Goal: Contribute content: Contribute content

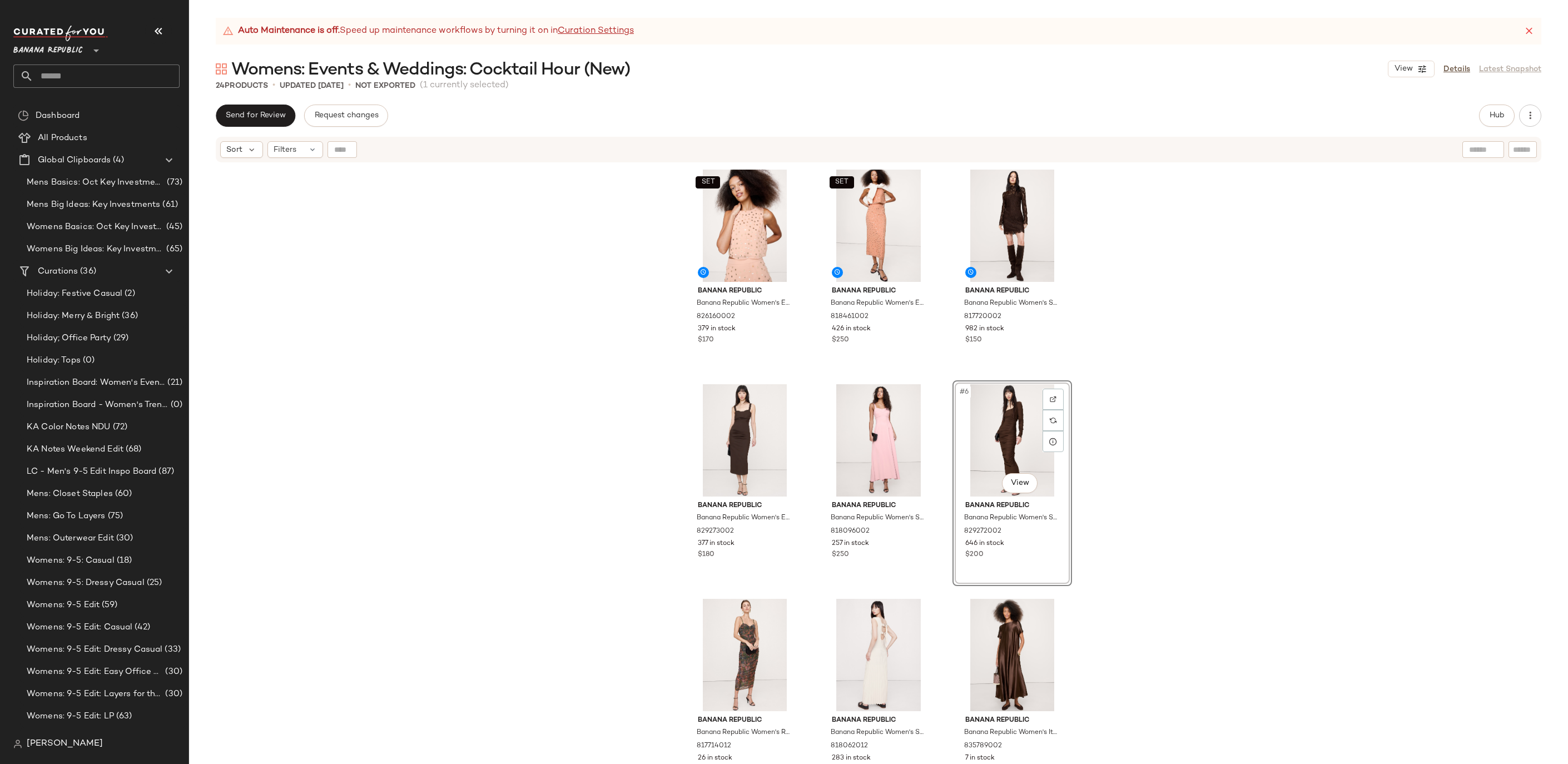
scroll to position [299, 0]
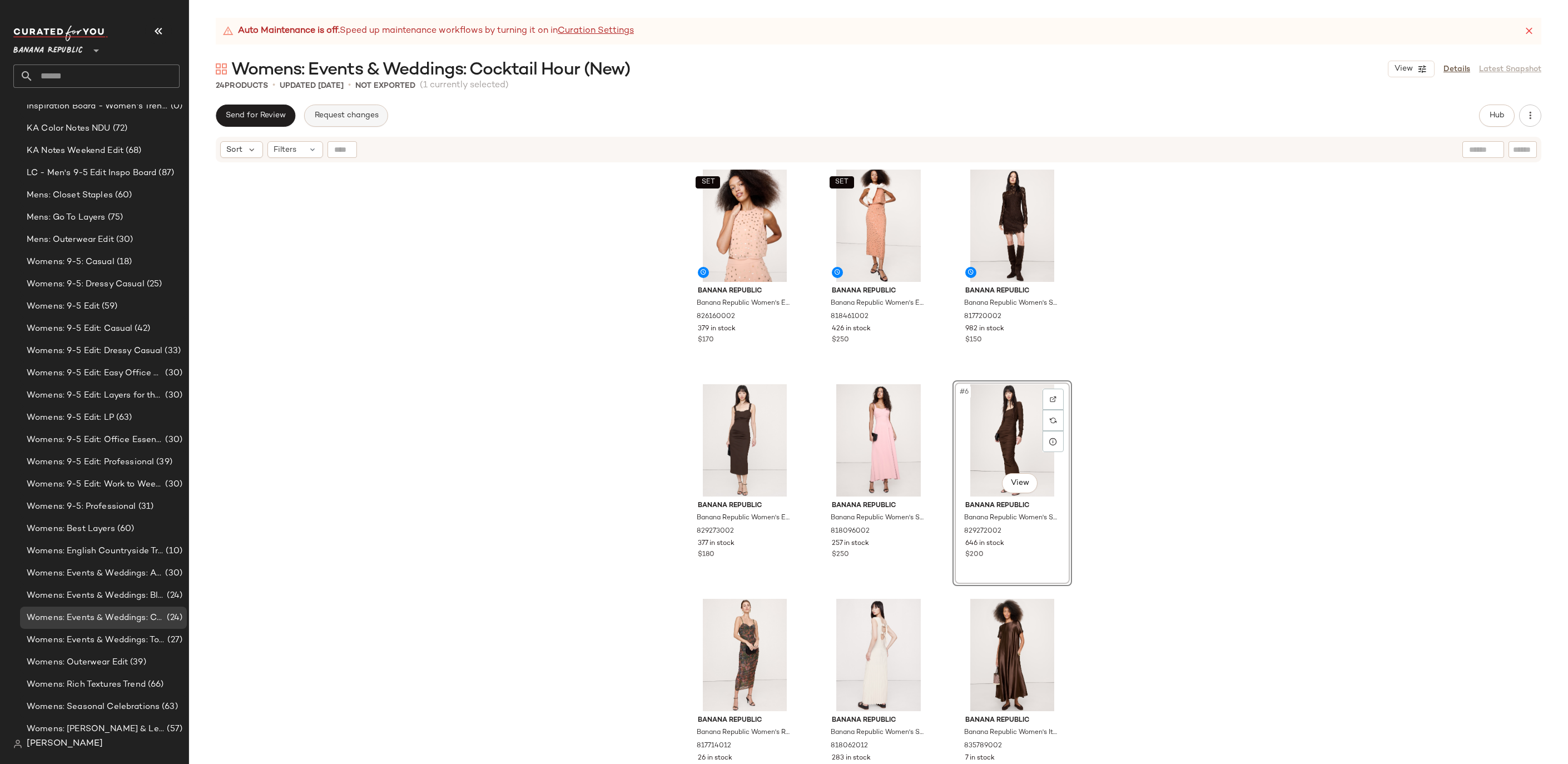
click at [366, 116] on span "Request changes" at bounding box center [346, 115] width 64 height 9
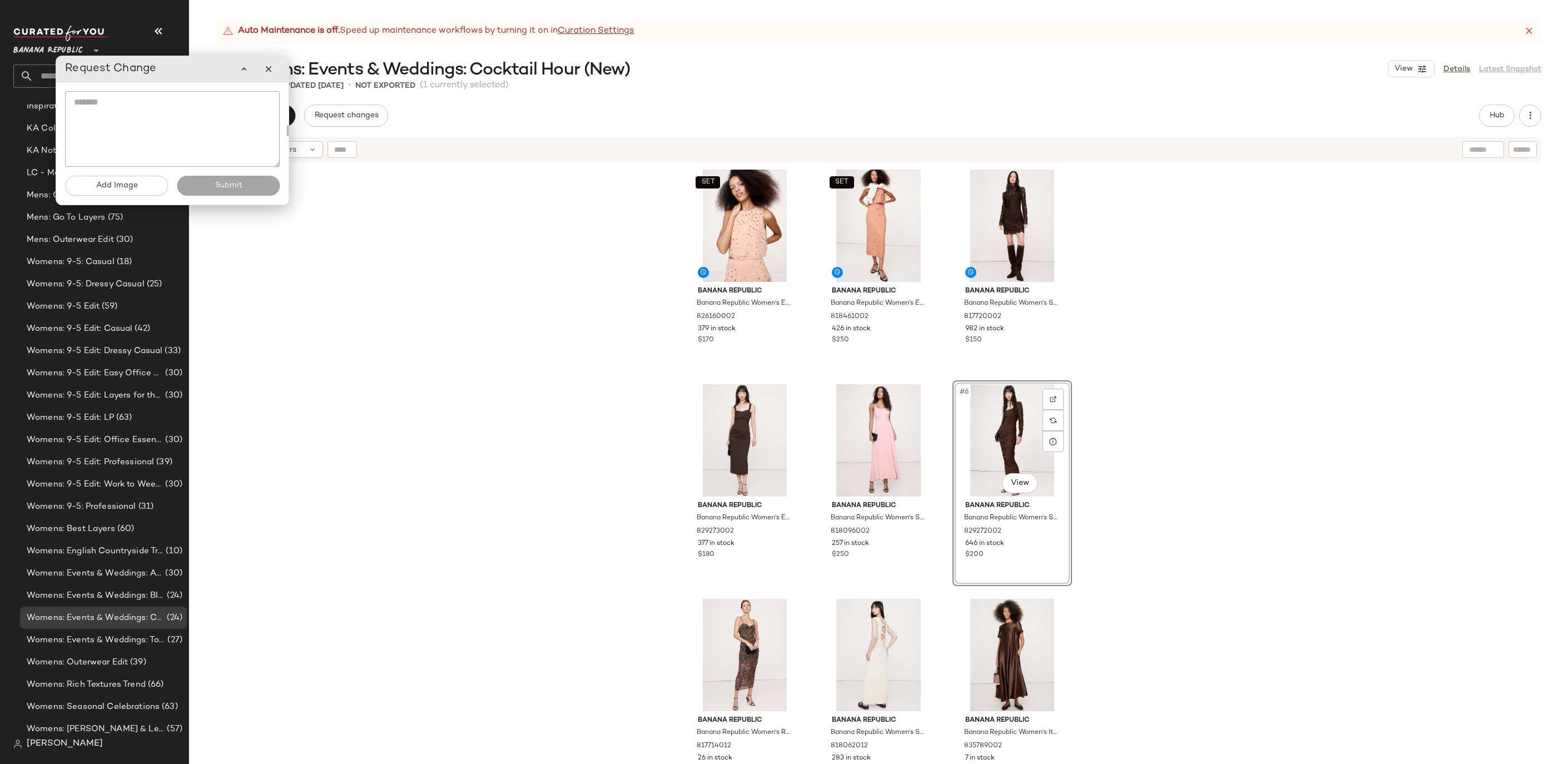
click at [165, 132] on textarea at bounding box center [172, 129] width 215 height 76
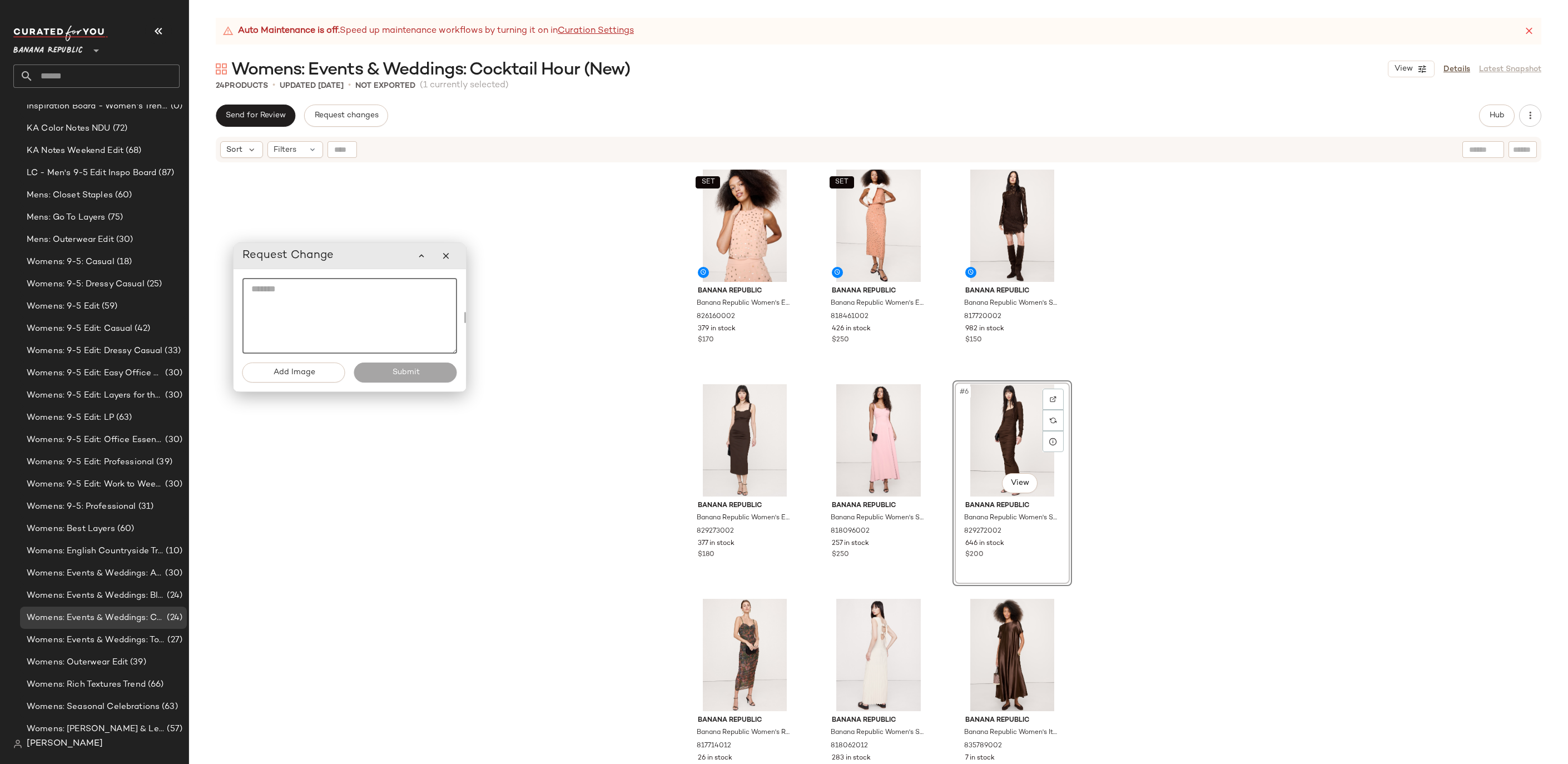
drag, startPoint x: 170, startPoint y: 78, endPoint x: 347, endPoint y: 264, distance: 256.8
click at [347, 264] on div "Request Change" at bounding box center [349, 256] width 215 height 23
click at [447, 255] on icon "button" at bounding box center [446, 256] width 10 height 10
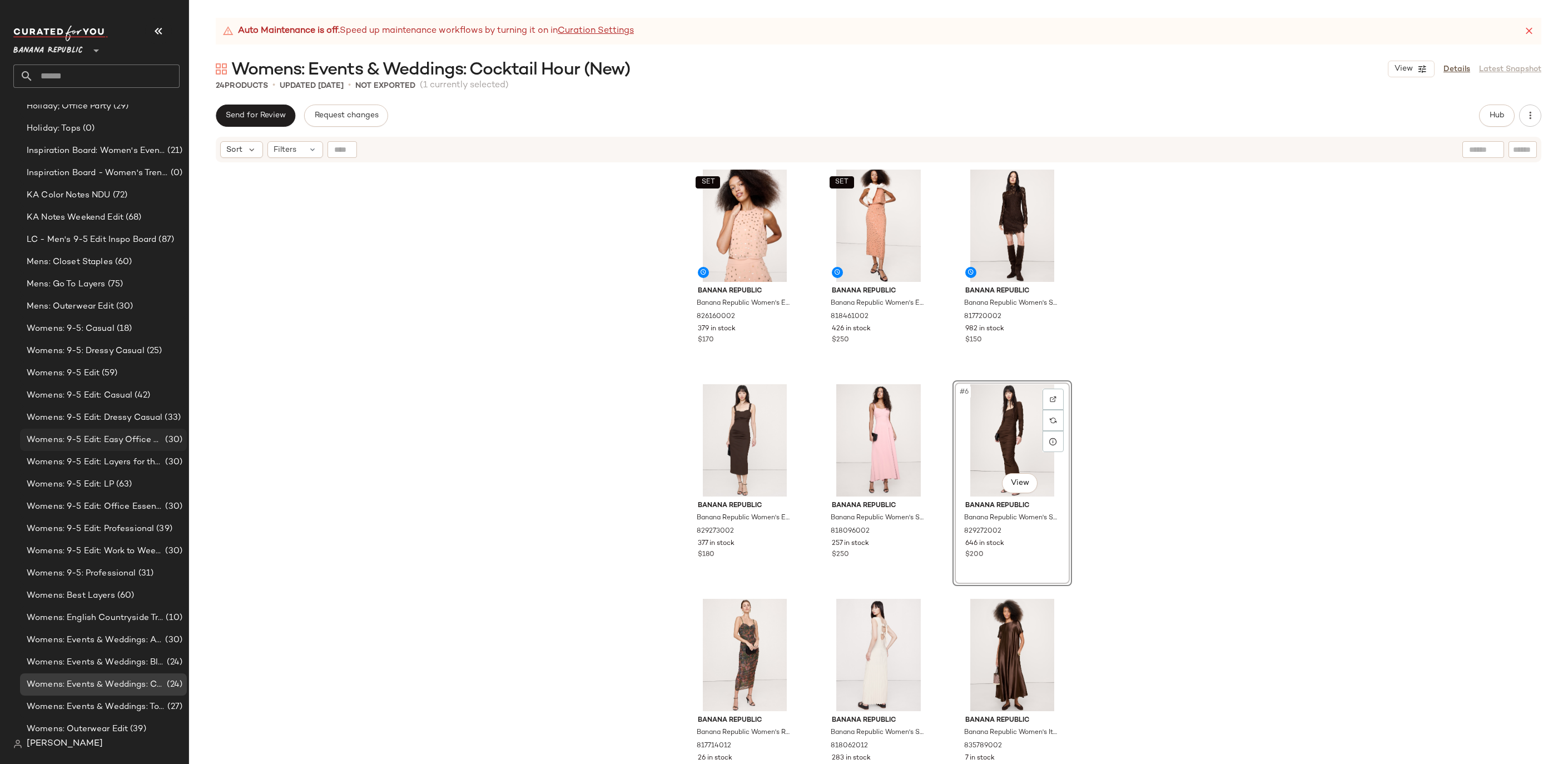
scroll to position [0, 0]
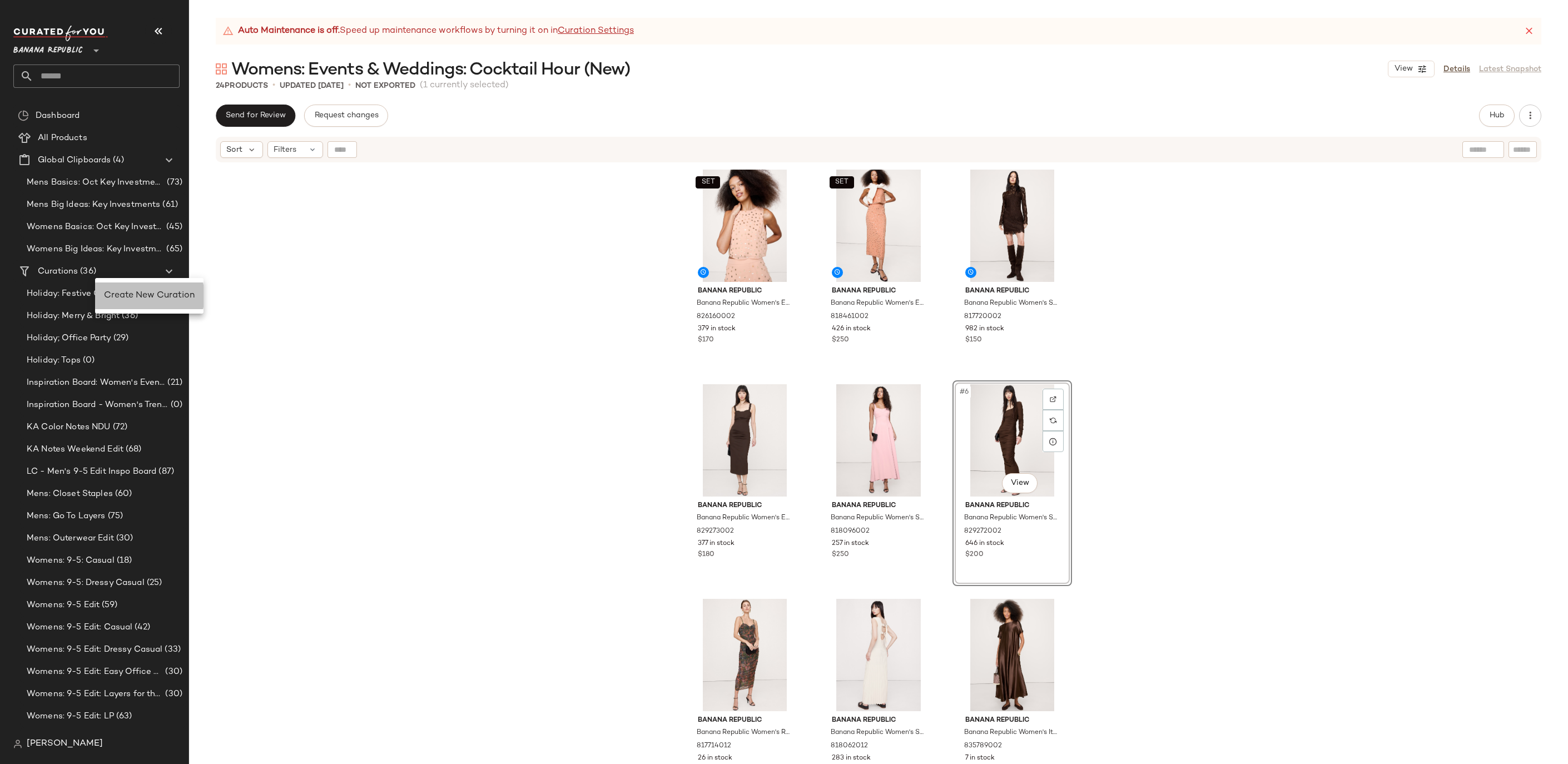
click at [120, 294] on span "Create New Curation" at bounding box center [149, 295] width 91 height 9
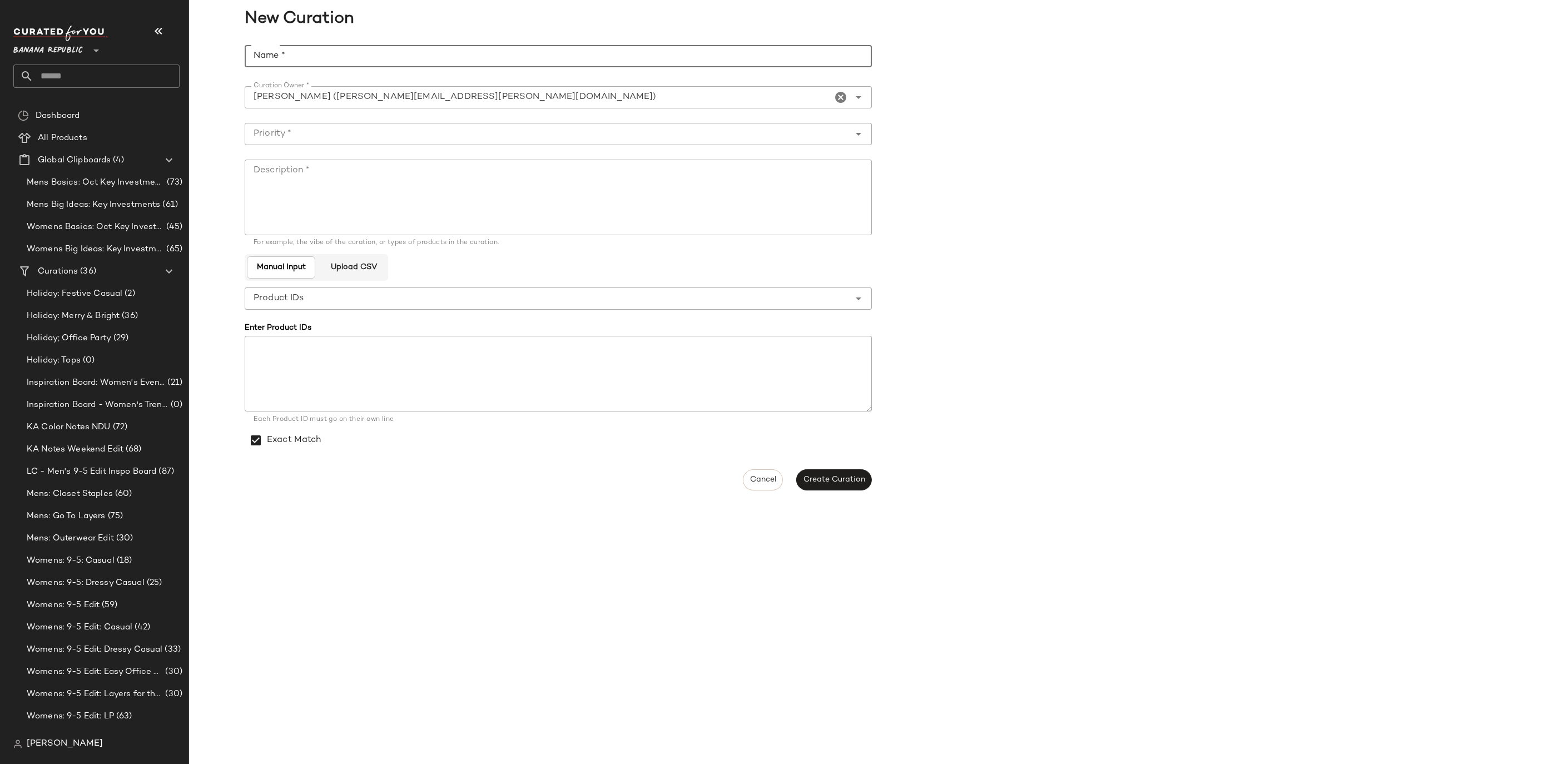
click at [397, 57] on input "Name *" at bounding box center [558, 56] width 627 height 23
paste input "**********"
click at [255, 56] on input "**********" at bounding box center [558, 56] width 627 height 23
type input "**********"
click at [360, 164] on textarea "Description *" at bounding box center [558, 197] width 627 height 76
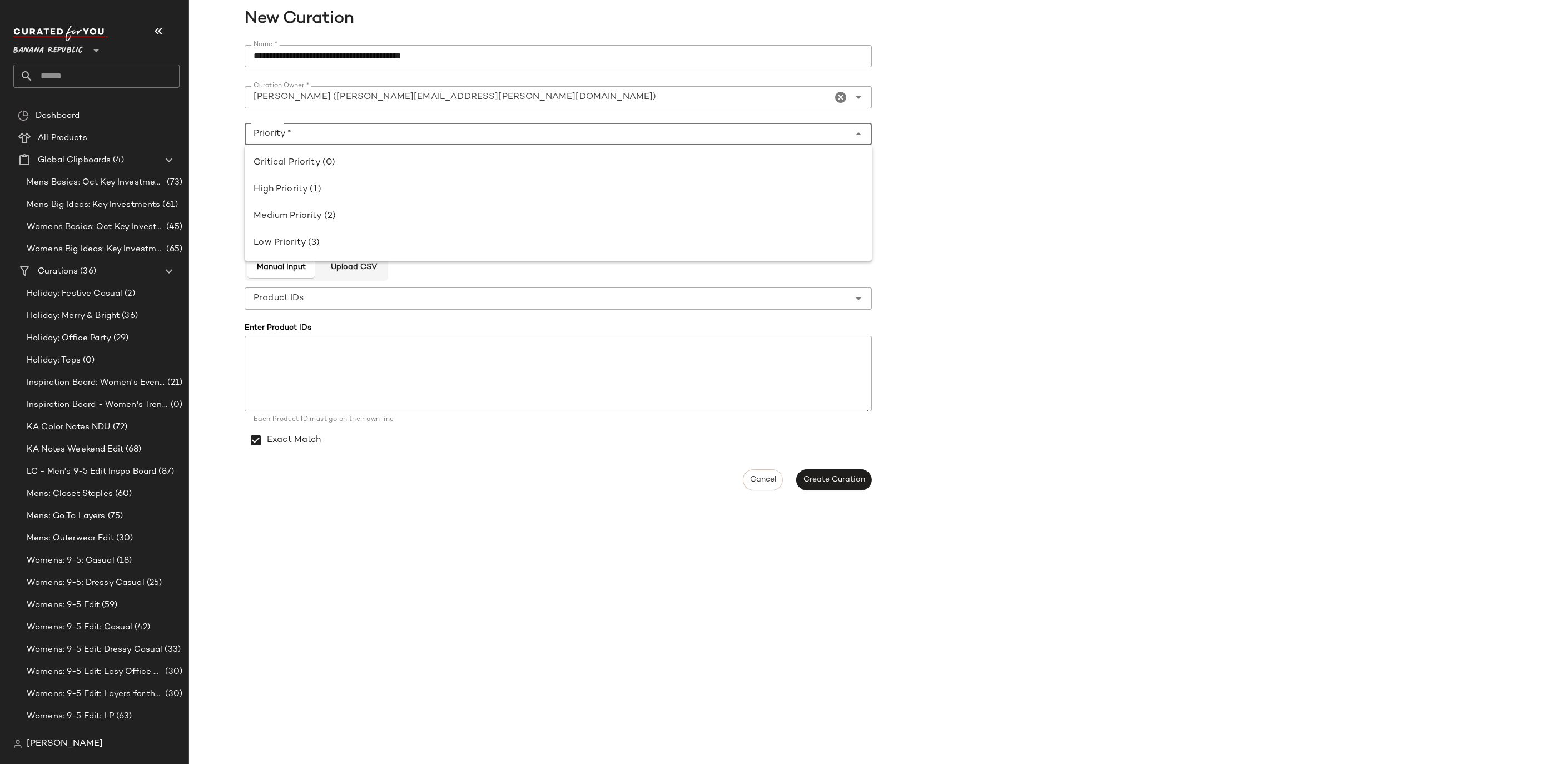
click at [326, 140] on div at bounding box center [547, 134] width 605 height 23
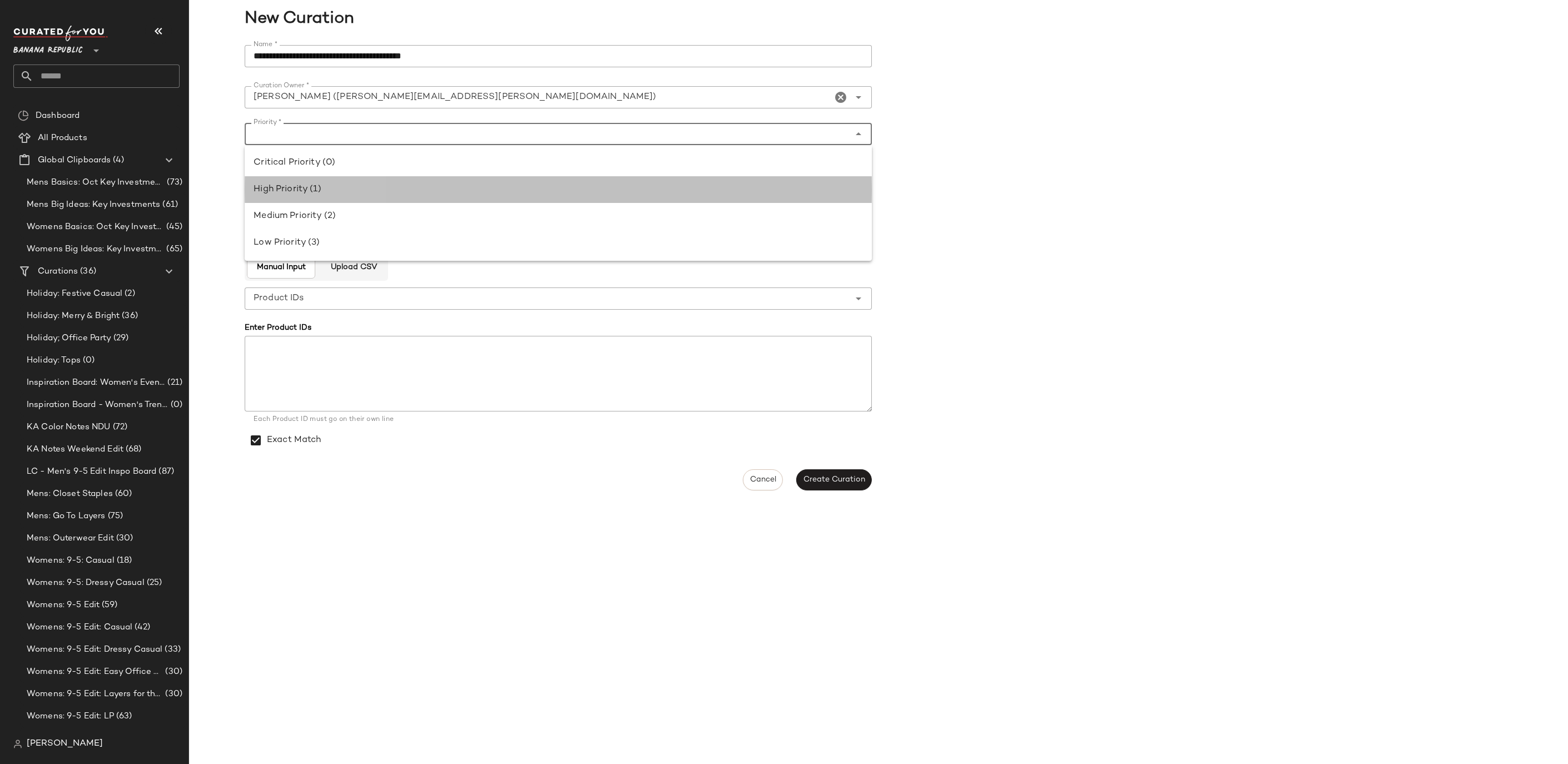
click at [324, 190] on div "High Priority (1)" at bounding box center [559, 190] width 609 height 13
type input "**********"
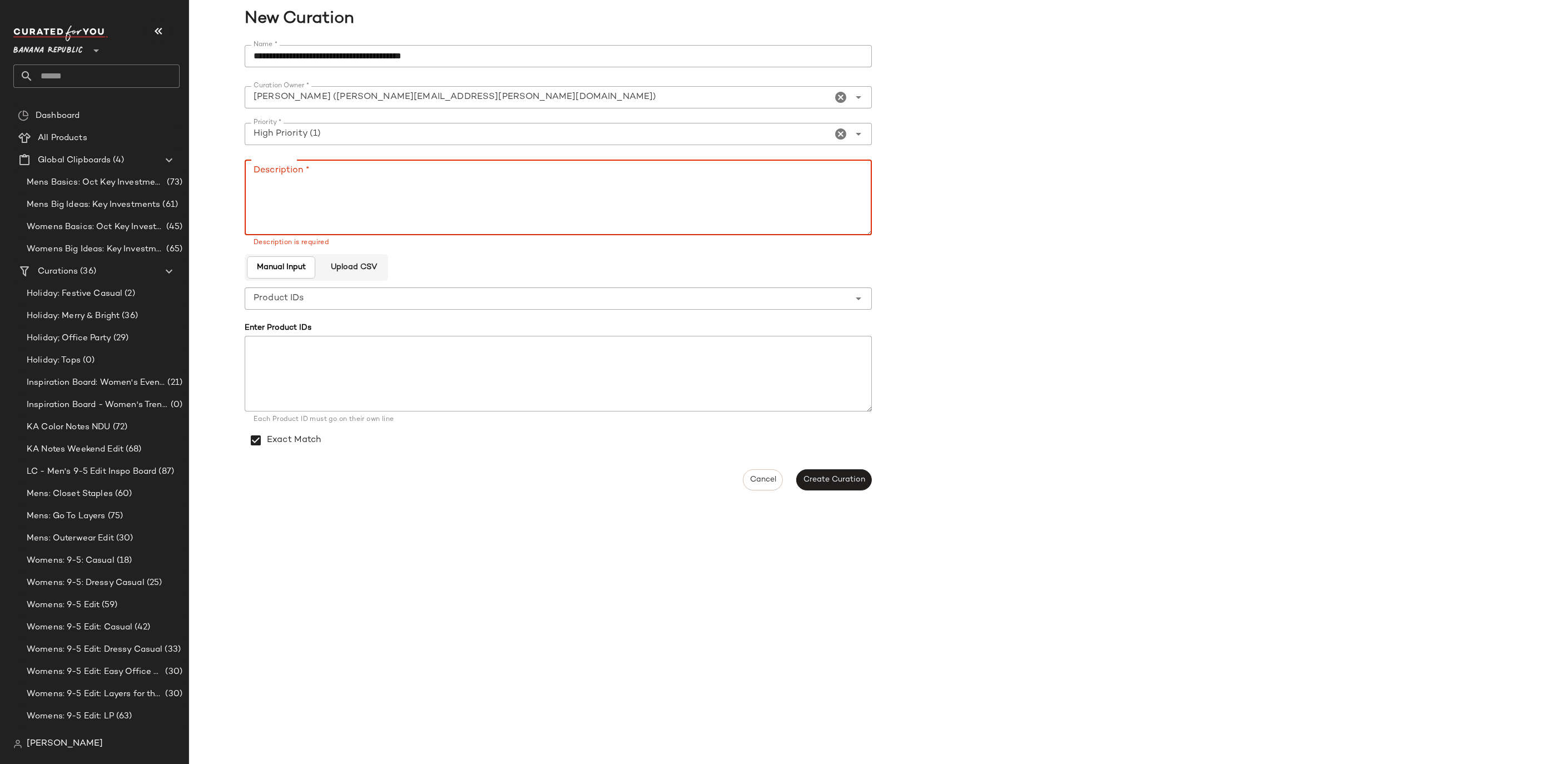
click at [324, 190] on textarea "Description *" at bounding box center [558, 197] width 627 height 76
paste textarea "**********"
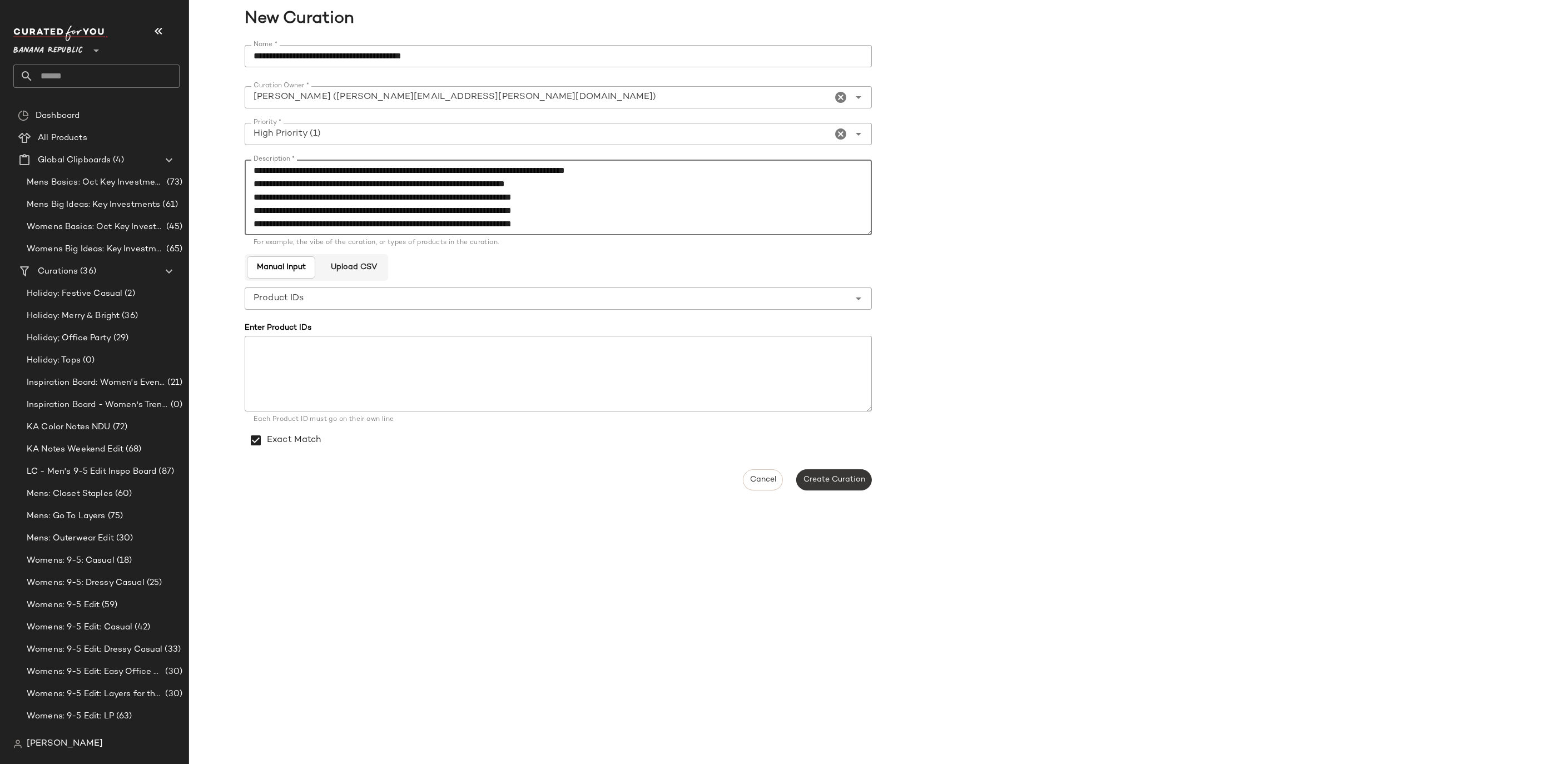
scroll to position [7, 0]
type textarea "**********"
click at [822, 479] on span "Create Curation" at bounding box center [834, 479] width 63 height 9
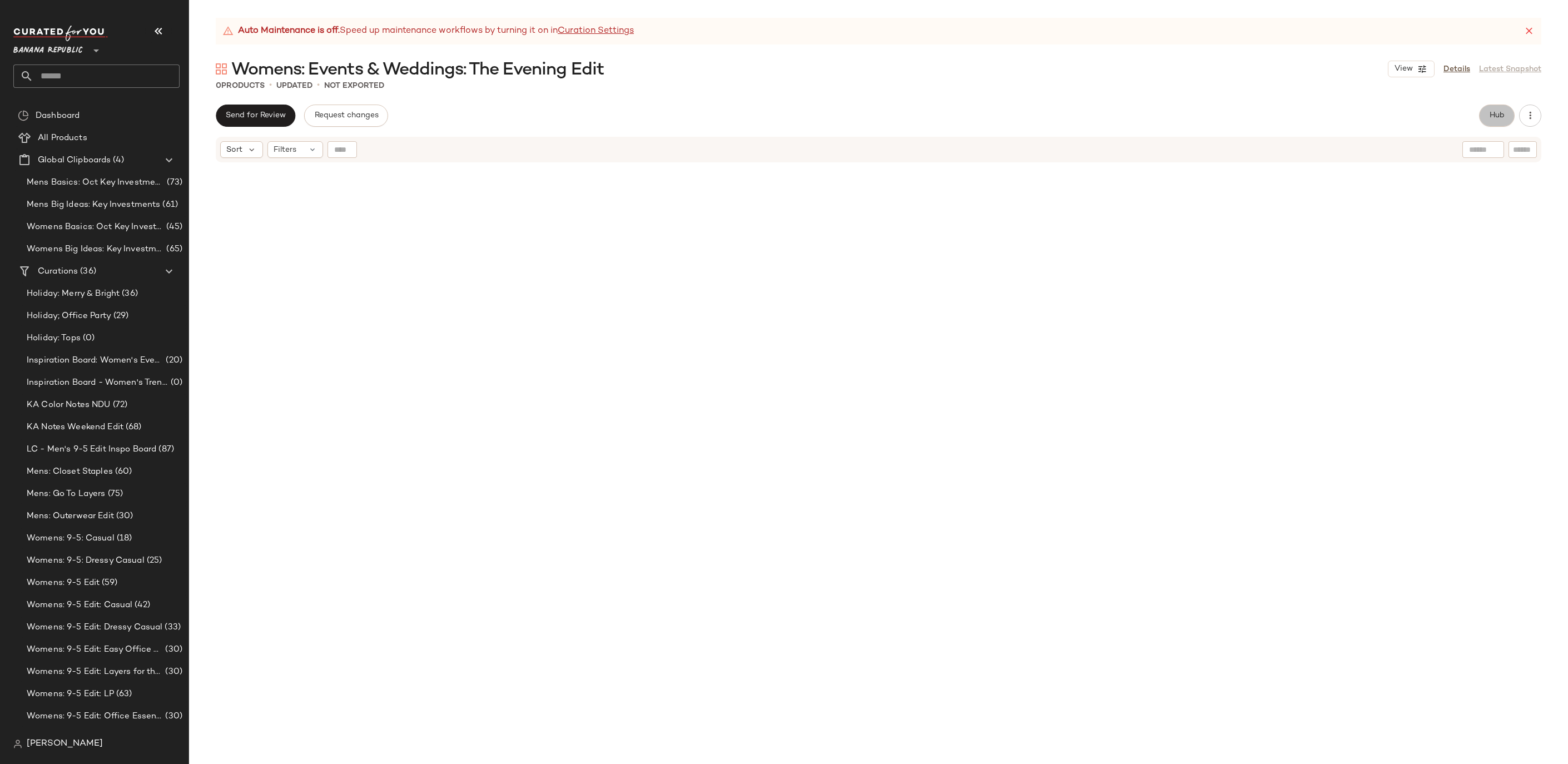
click at [1482, 119] on button "Hub" at bounding box center [1496, 115] width 36 height 23
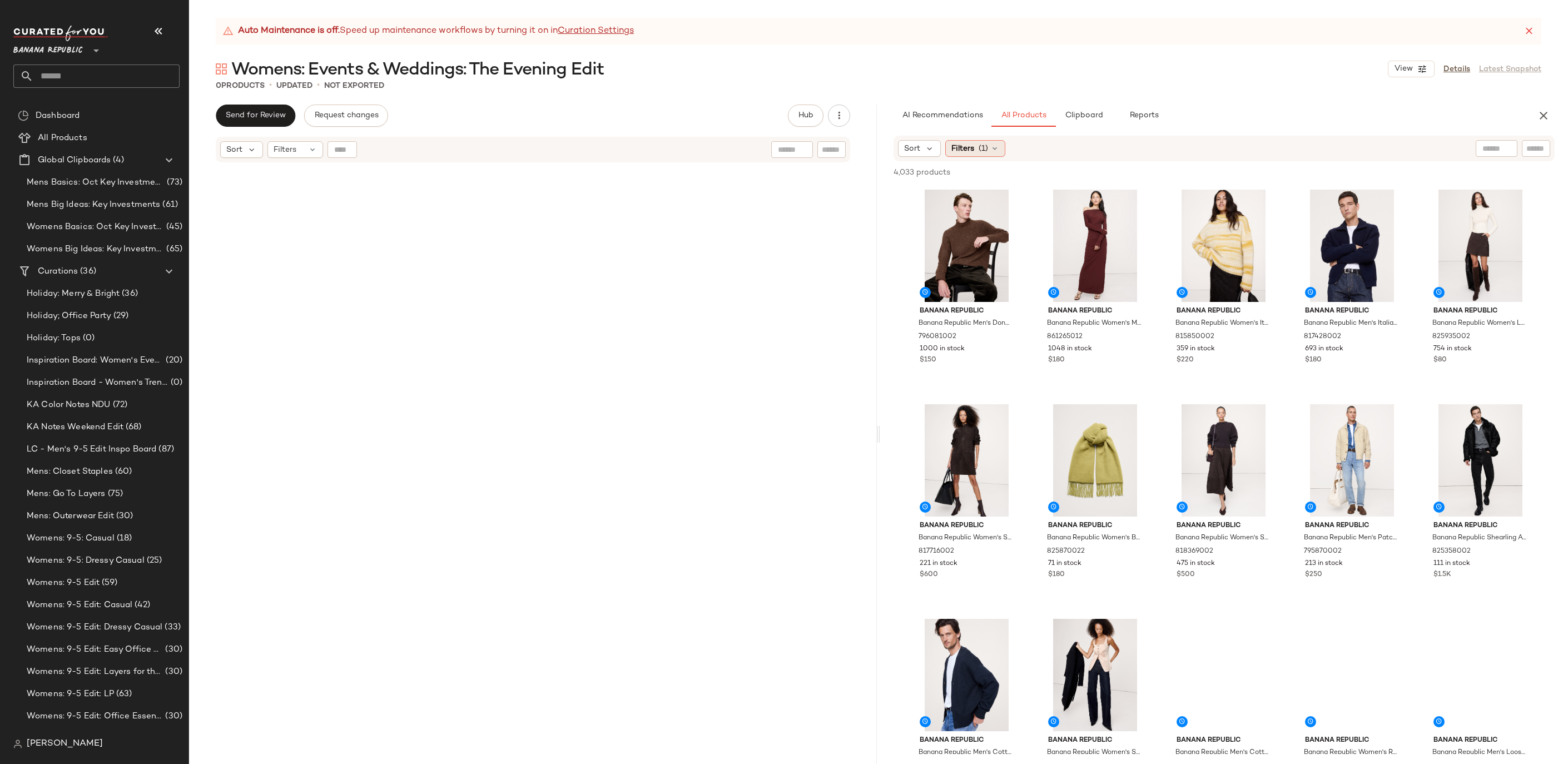
click at [984, 151] on span "(1)" at bounding box center [983, 149] width 9 height 12
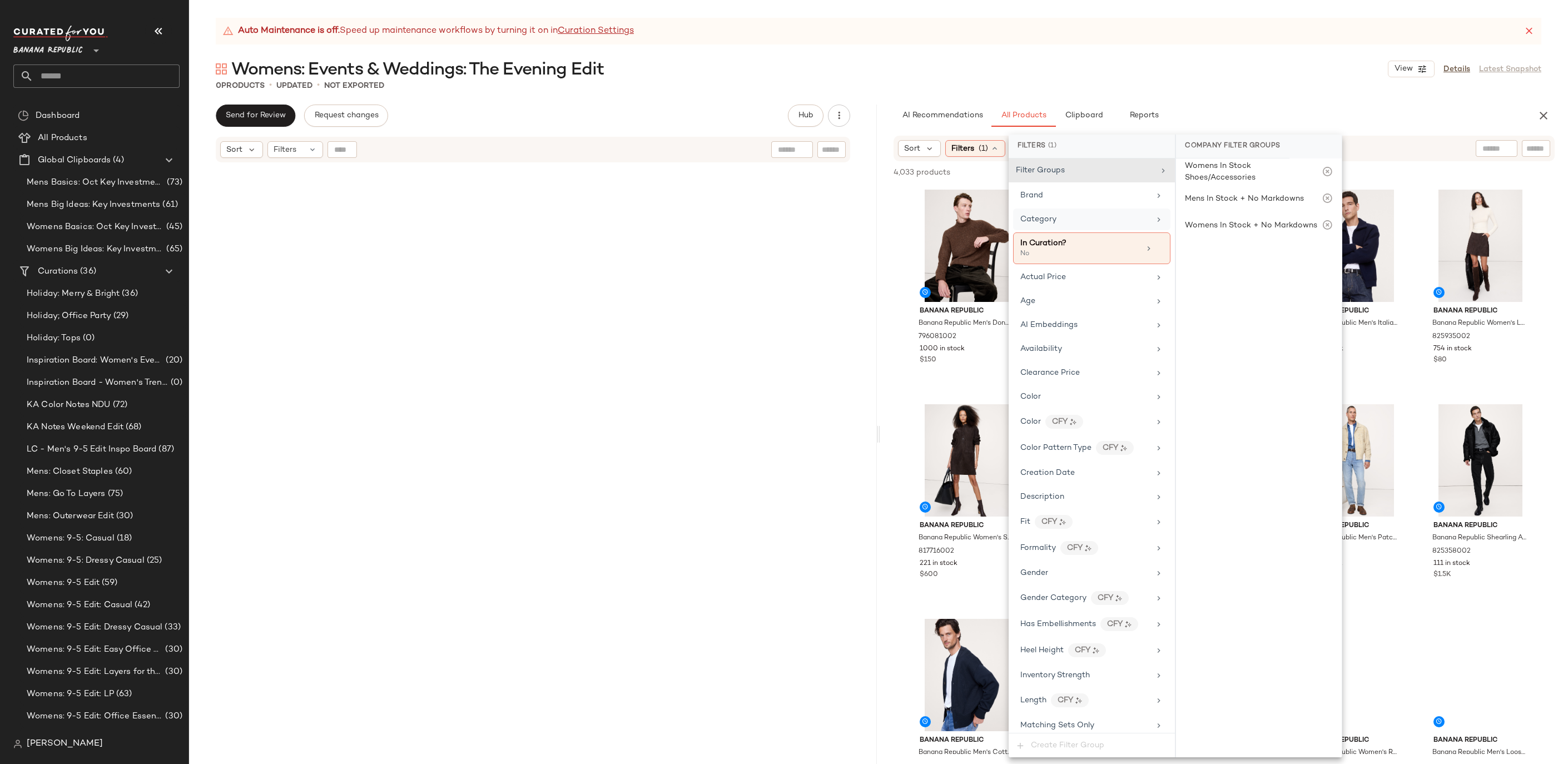
click at [1085, 227] on div "Category" at bounding box center [1091, 220] width 157 height 22
click at [1268, 167] on input "text" at bounding box center [1265, 176] width 121 height 23
type input "*"
click at [1103, 168] on div "Filter Groups" at bounding box center [1085, 170] width 139 height 12
click at [1231, 223] on div "Womens In Stock + No Markdowns" at bounding box center [1251, 225] width 133 height 12
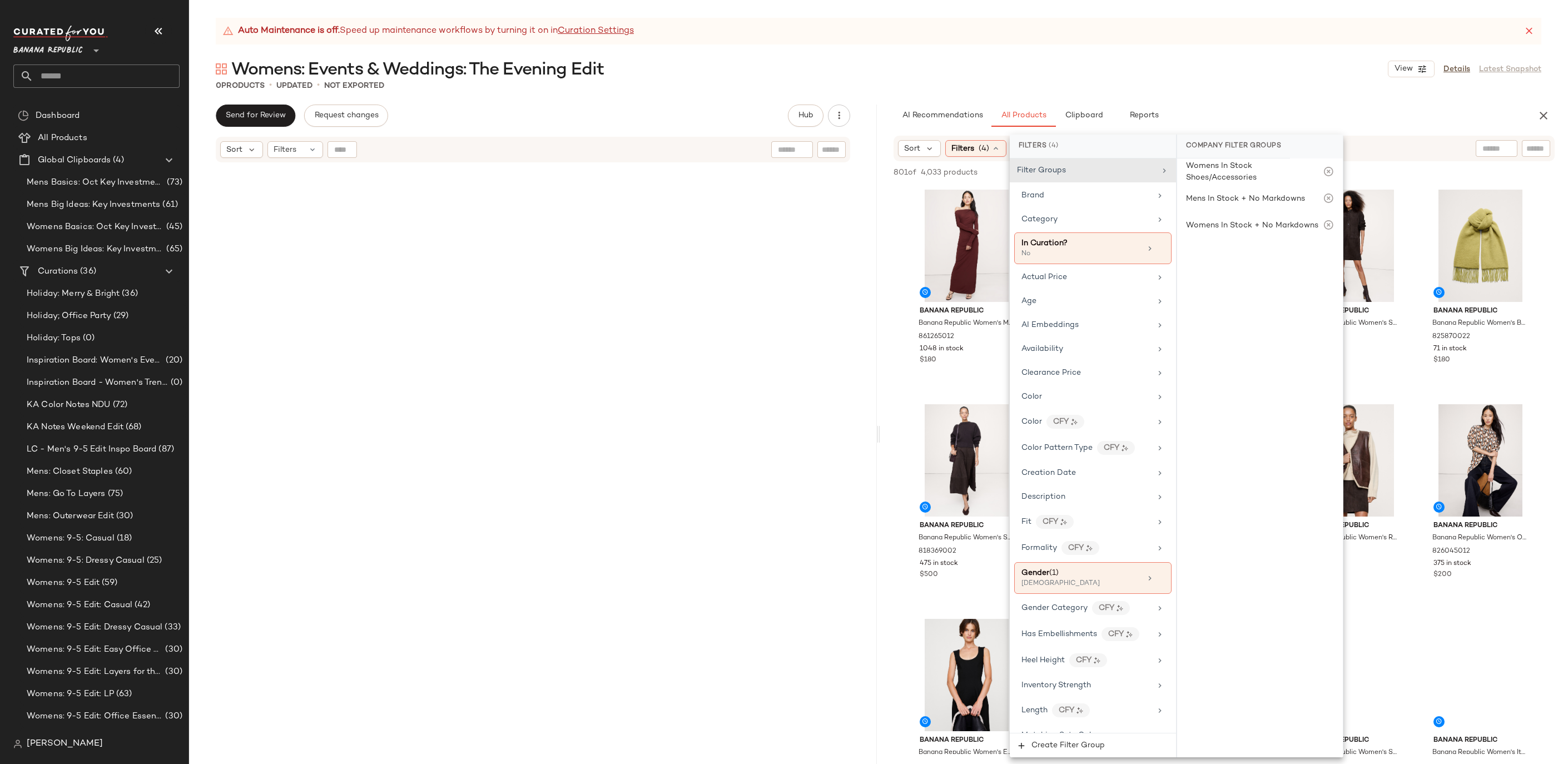
click at [1319, 109] on div "AI Recommendations All Products Clipboard Reports" at bounding box center [1206, 115] width 625 height 23
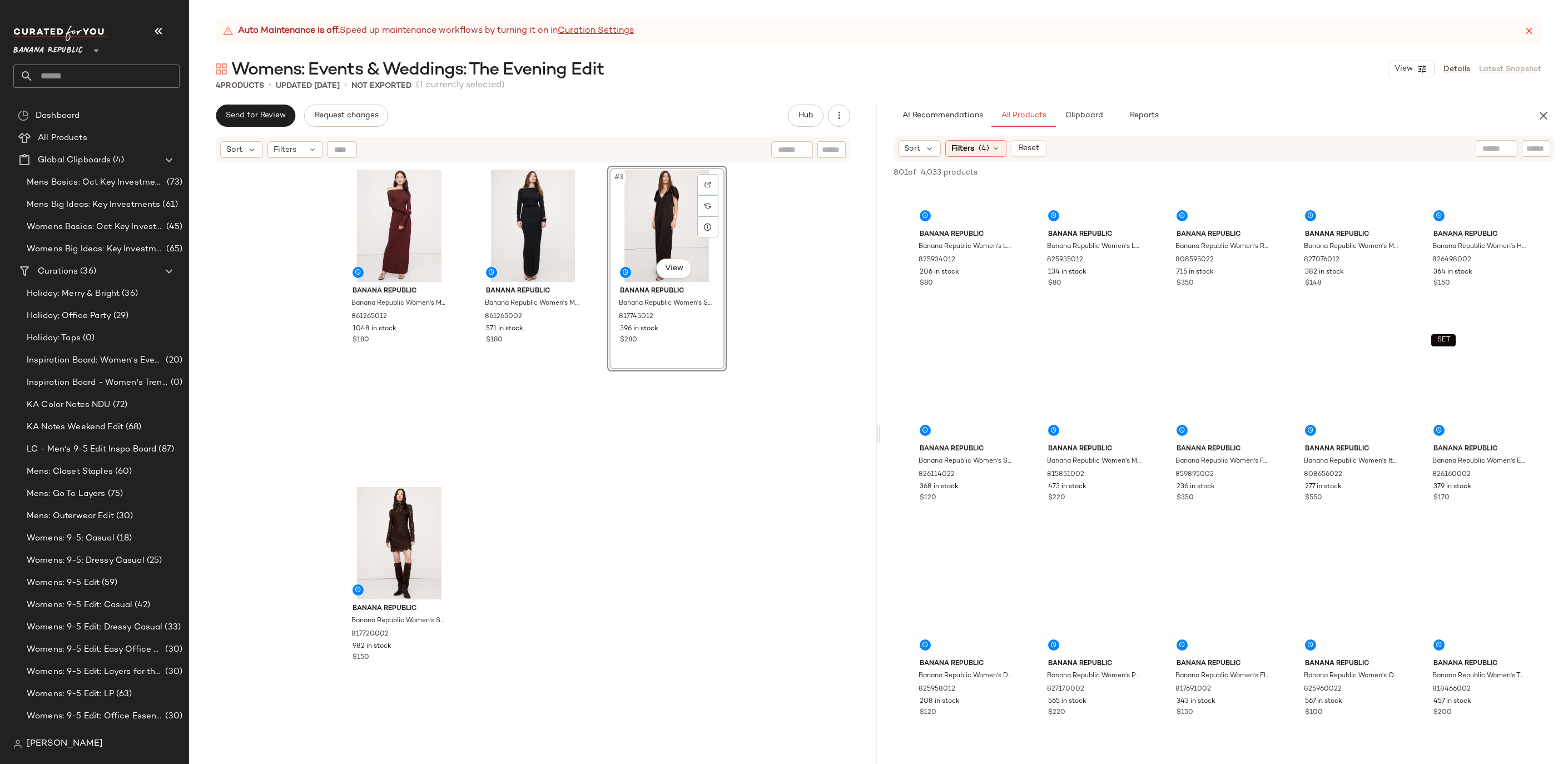
scroll to position [1799, 0]
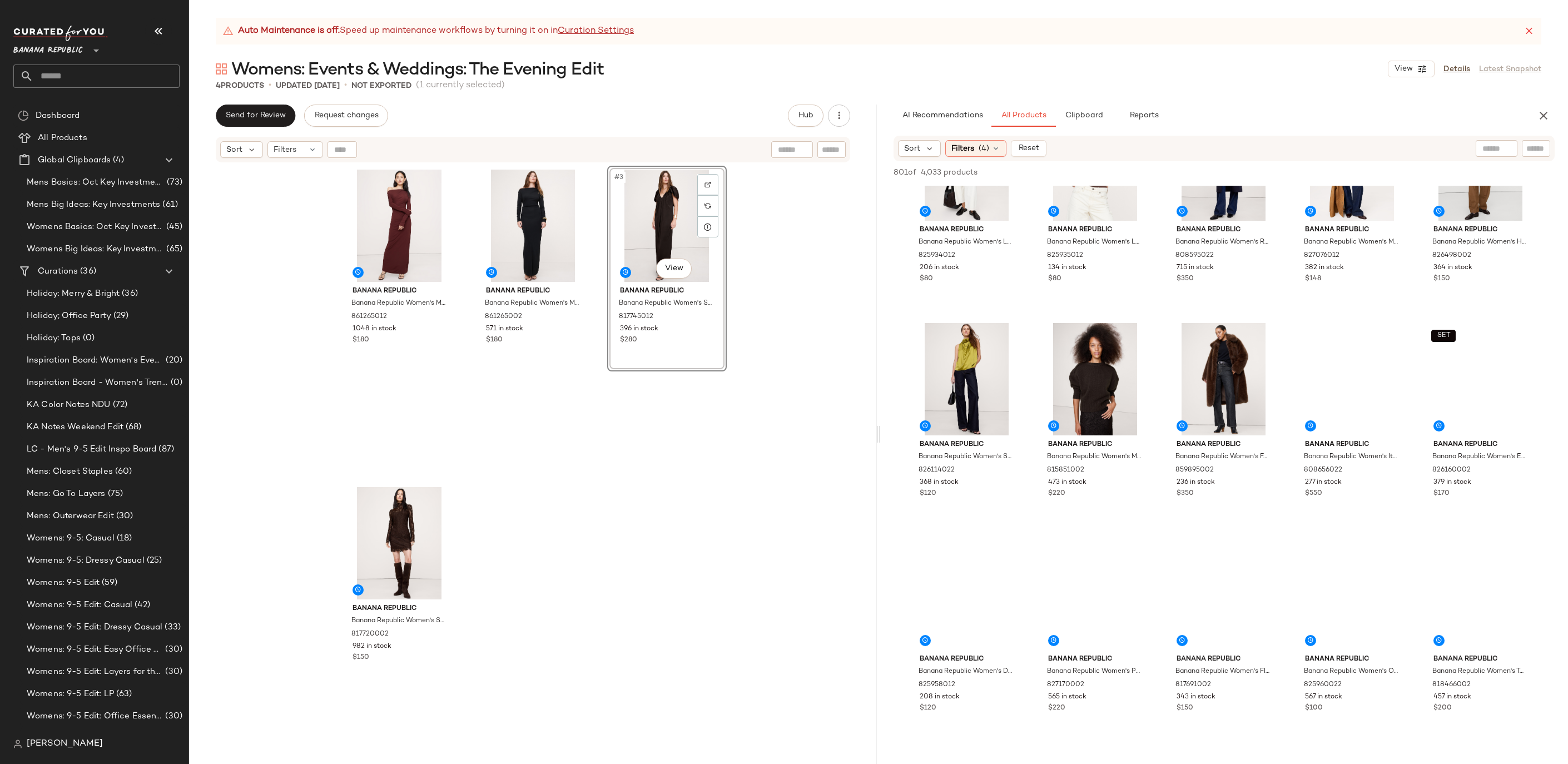
click at [1506, 154] on div at bounding box center [1496, 149] width 42 height 17
type input "*****"
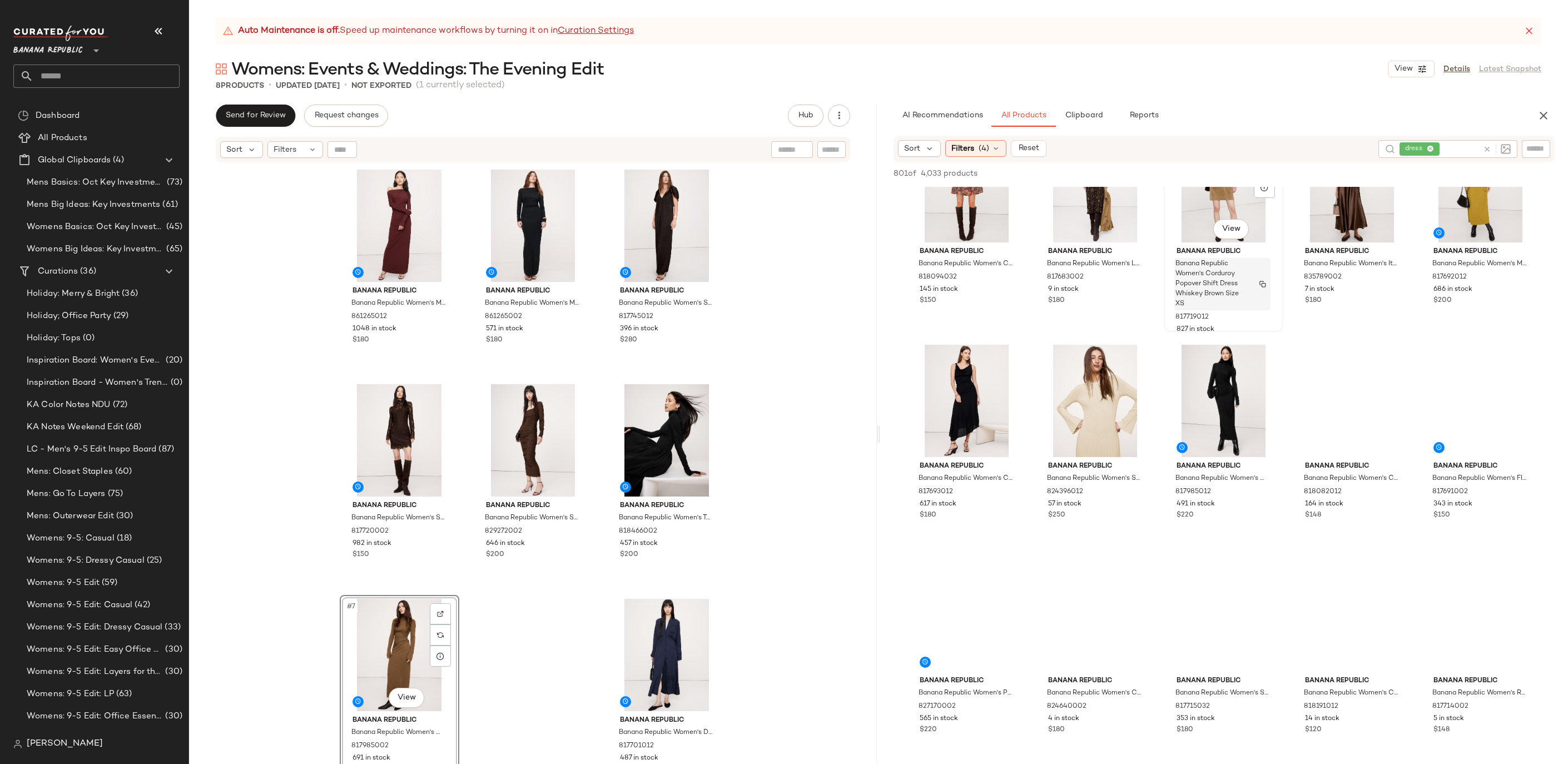
scroll to position [1085, 0]
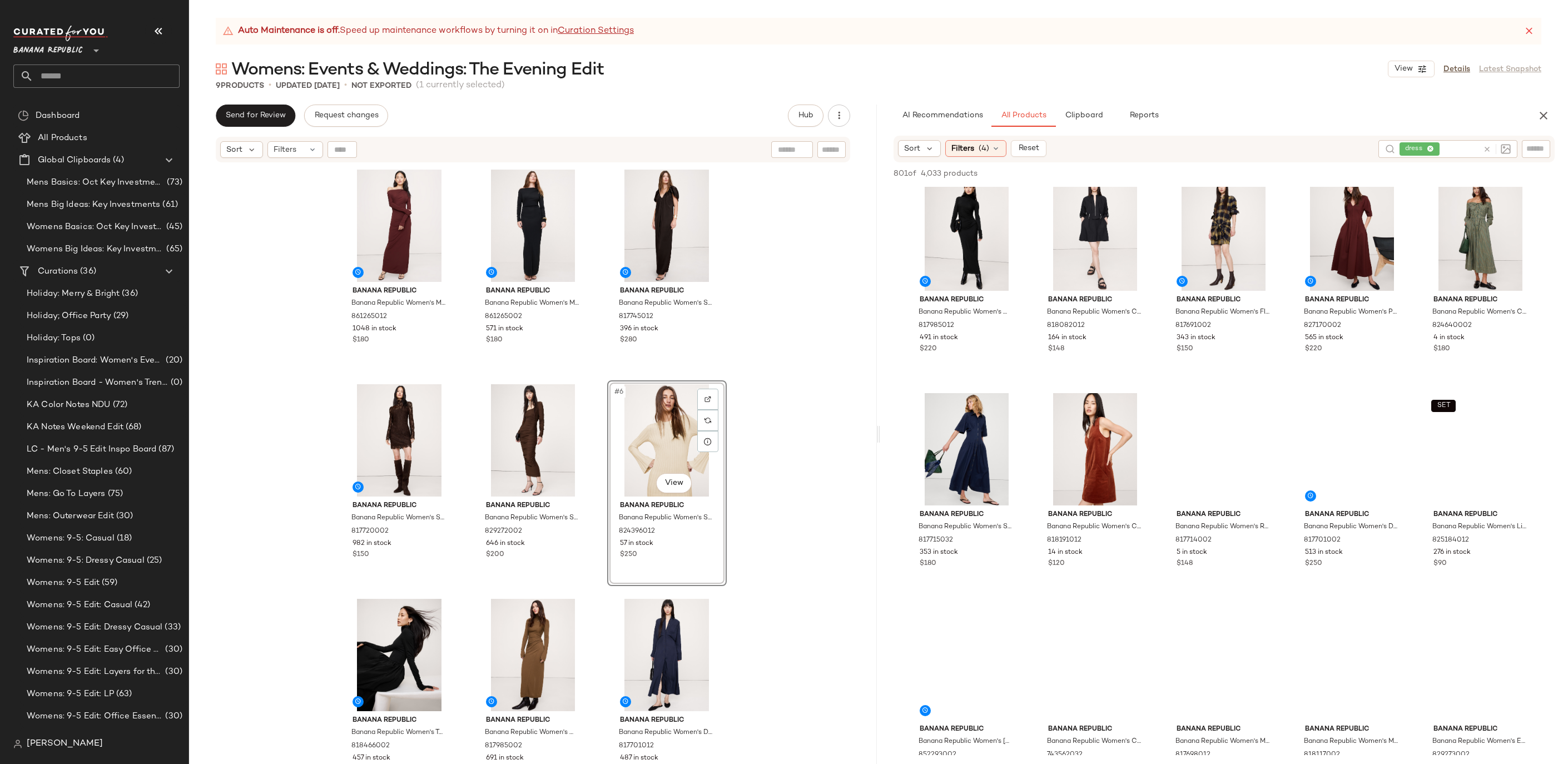
click at [785, 486] on div "Banana Republic Banana Republic Women's Matte Jersey Open Back Maxi Dress Redwo…" at bounding box center [533, 478] width 688 height 629
click at [681, 413] on div "#6 View" at bounding box center [667, 440] width 112 height 113
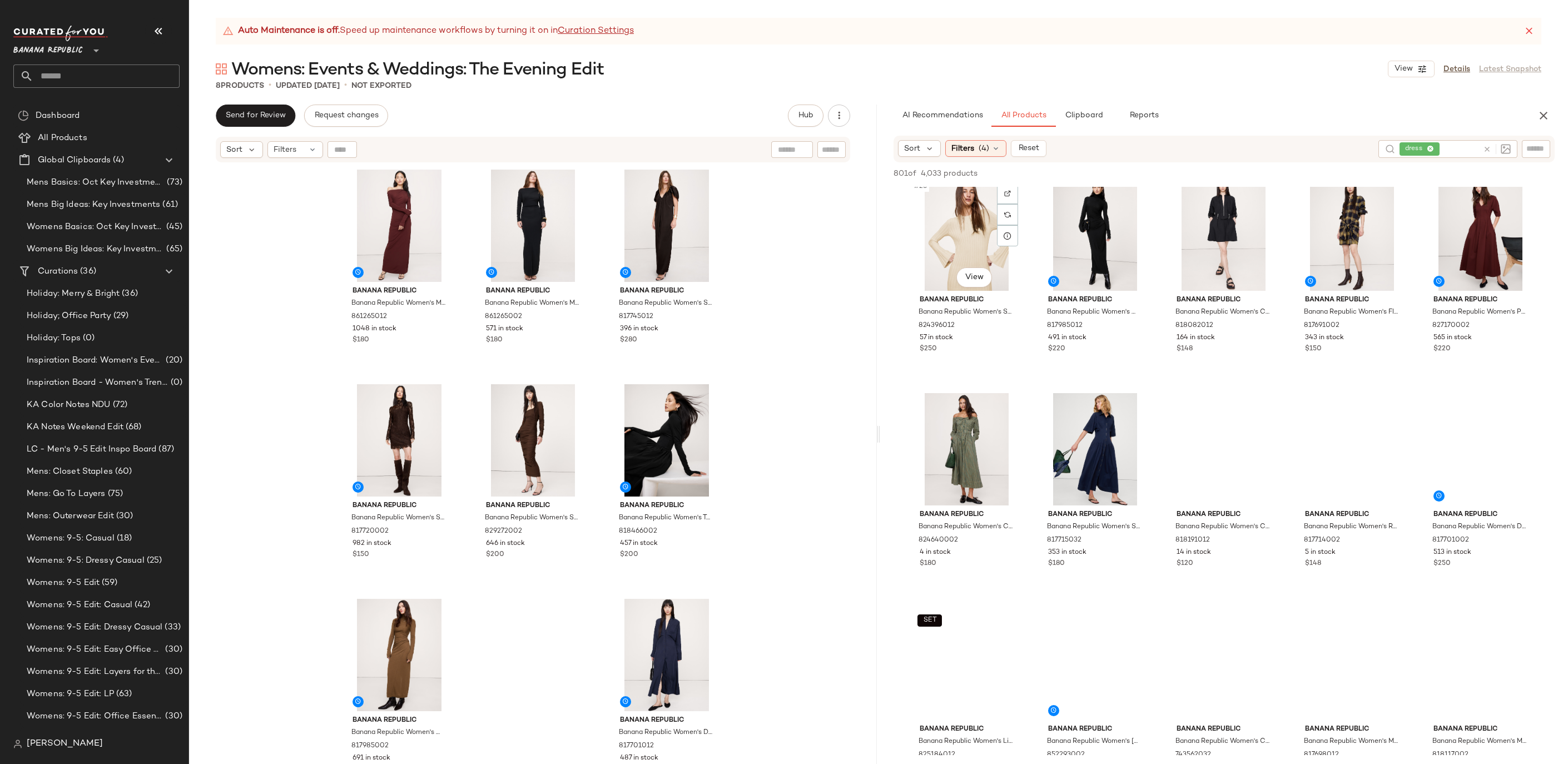
click at [1023, 291] on div "#26 View" at bounding box center [967, 235] width 112 height 113
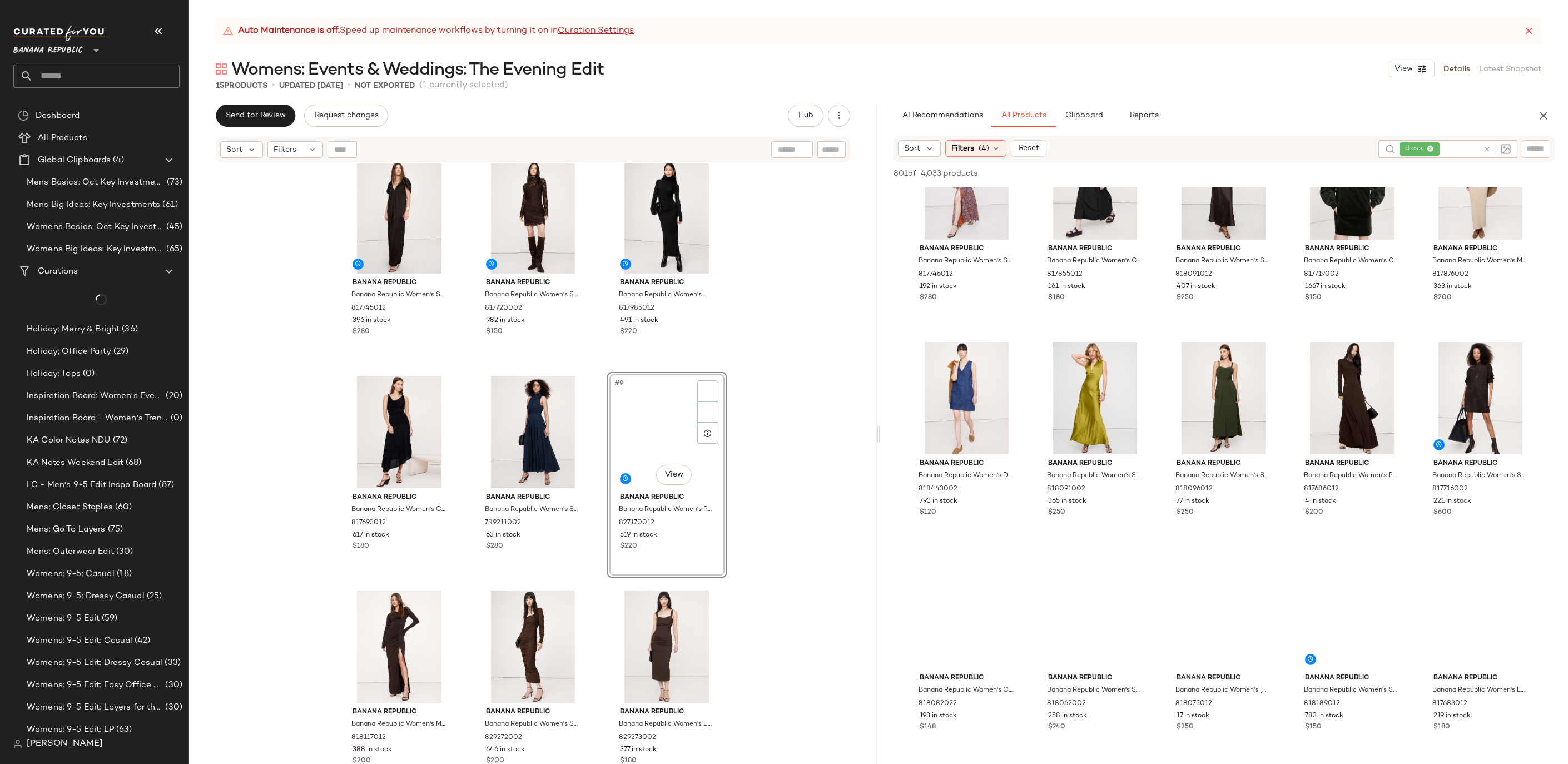
scroll to position [2795, 0]
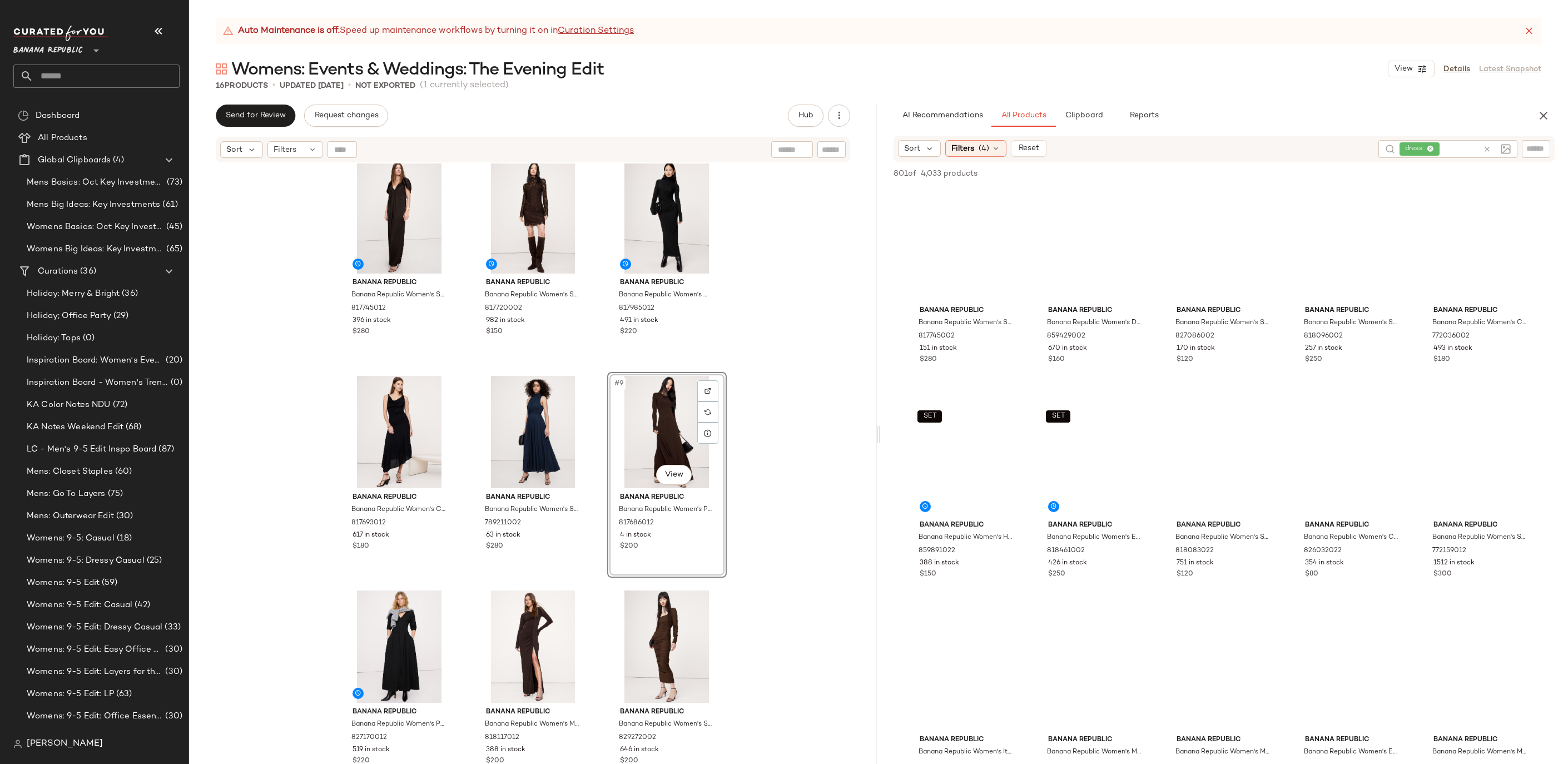
scroll to position [3225, 0]
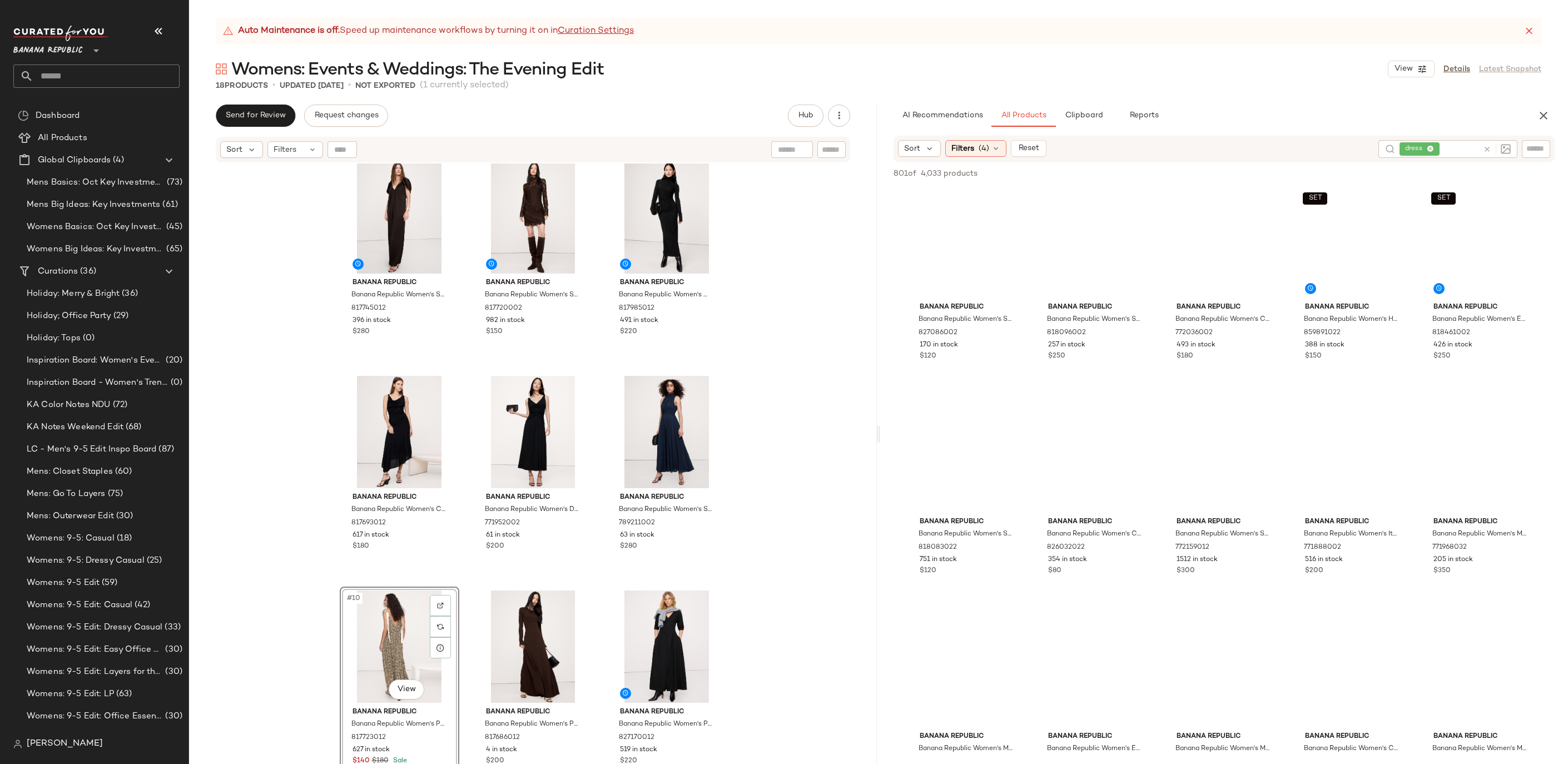
click at [272, 630] on div "Banana Republic Banana Republic Women's Stretch-Satin Cape Maxi Dress Ganache B…" at bounding box center [533, 478] width 688 height 629
click at [377, 654] on div "#10 View" at bounding box center [400, 646] width 112 height 113
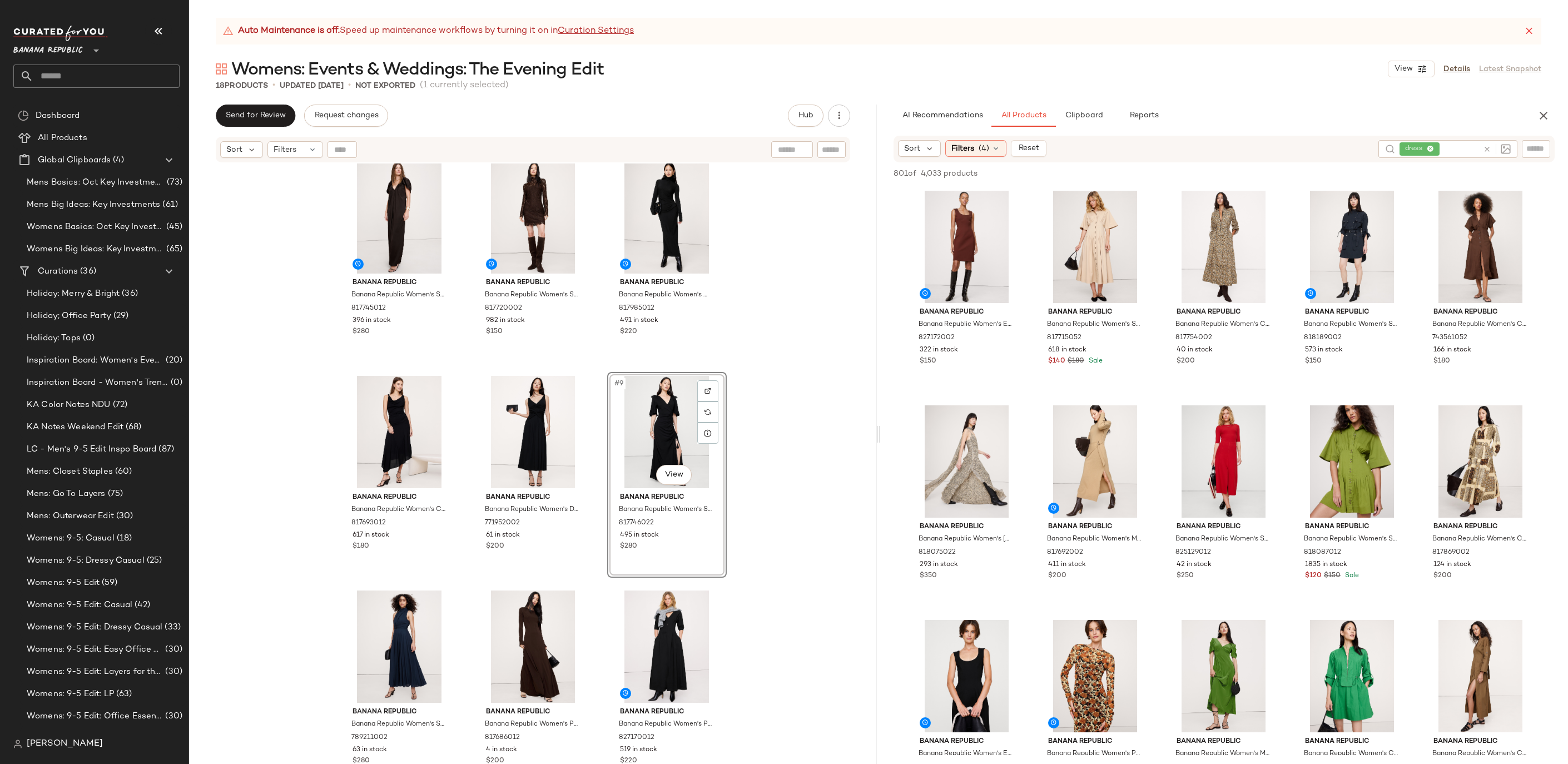
click at [743, 469] on div "Banana Republic Banana Republic Women's Stretch-Satin Cape Maxi Dress Ganache B…" at bounding box center [533, 478] width 688 height 629
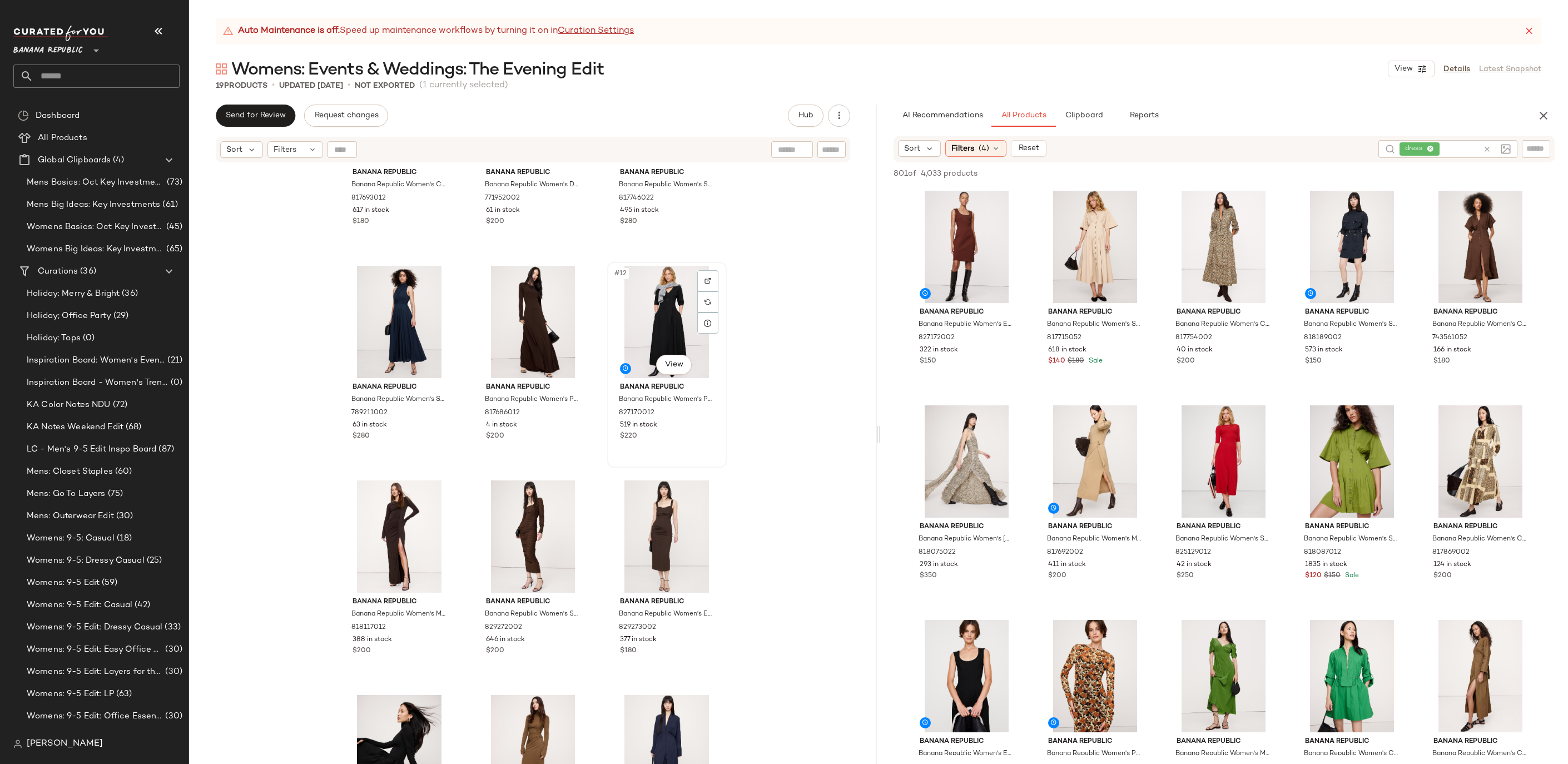
scroll to position [796, 0]
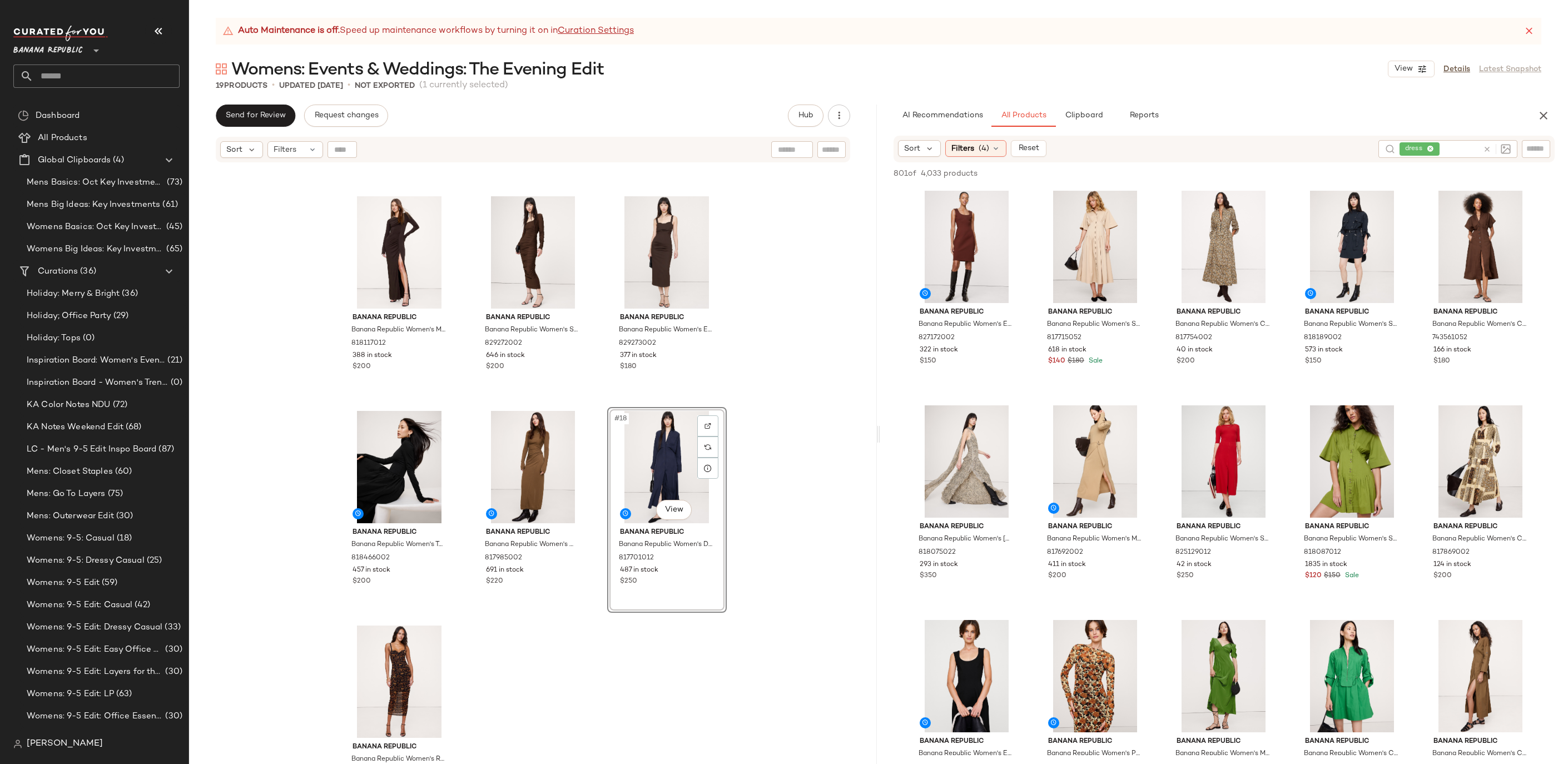
click at [659, 478] on div "#18 View" at bounding box center [667, 467] width 112 height 113
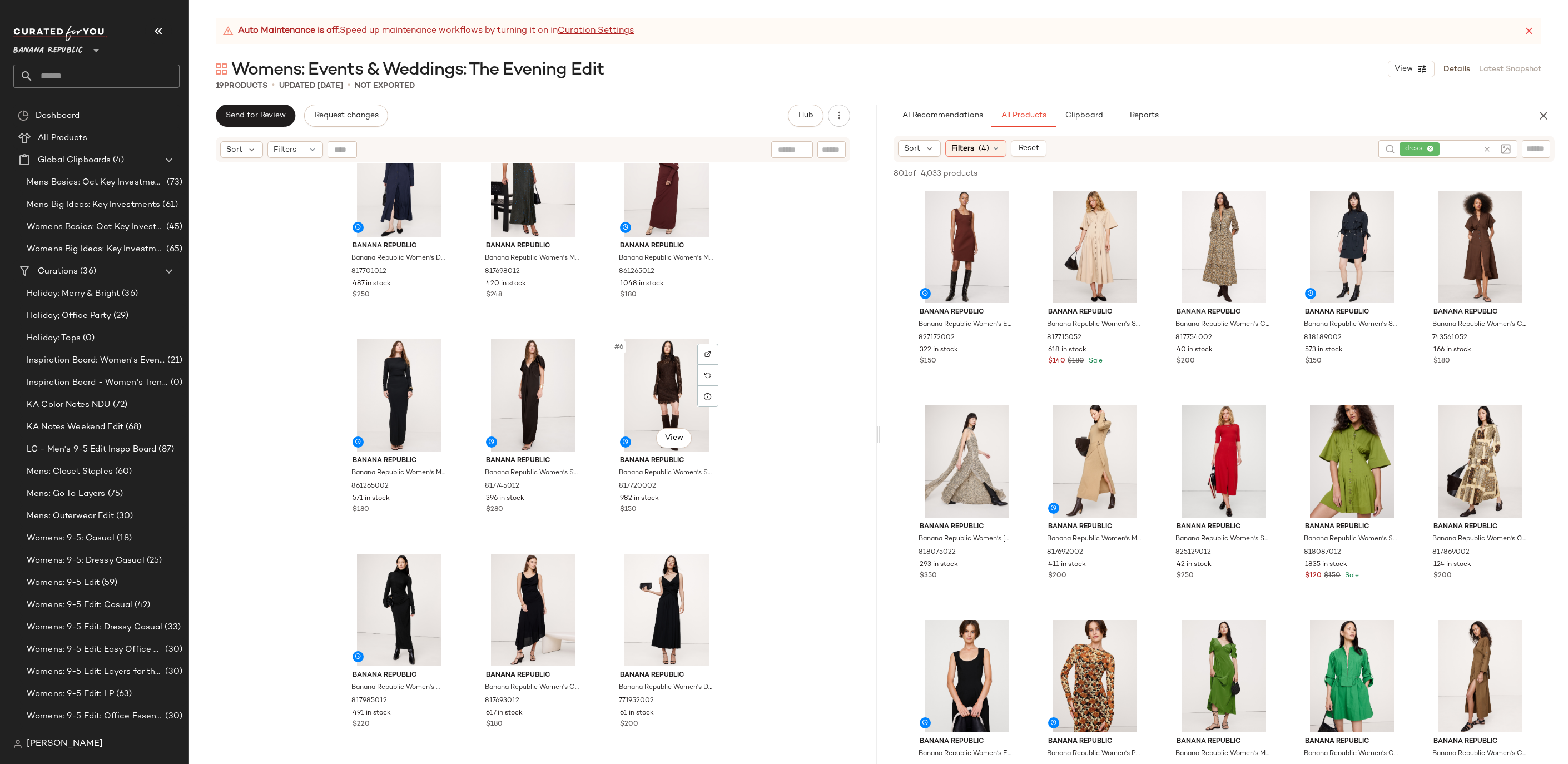
scroll to position [0, 0]
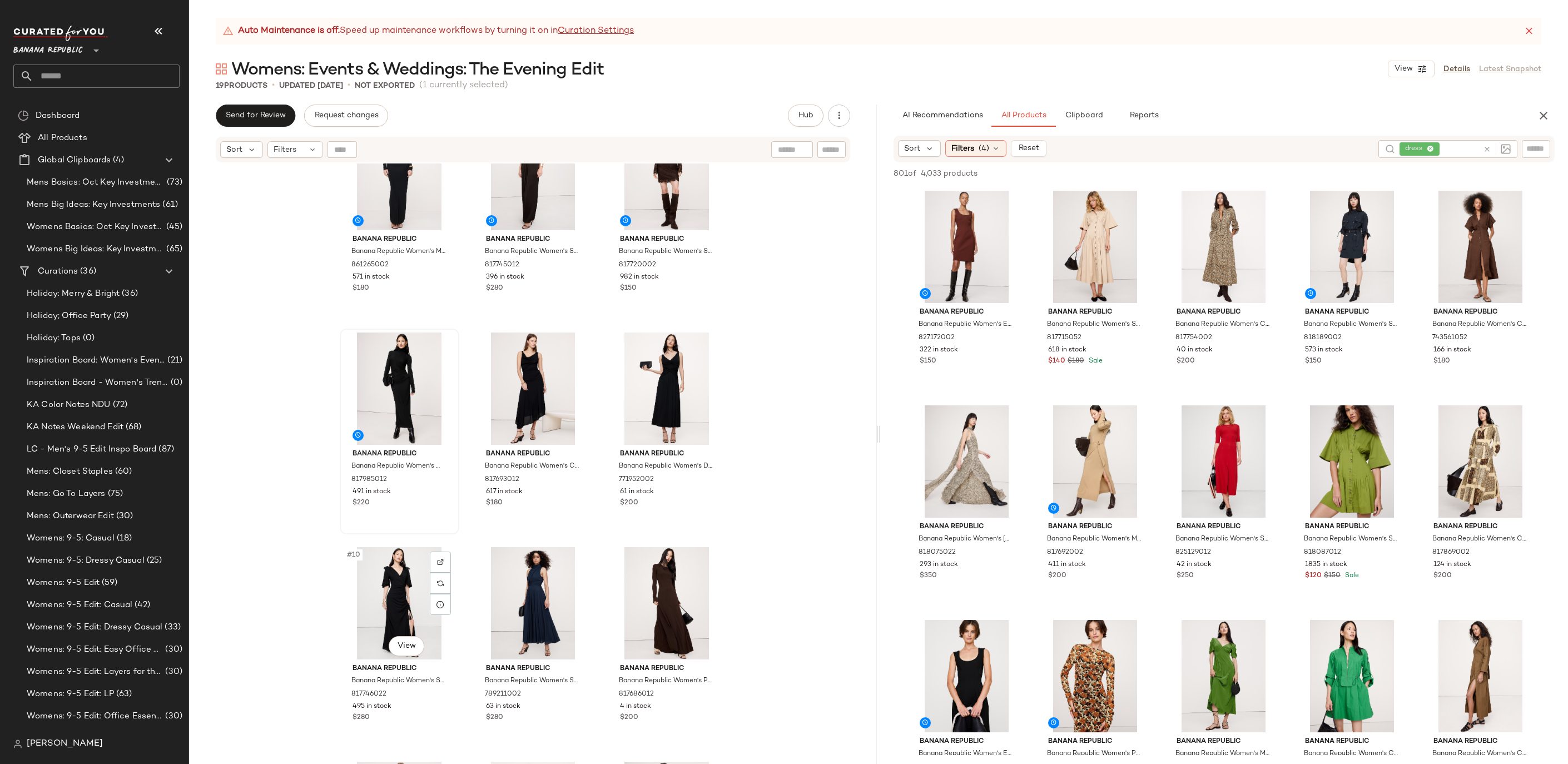
scroll to position [230, 0]
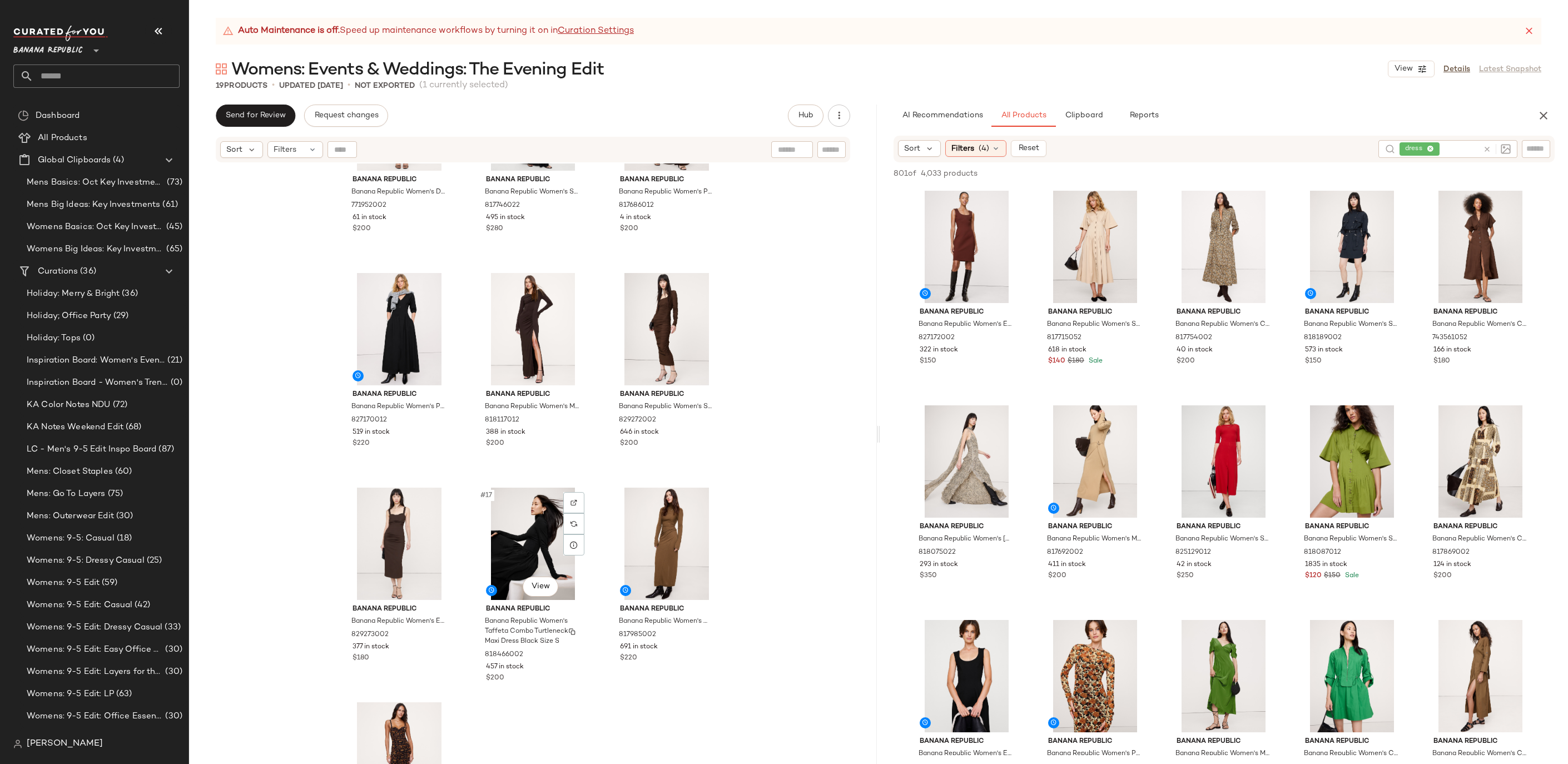
scroll to position [733, 0]
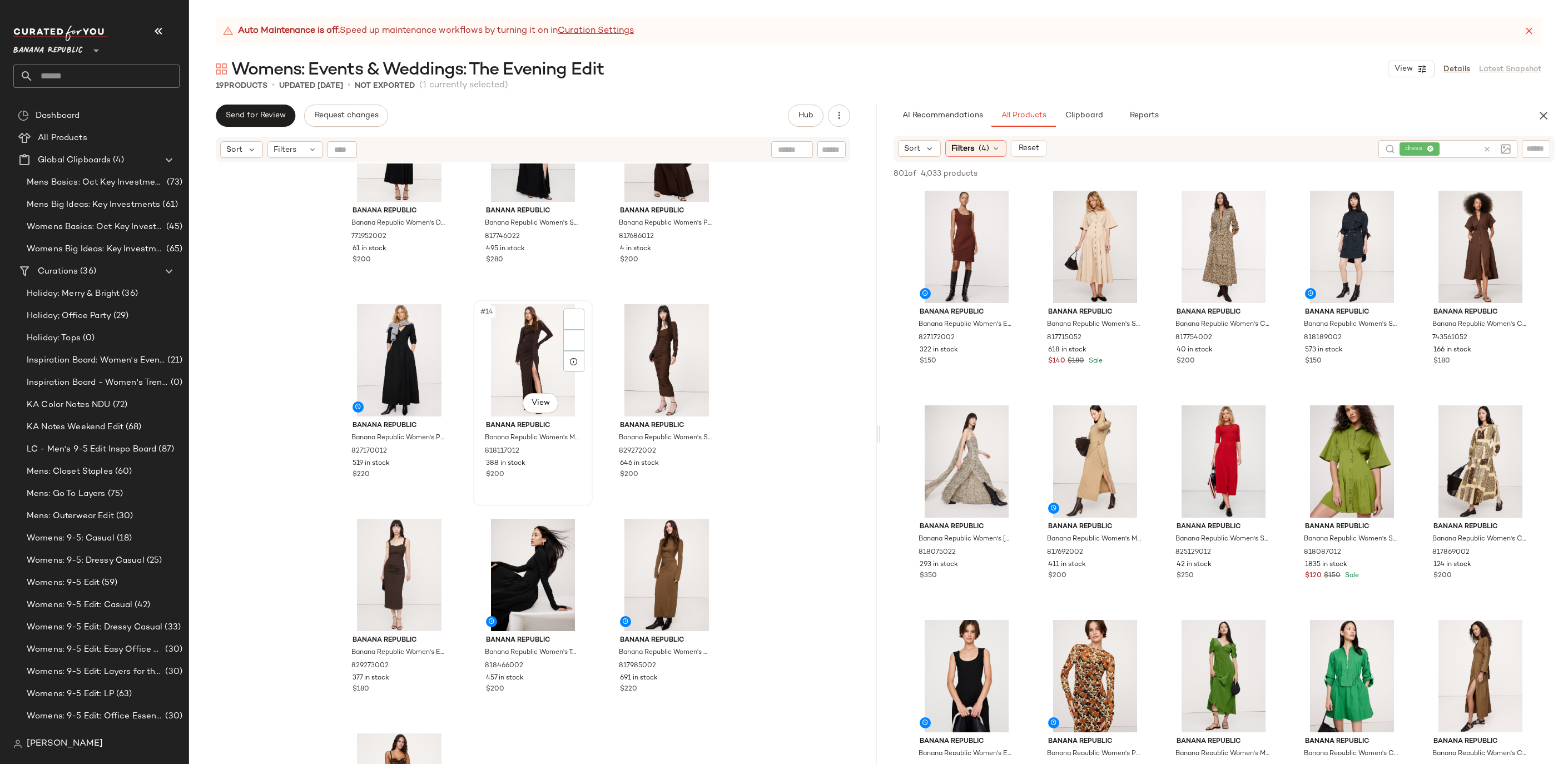
click at [539, 417] on div "#14 View" at bounding box center [533, 360] width 112 height 113
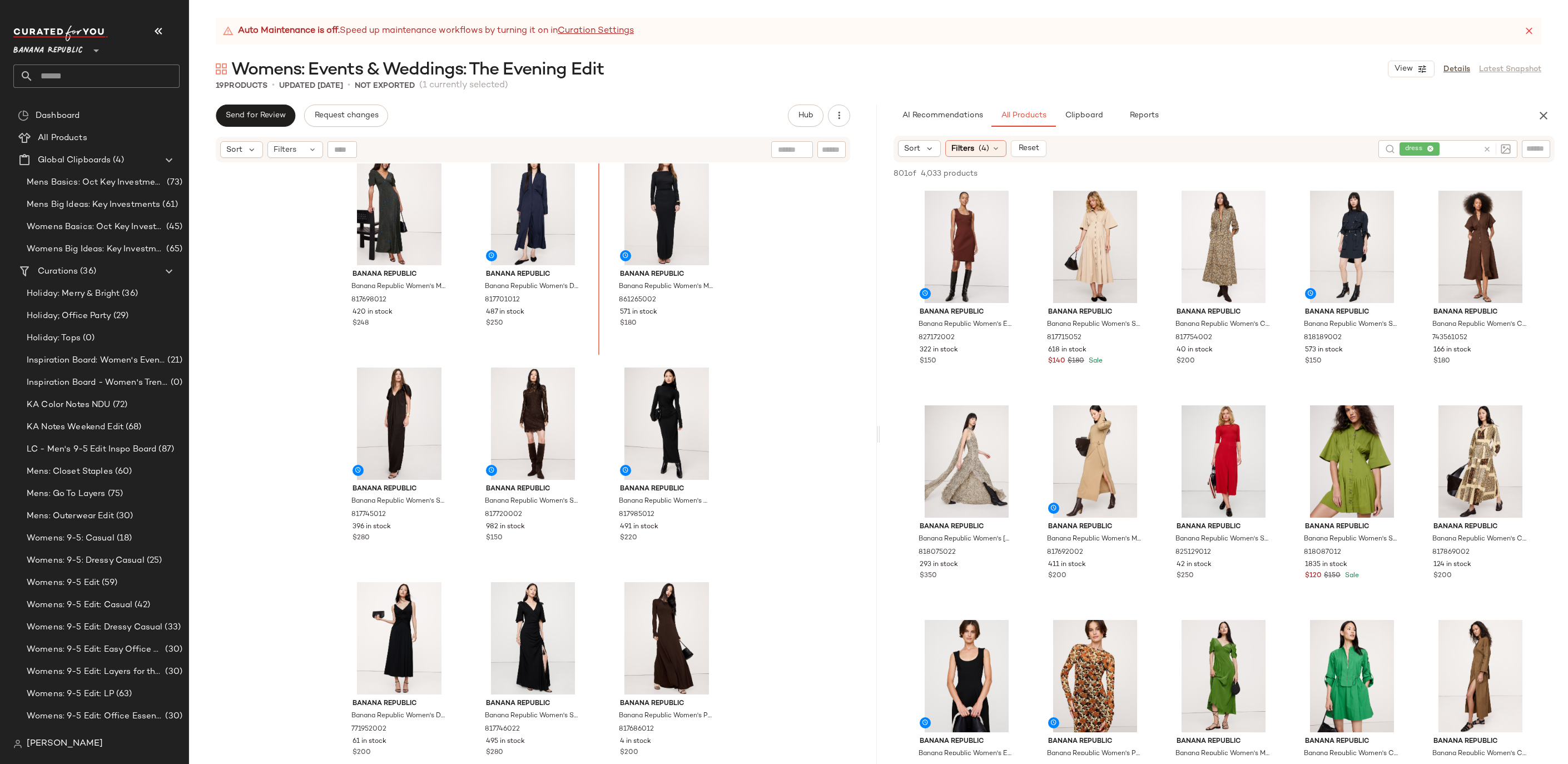
scroll to position [172, 0]
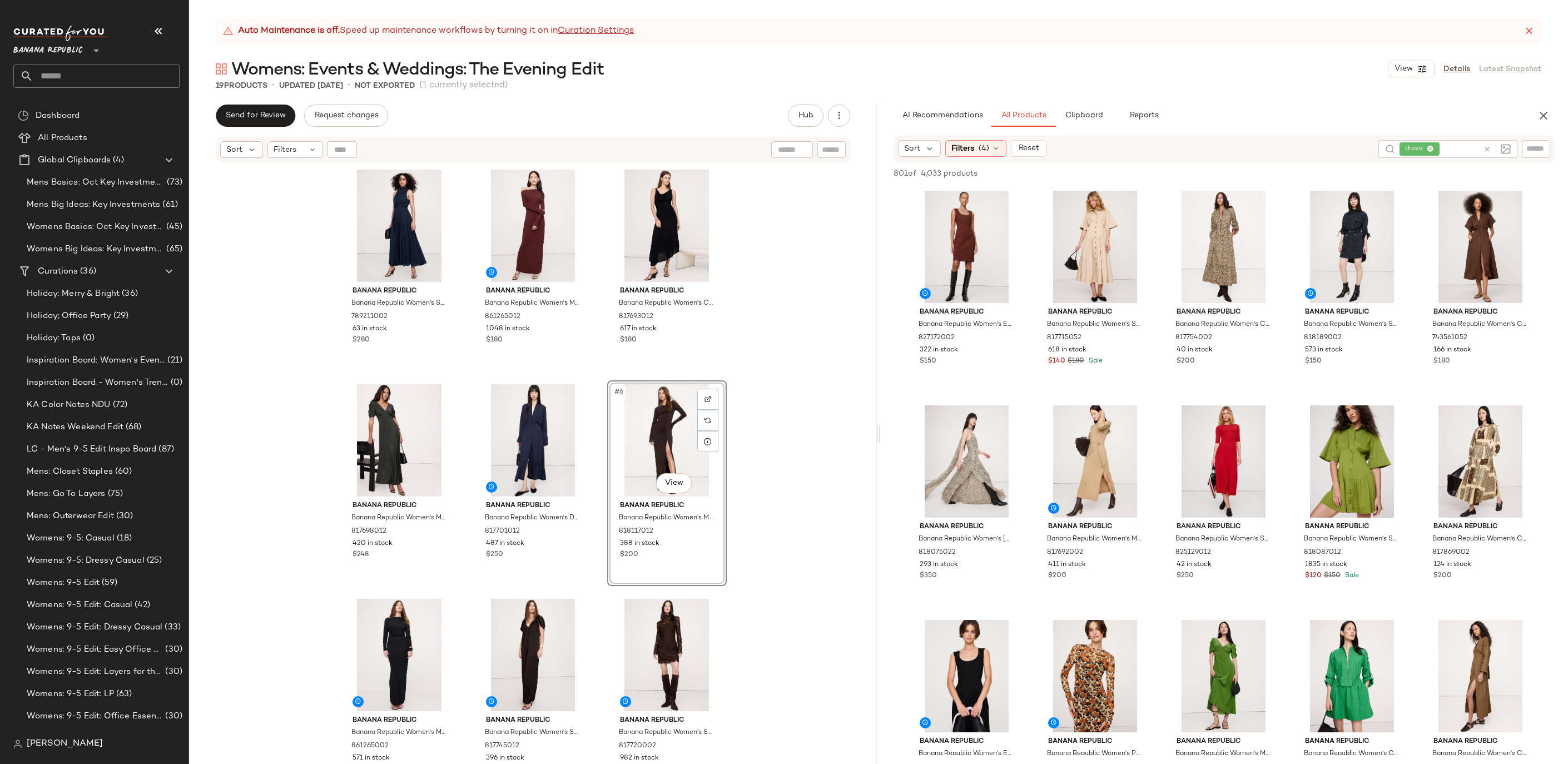
click at [733, 438] on div "Banana Republic Banana Republic Women's Stretch-Crepe Maxi Dress Tapestry Navy …" at bounding box center [533, 478] width 688 height 629
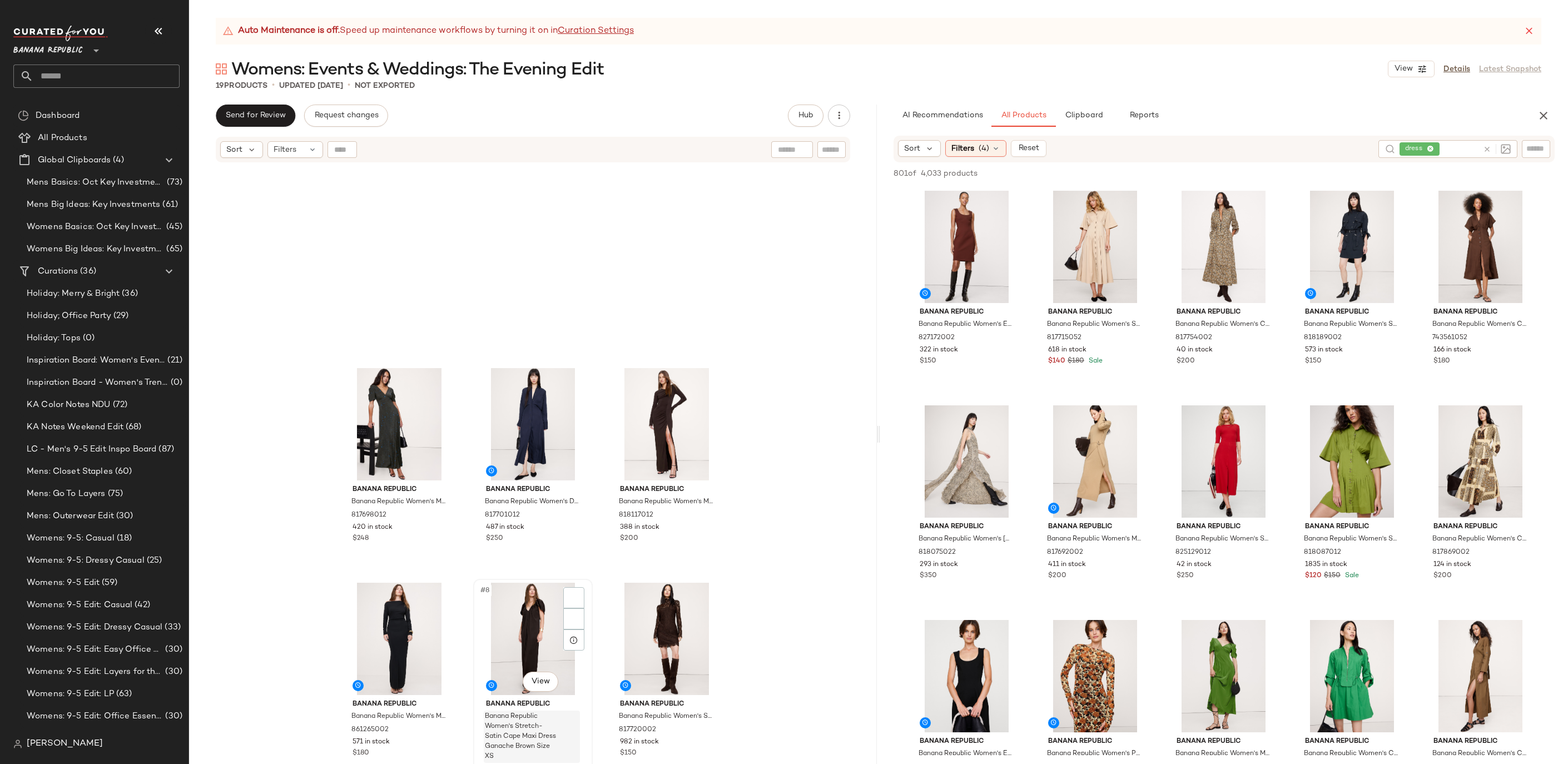
scroll to position [341, 0]
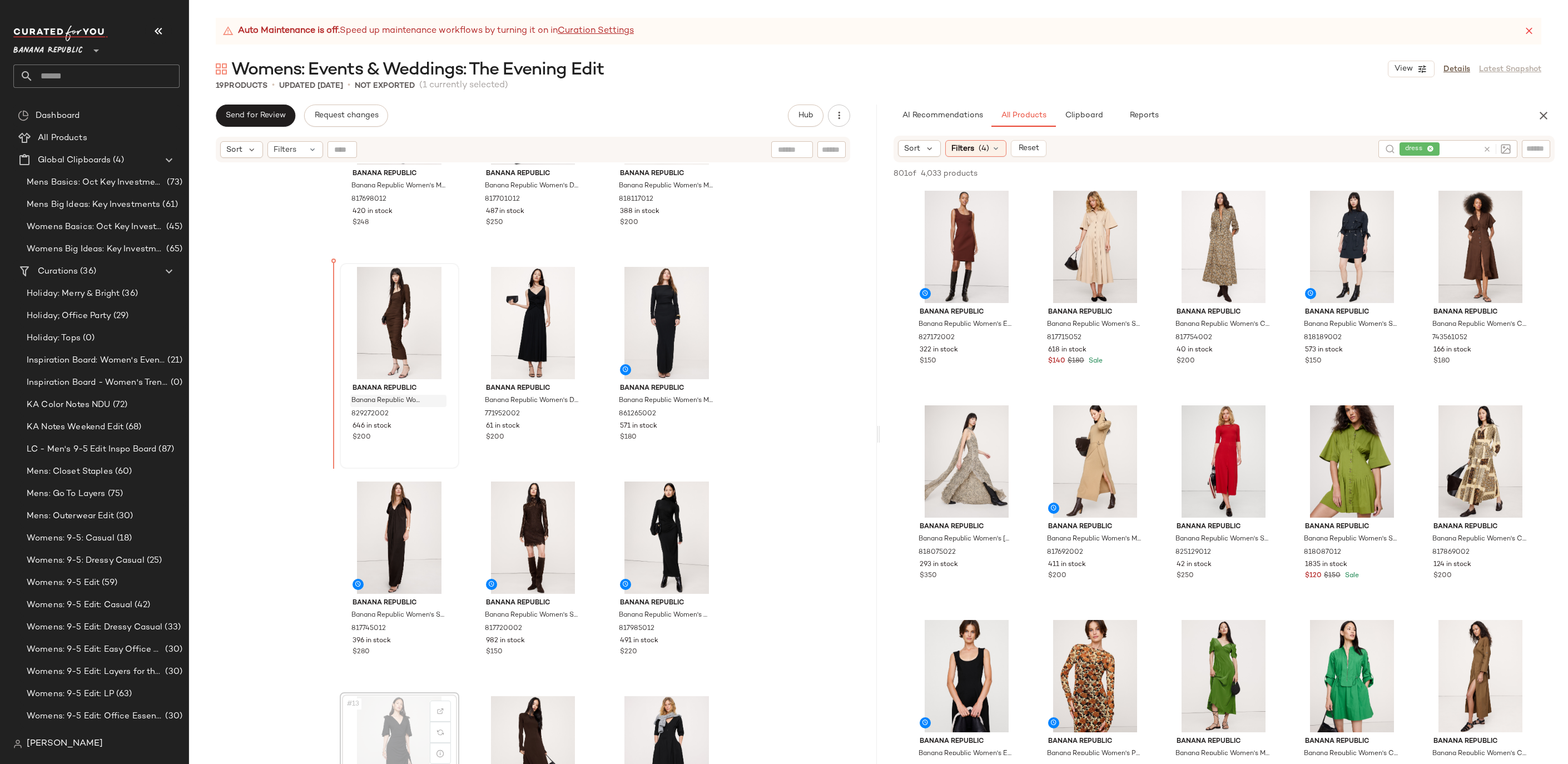
scroll to position [342, 0]
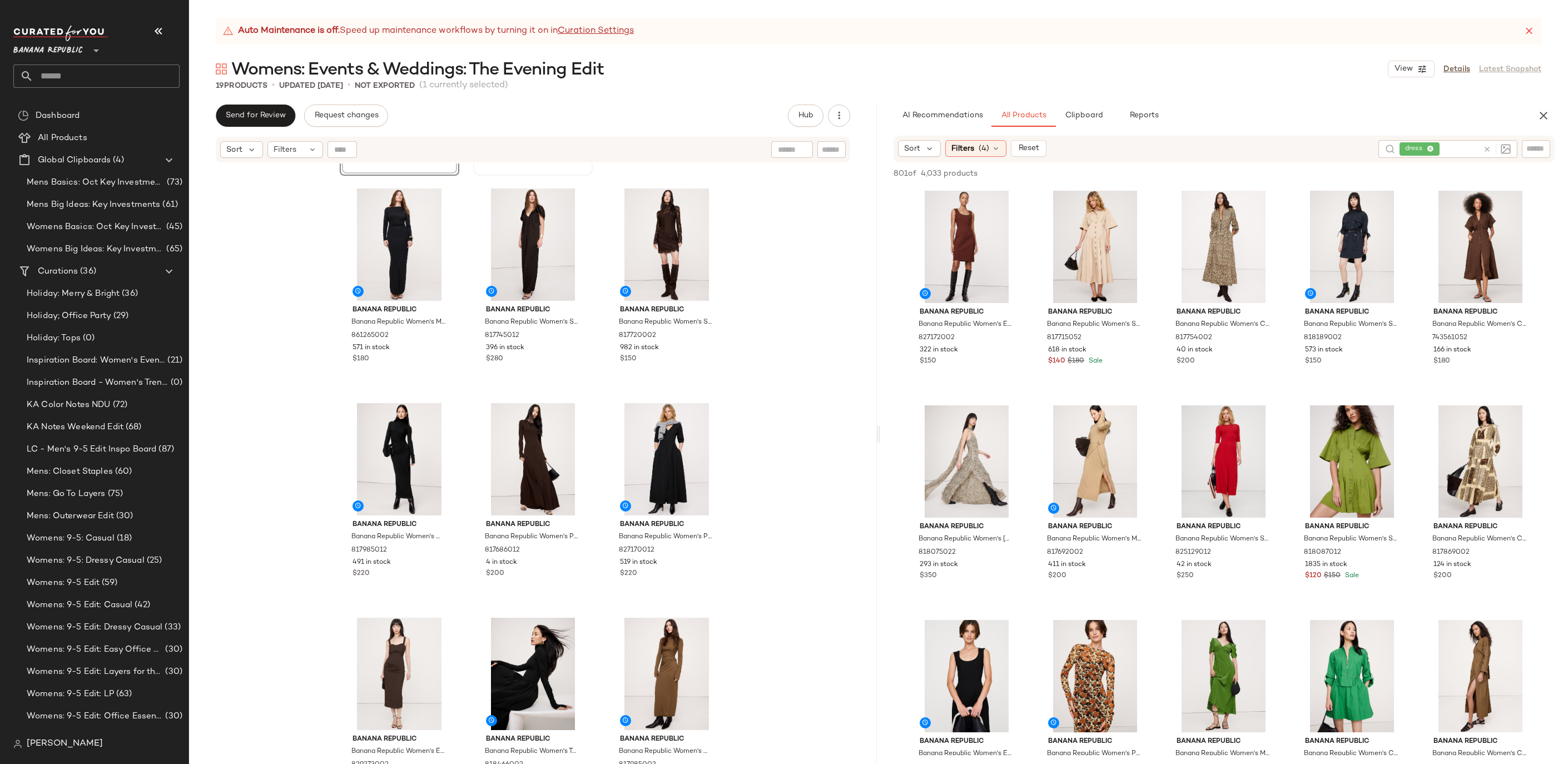
scroll to position [629, 0]
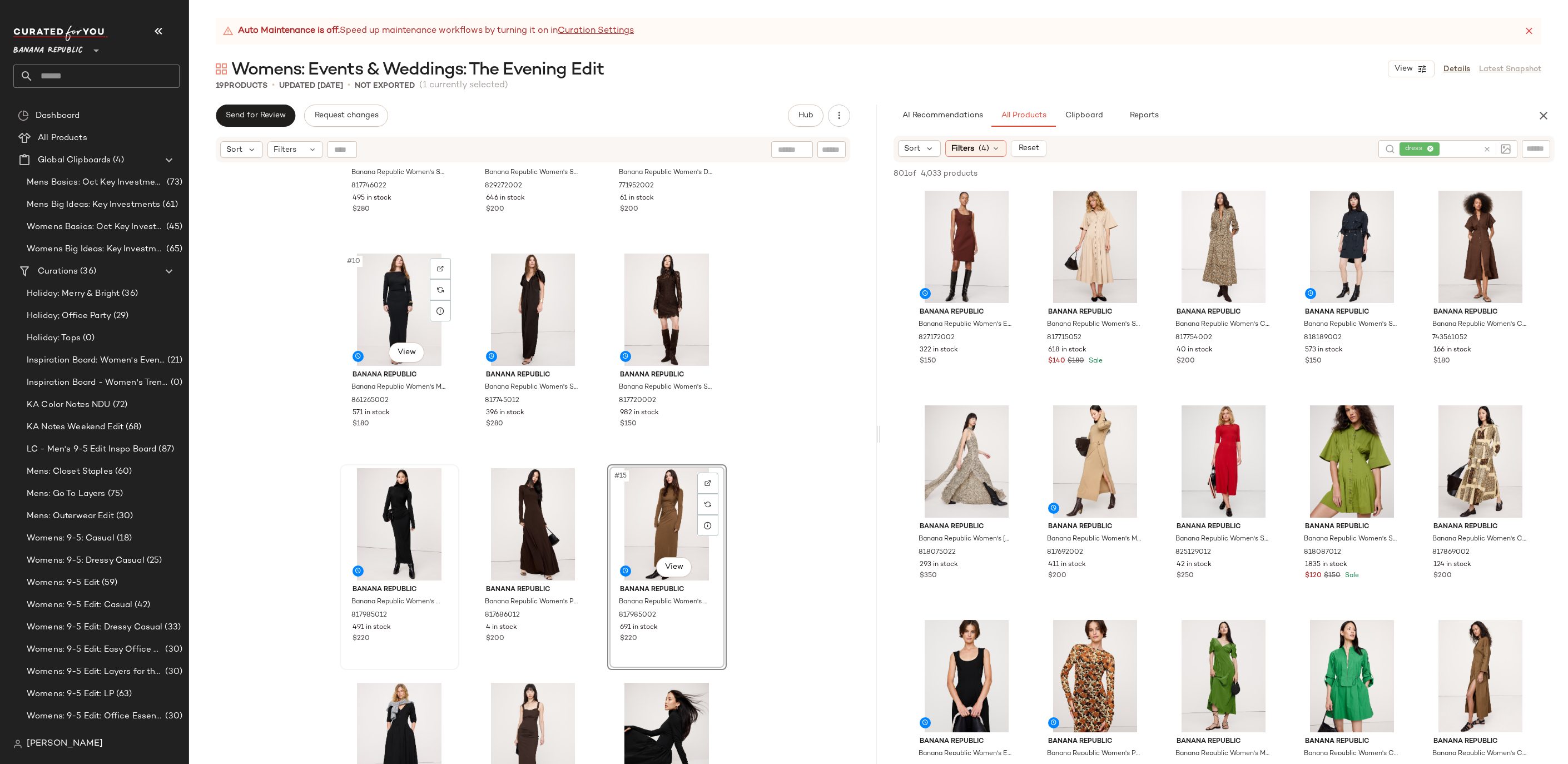
scroll to position [575, 0]
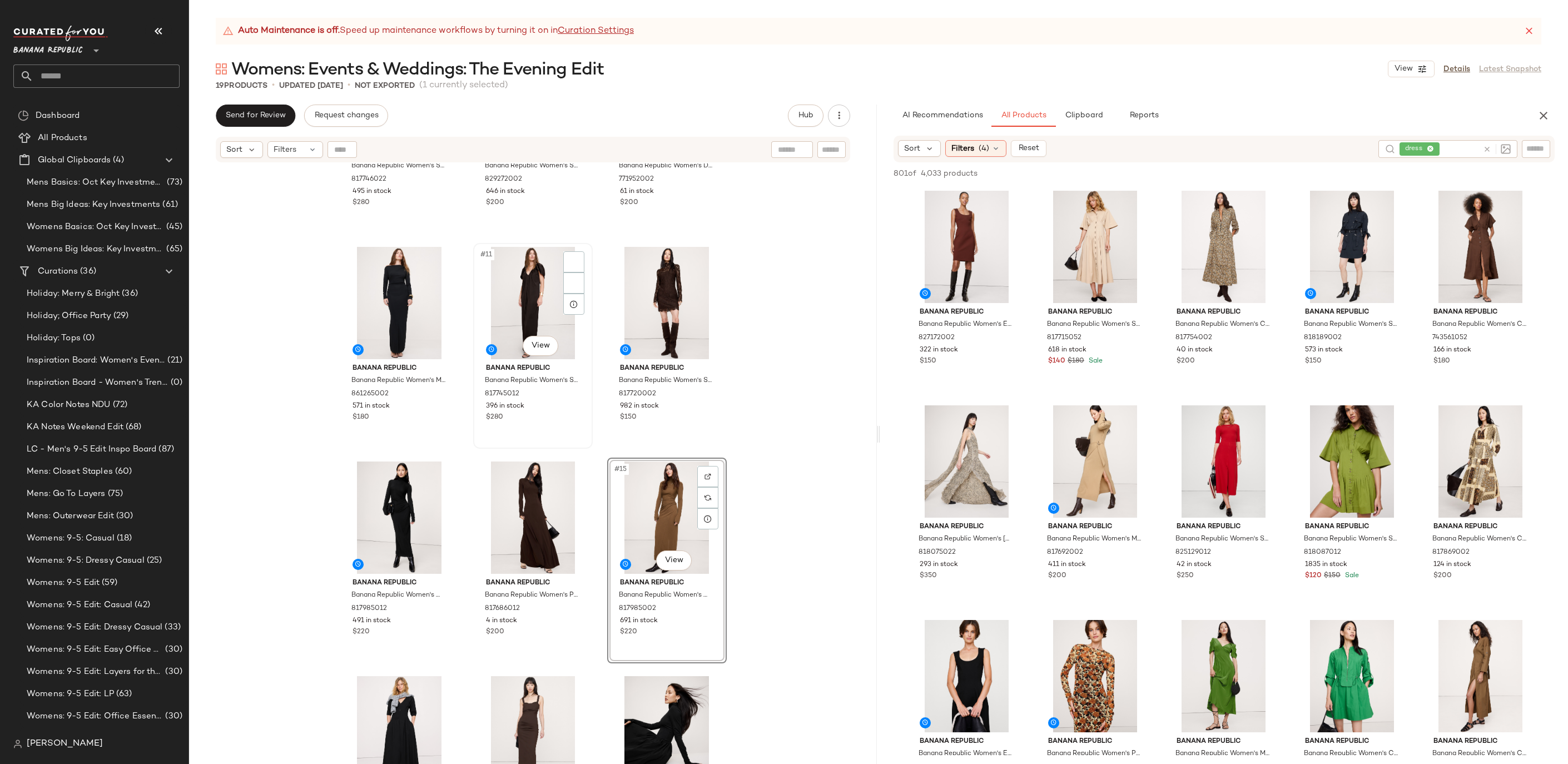
click at [532, 271] on div "#11 View" at bounding box center [533, 303] width 112 height 113
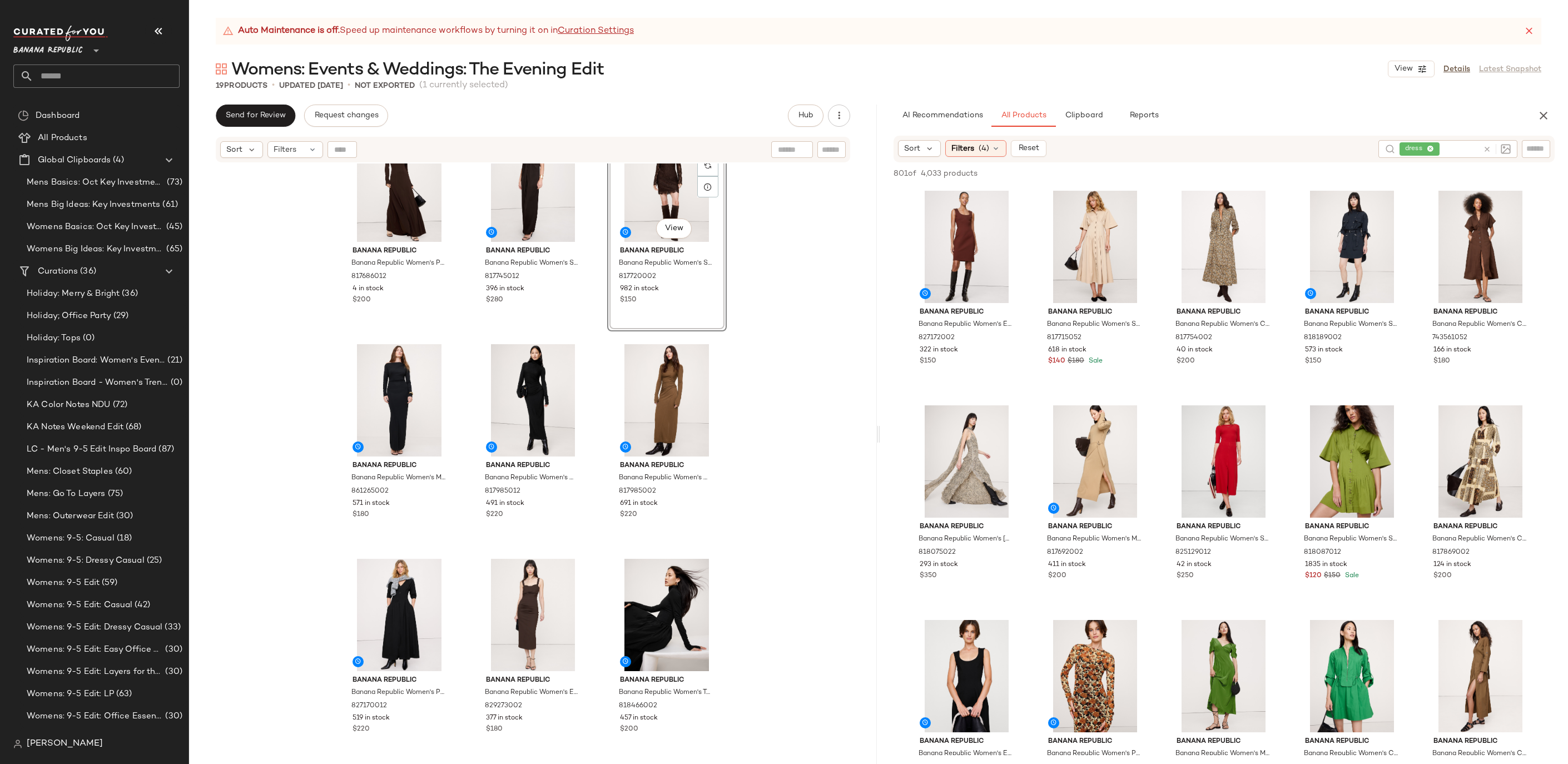
scroll to position [689, 0]
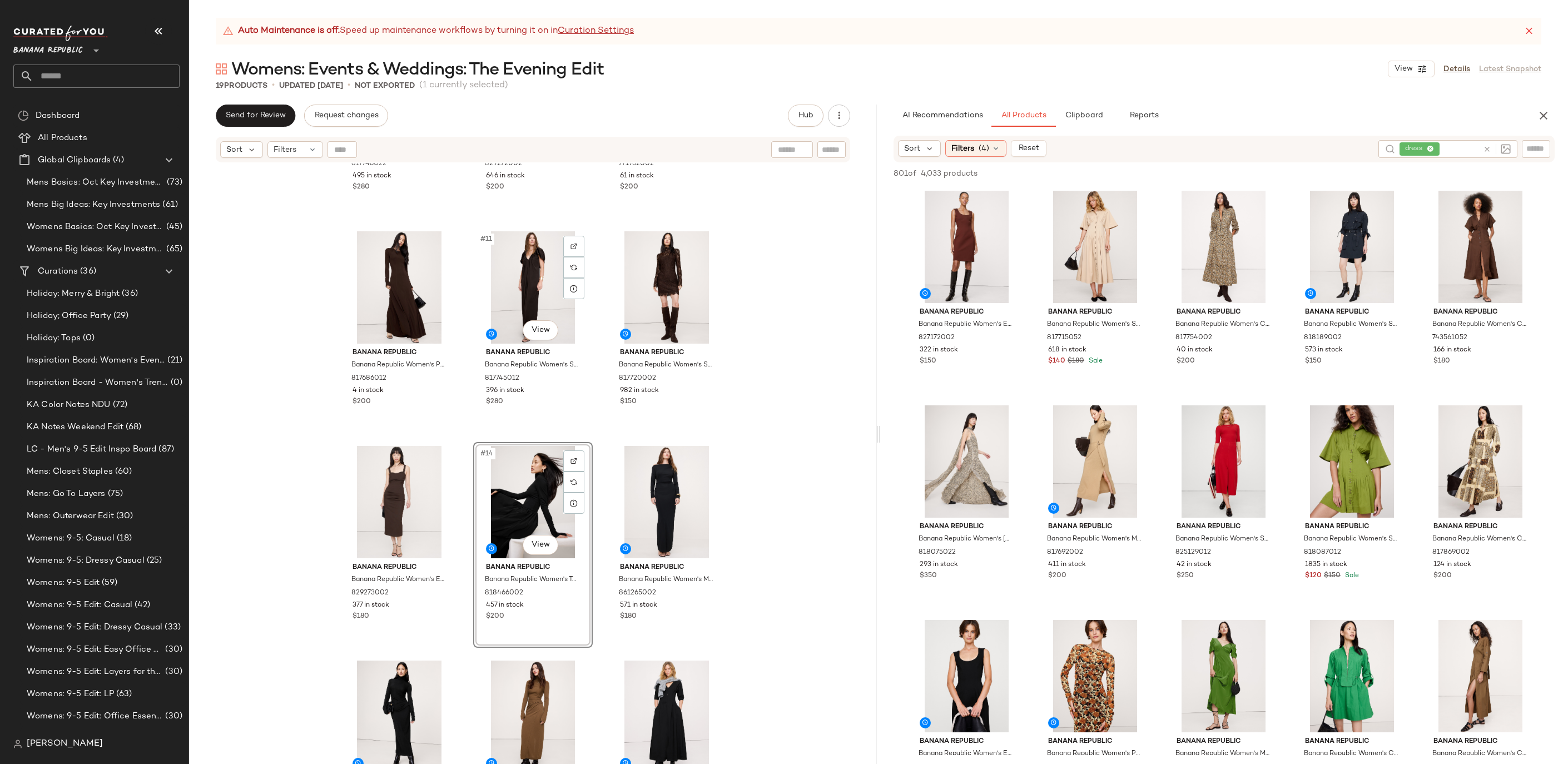
scroll to position [539, 0]
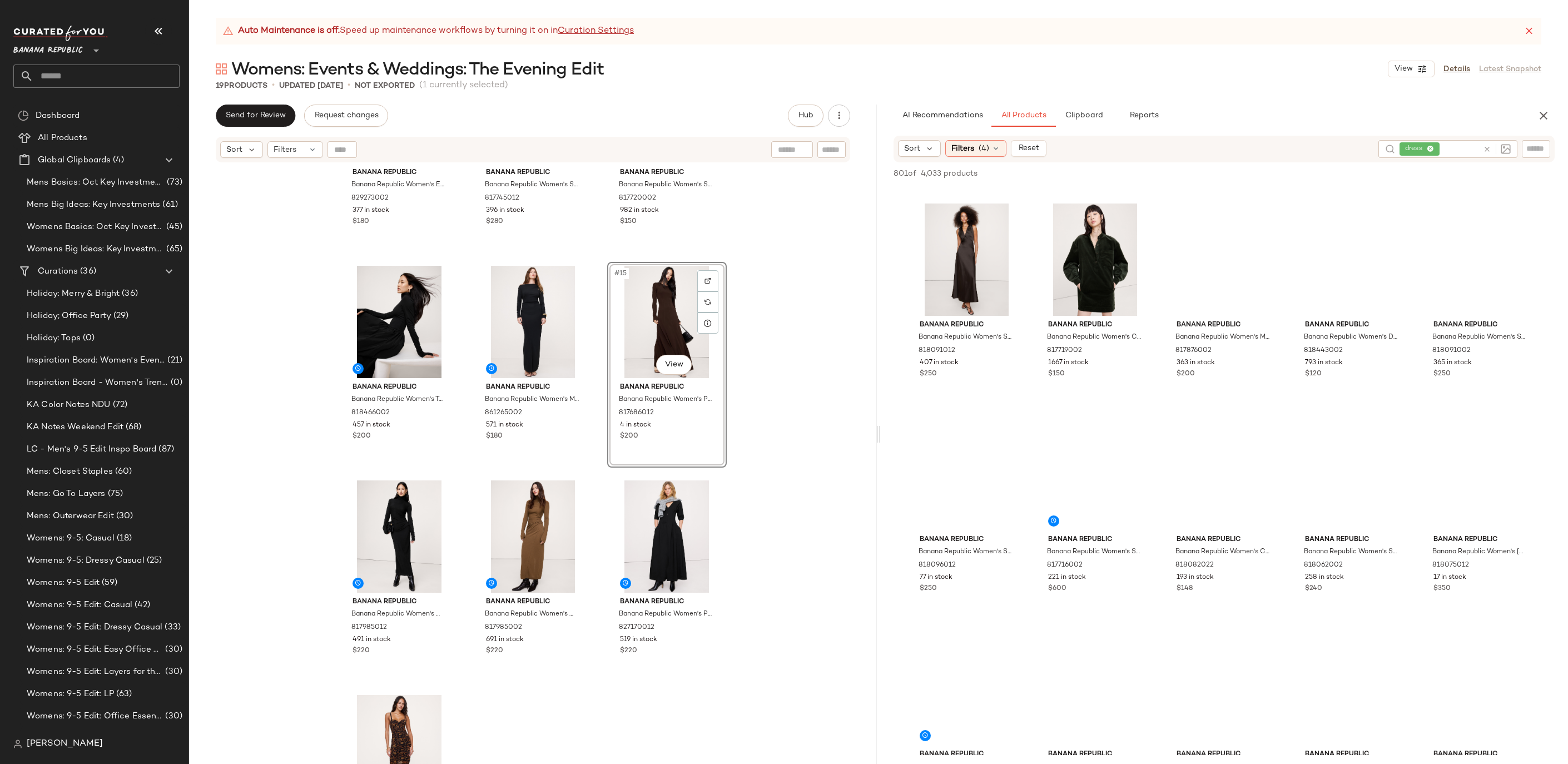
scroll to position [651, 0]
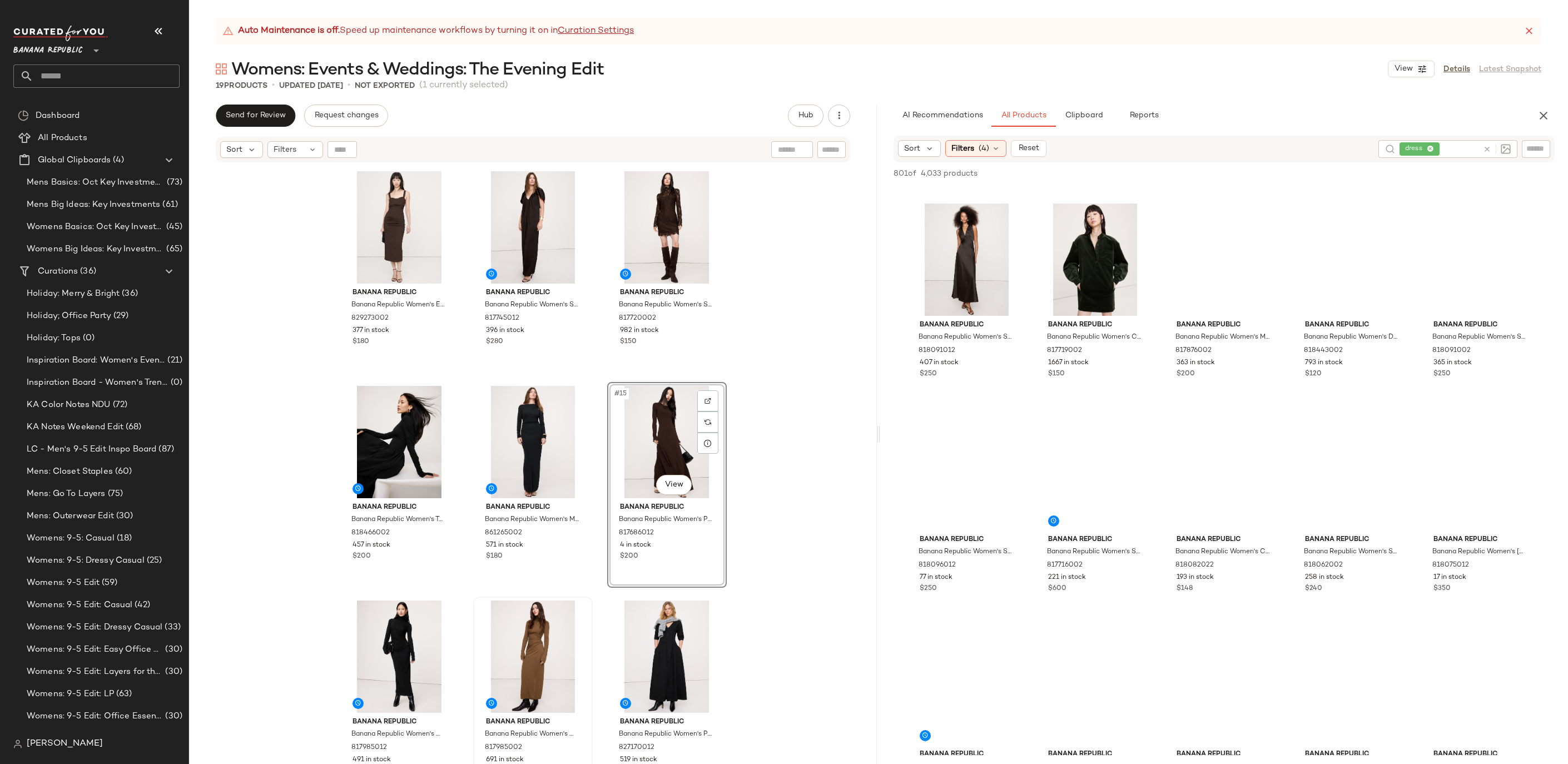
click at [535, 655] on div at bounding box center [533, 656] width 112 height 113
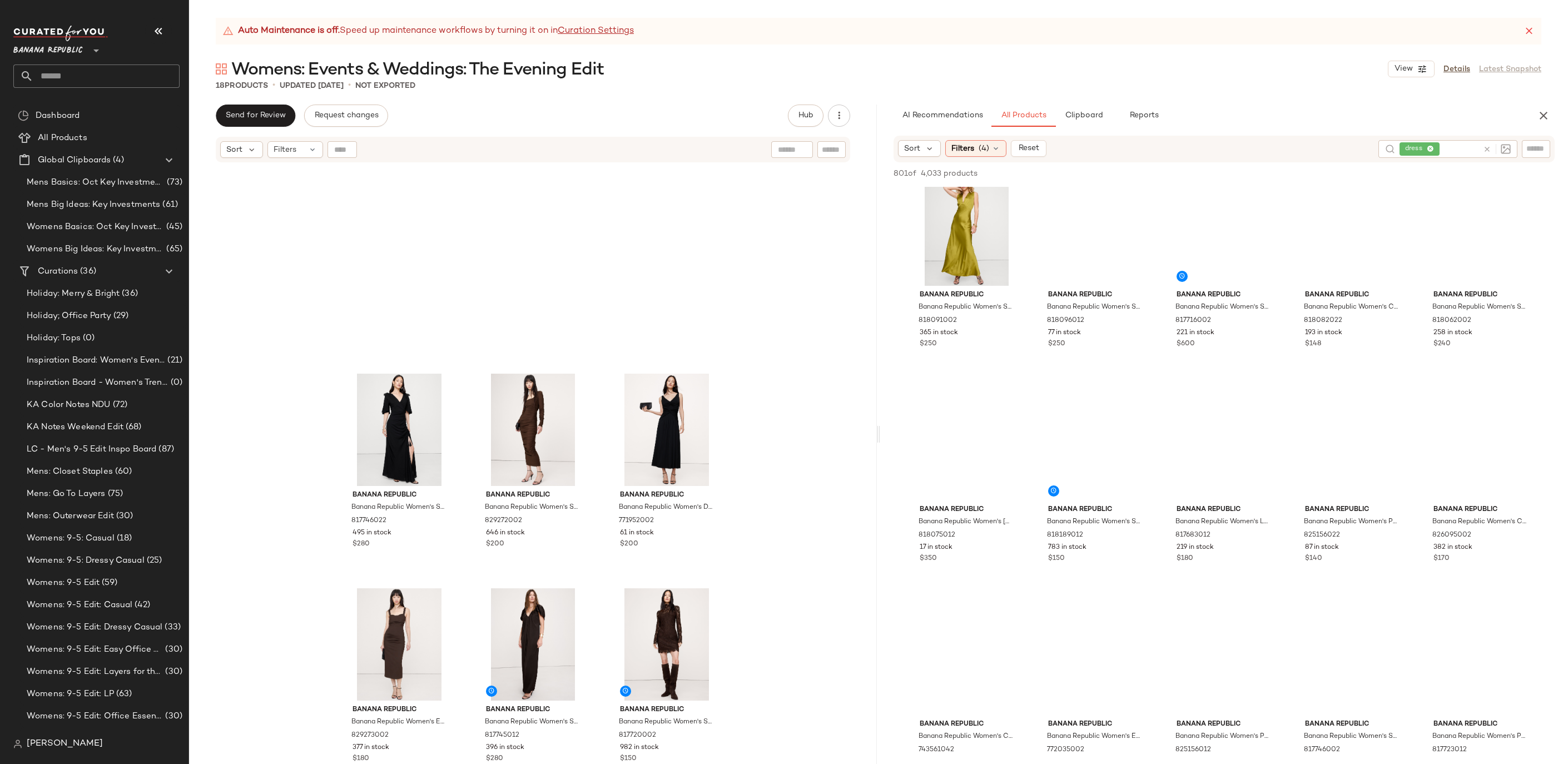
scroll to position [532, 0]
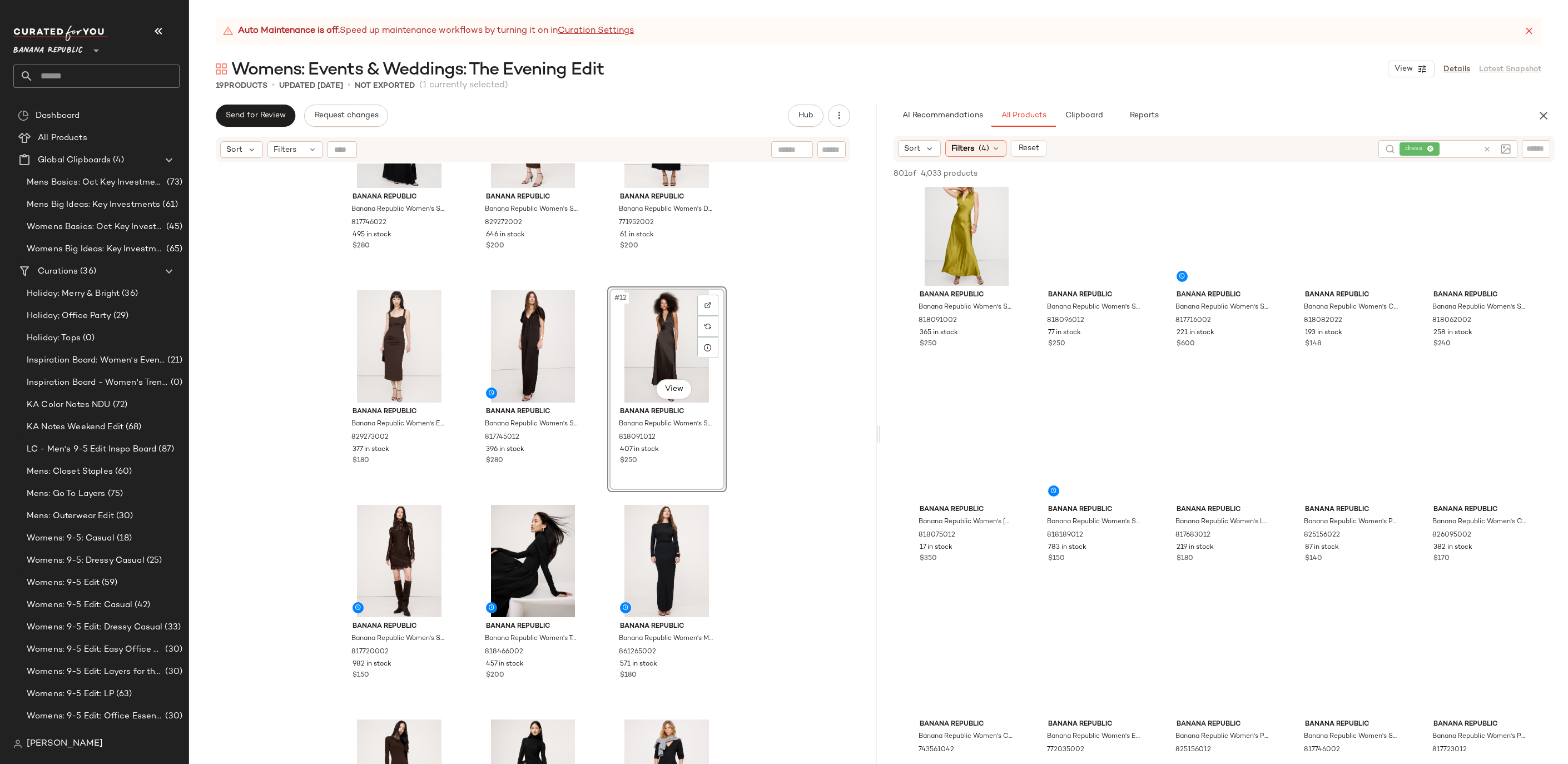
click at [790, 514] on div "Banana Republic Banana Republic Women's Stretch-Crepe Flutter-Sleeve Maxi Dress…" at bounding box center [533, 478] width 688 height 629
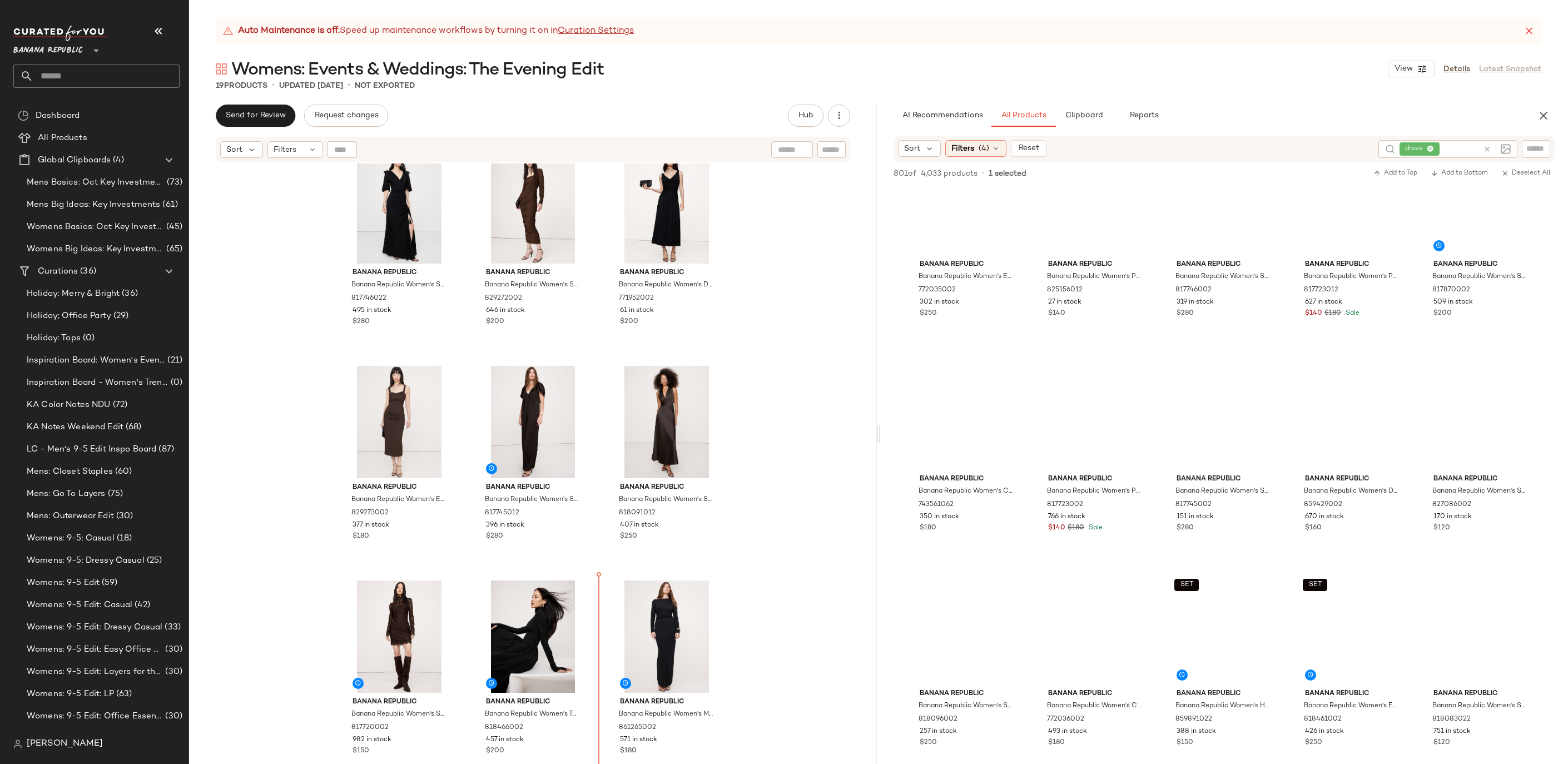
scroll to position [473, 0]
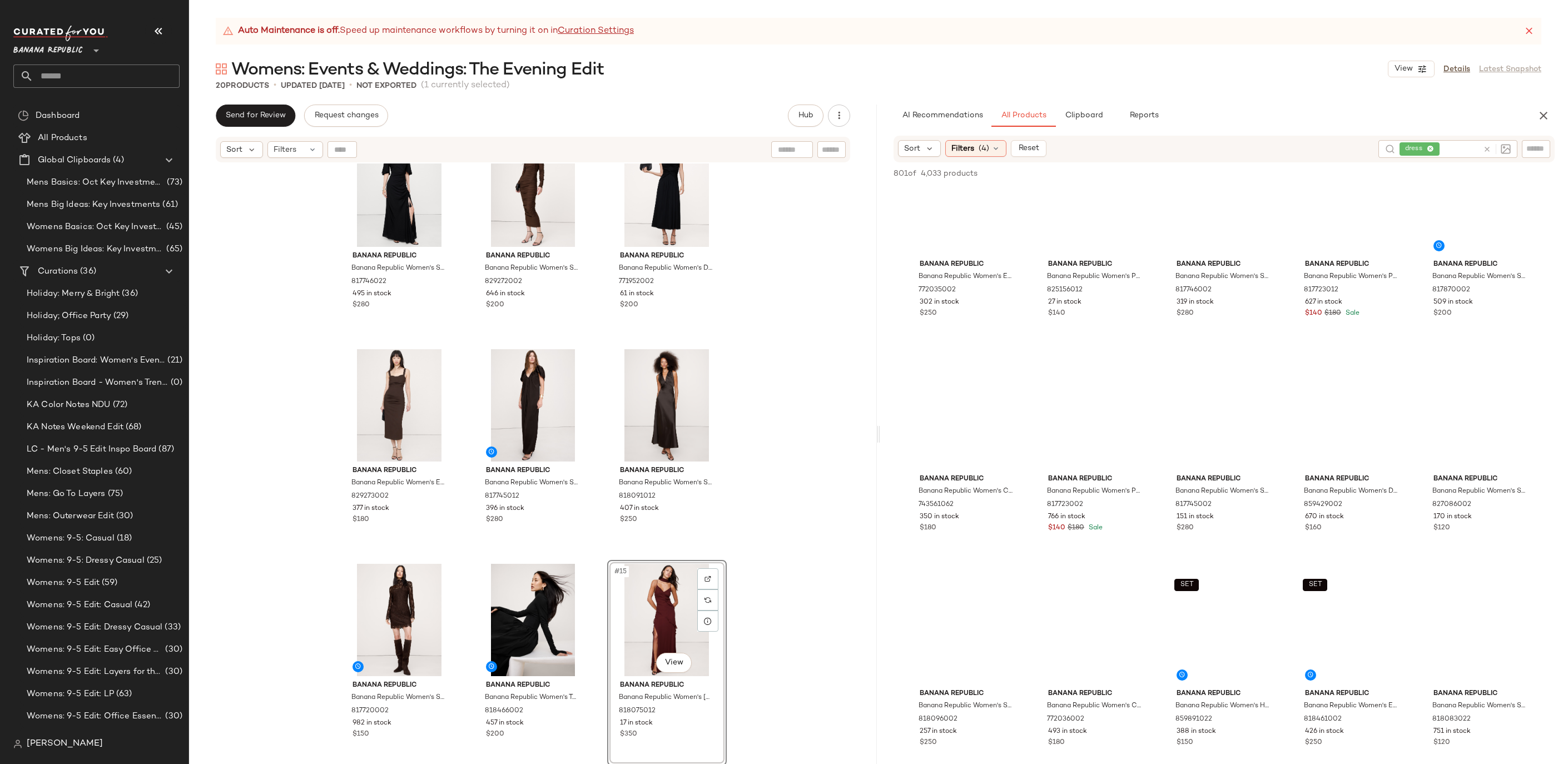
click at [741, 612] on div "Banana Republic Banana Republic Women's Matte Silk Maxi Dress Forest Green Leop…" at bounding box center [533, 478] width 688 height 629
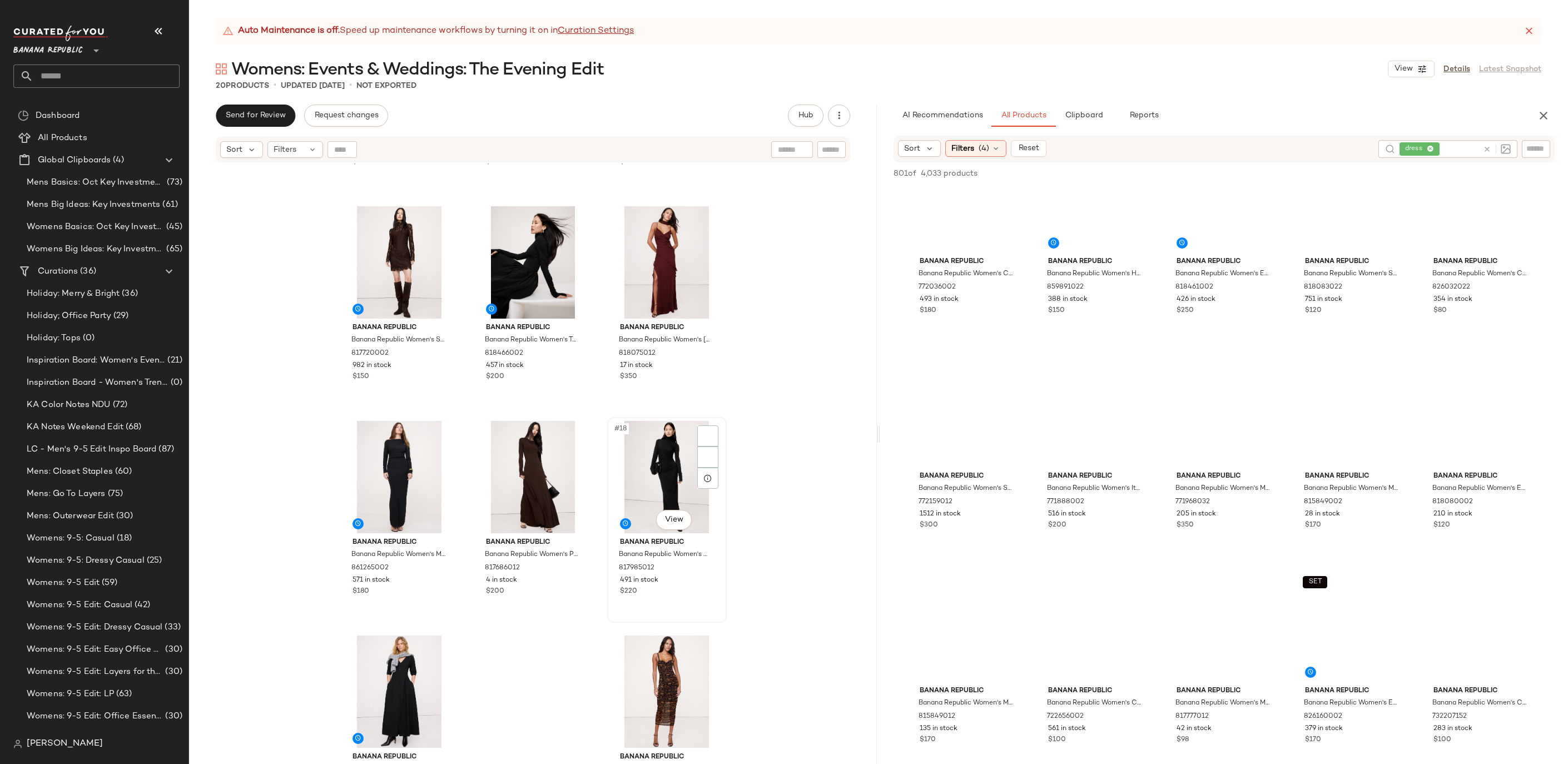
scroll to position [3467, 0]
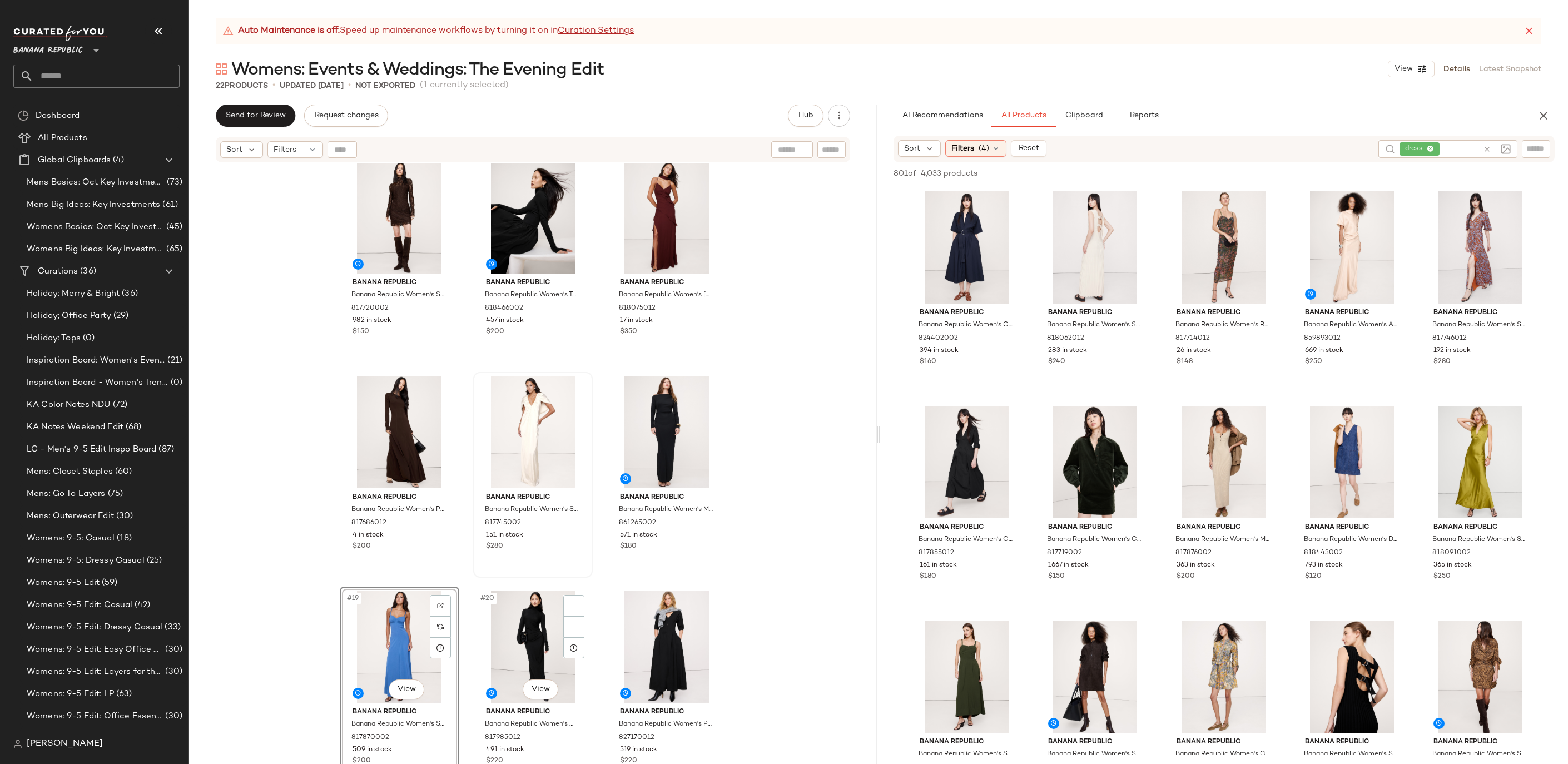
scroll to position [1091, 0]
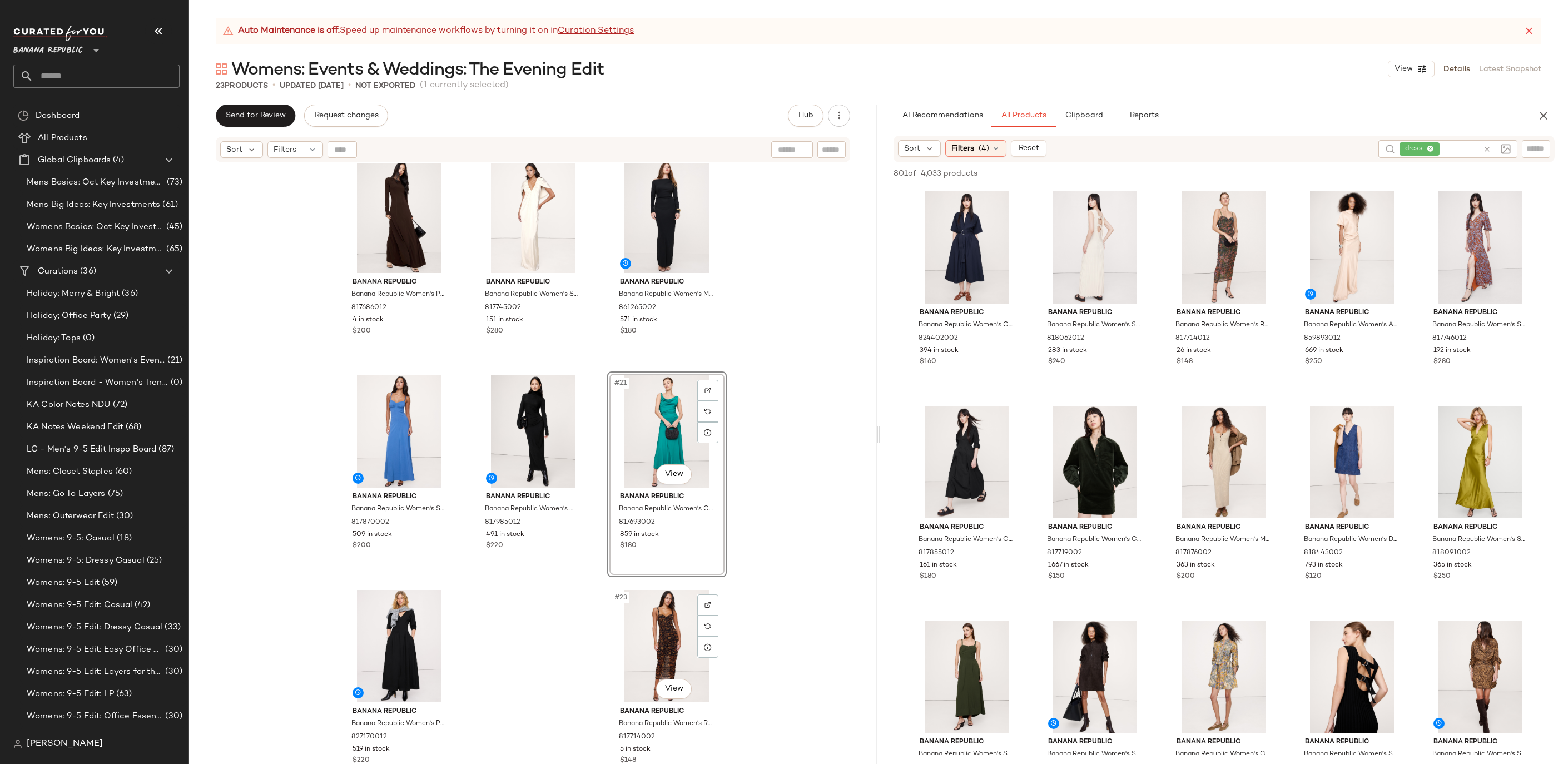
click at [787, 563] on div "Banana Republic Banana Republic Women's Paneled Knit Maxi Dress Ganache Brown S…" at bounding box center [533, 478] width 688 height 629
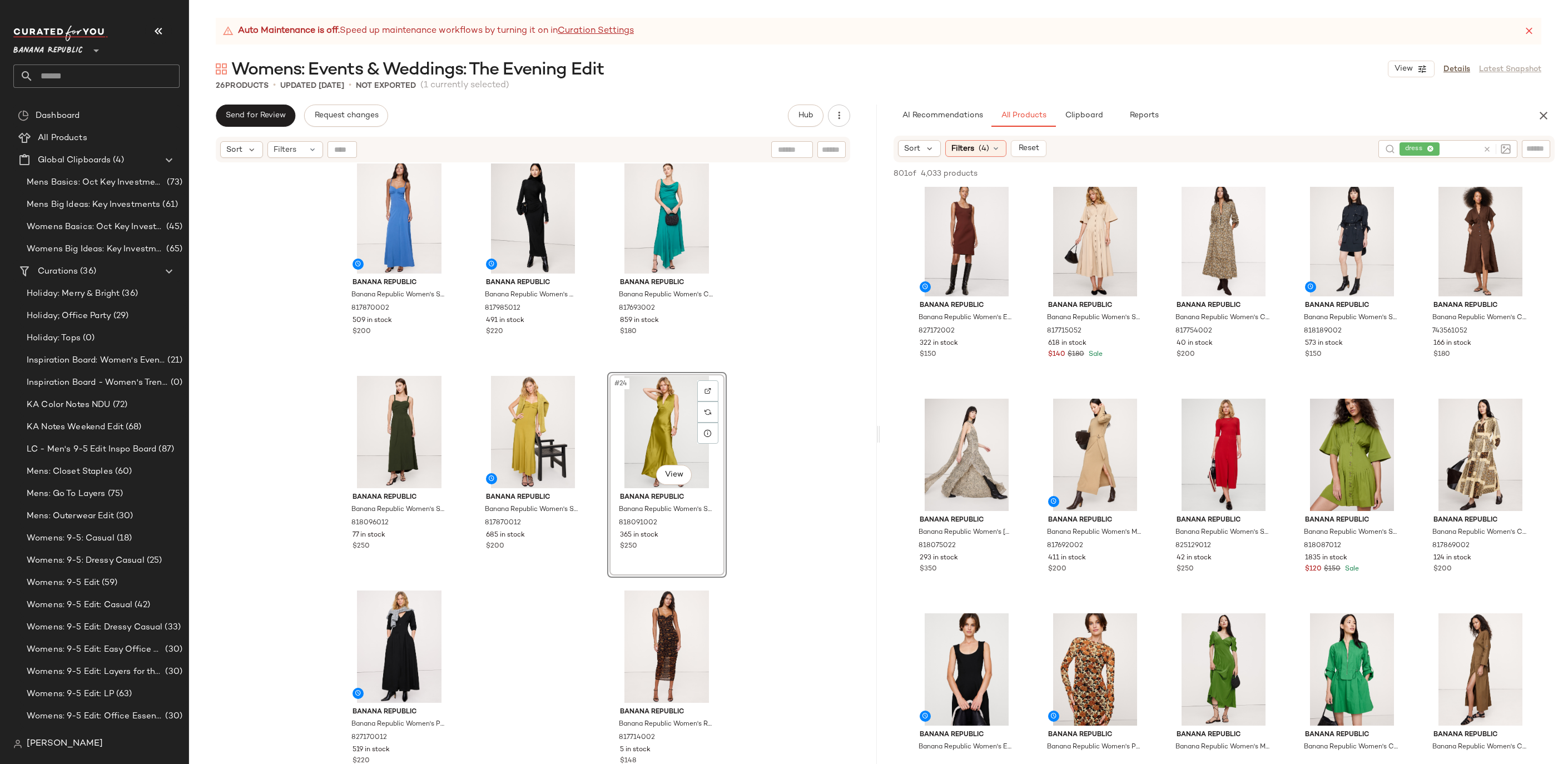
scroll to position [0, 0]
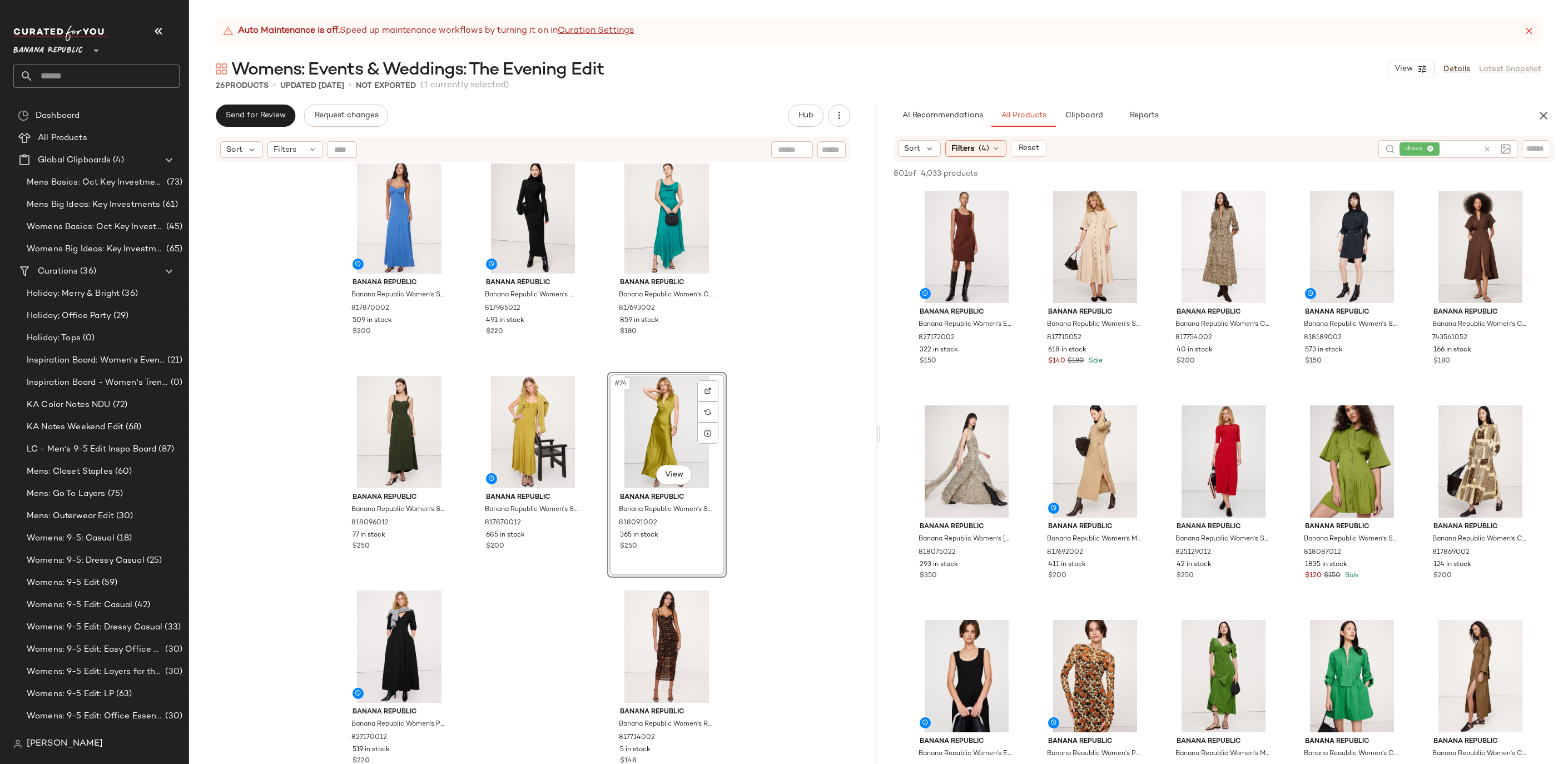
click at [1489, 149] on icon at bounding box center [1487, 149] width 8 height 8
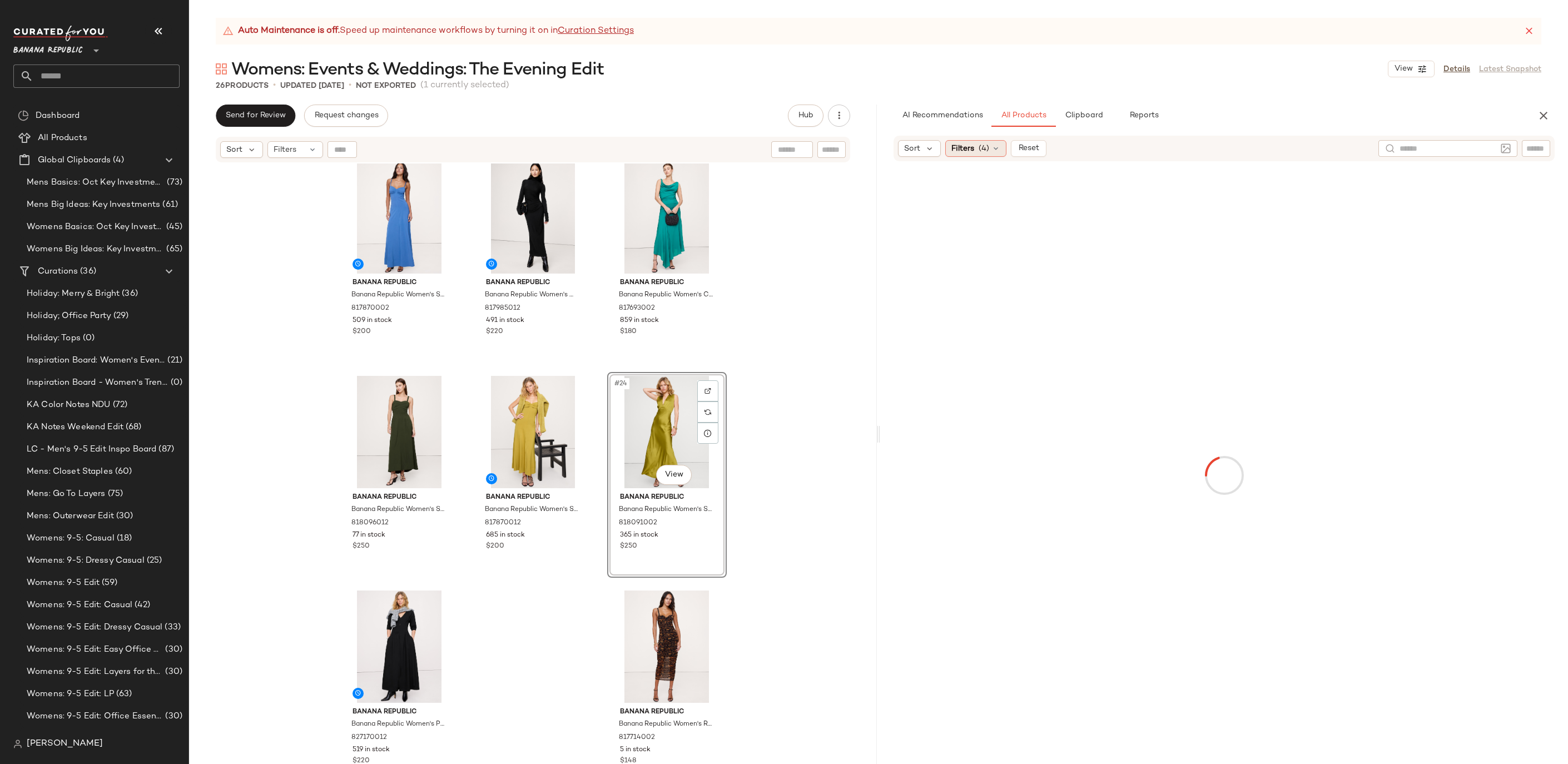
click at [971, 149] on span "Filters" at bounding box center [962, 149] width 23 height 12
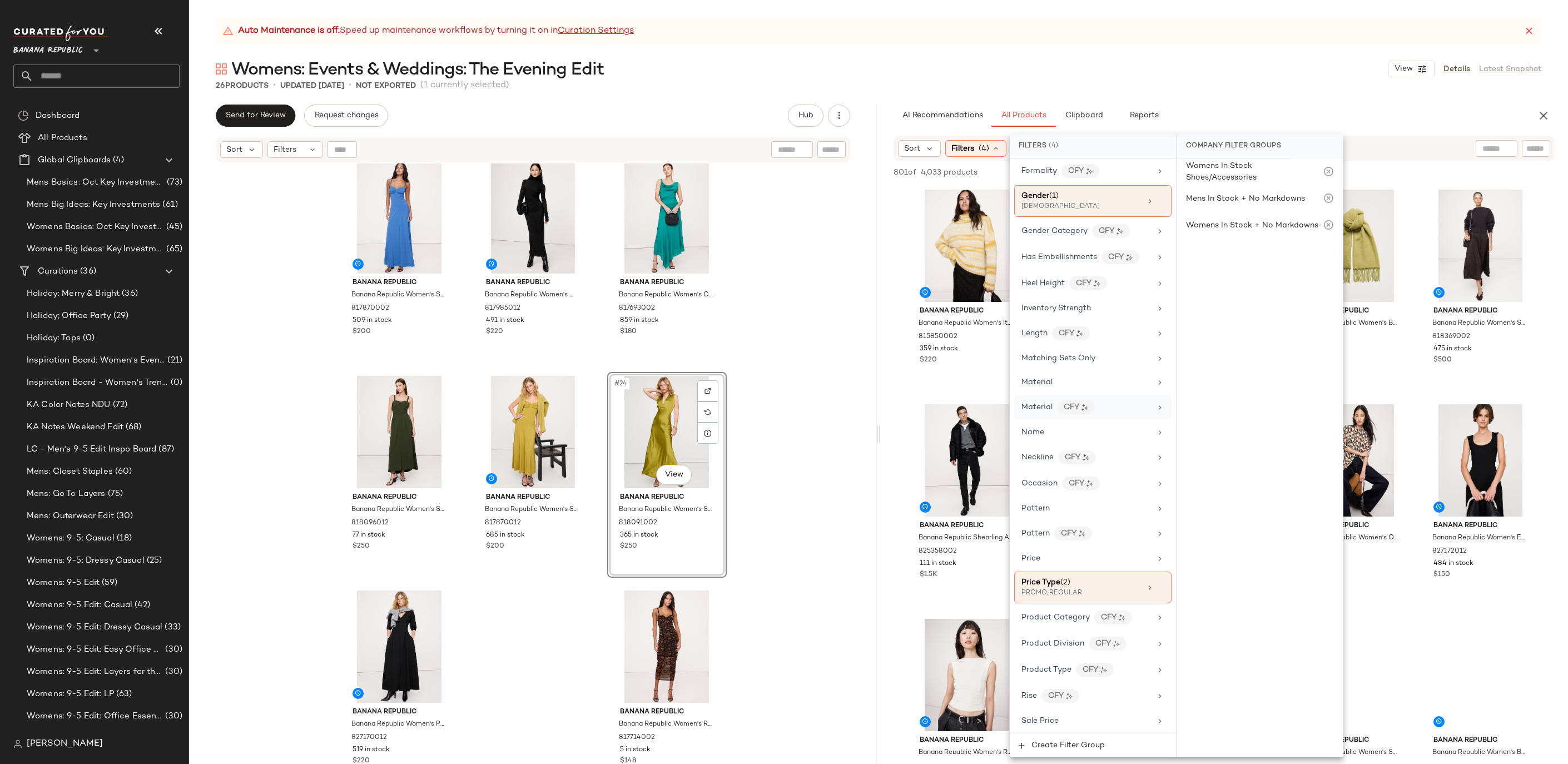
scroll to position [433, 0]
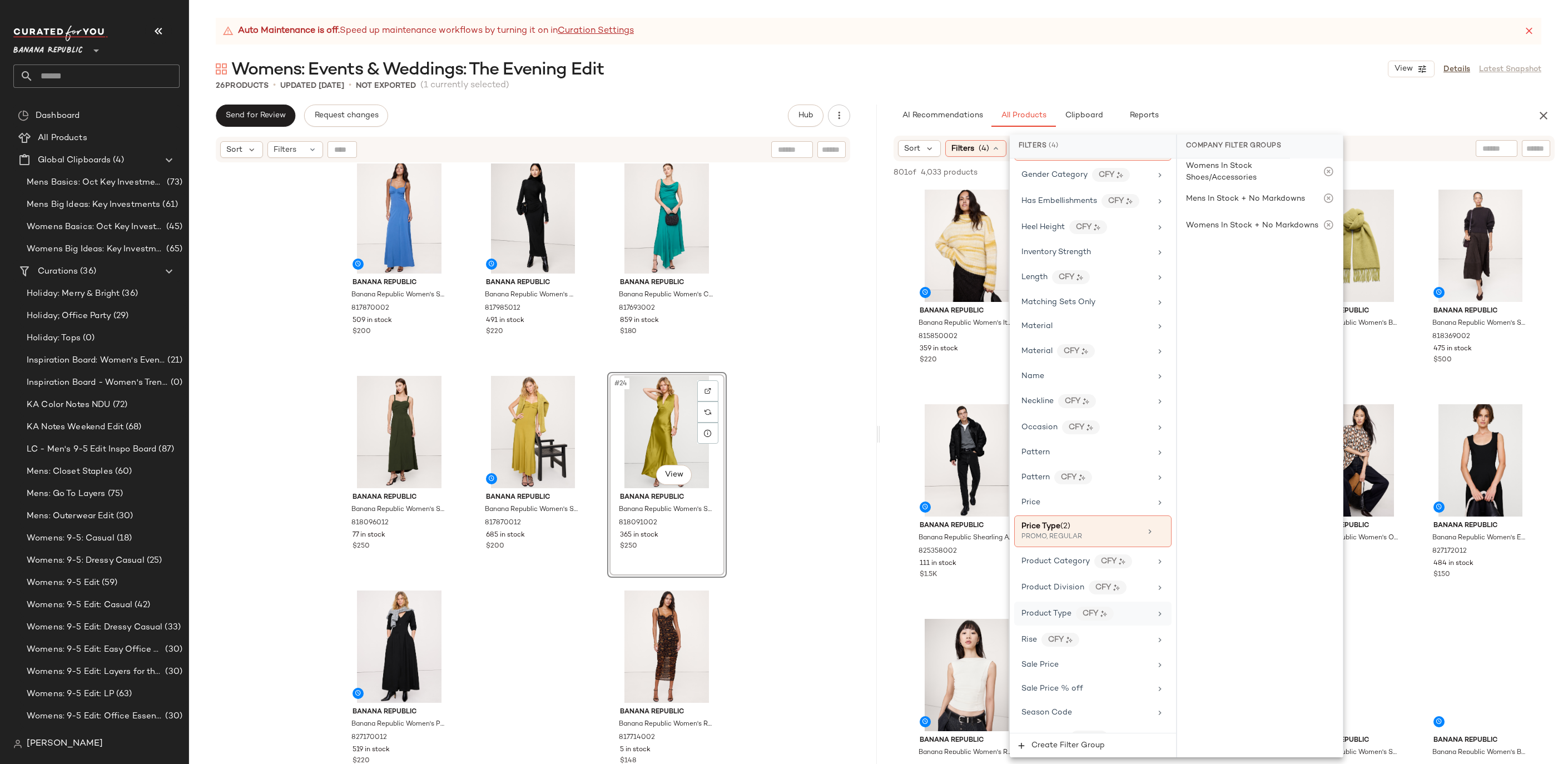
click at [1126, 609] on div "Product Type CFY" at bounding box center [1085, 614] width 129 height 14
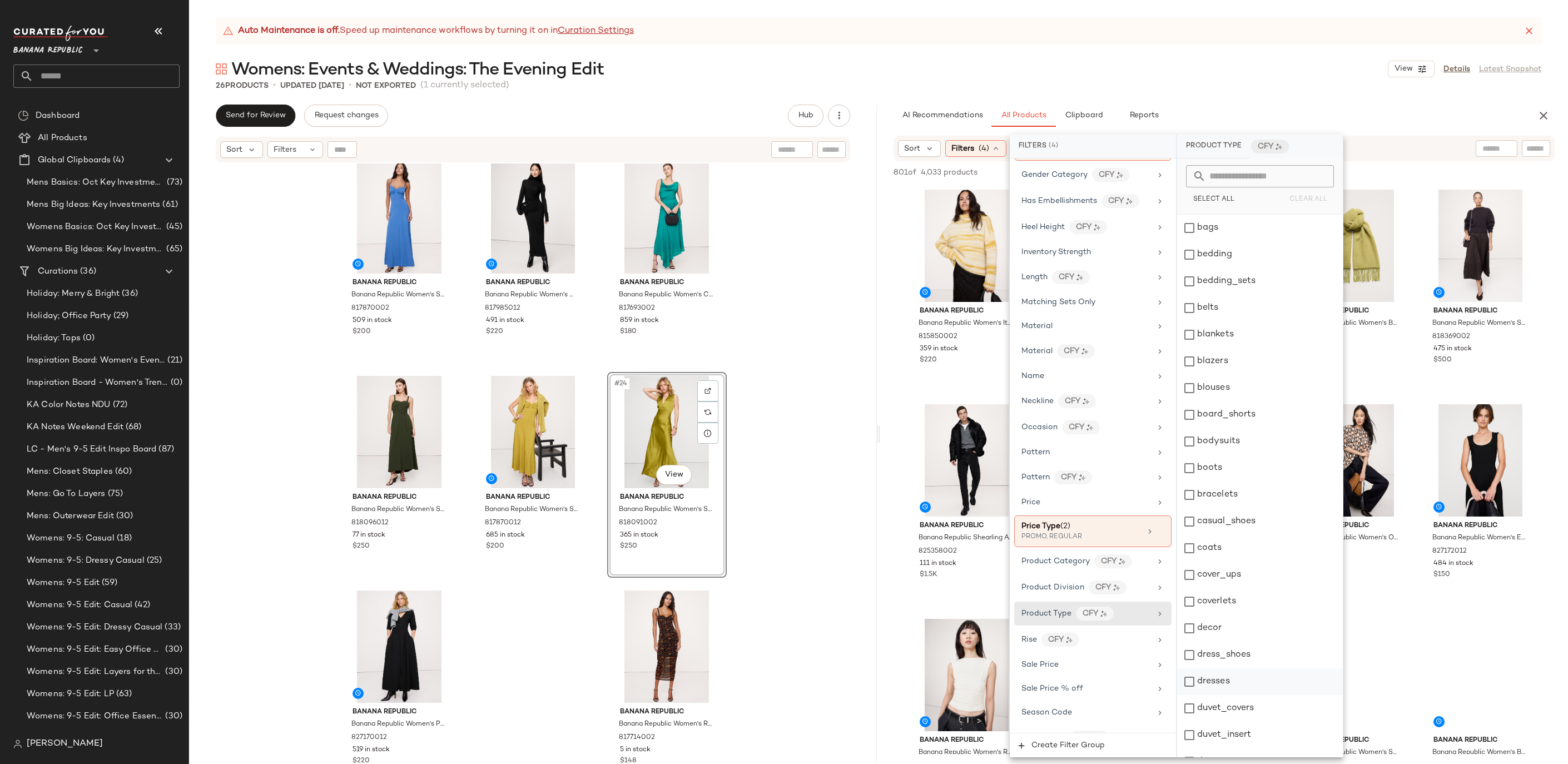
click at [1212, 688] on div "dresses" at bounding box center [1260, 681] width 165 height 27
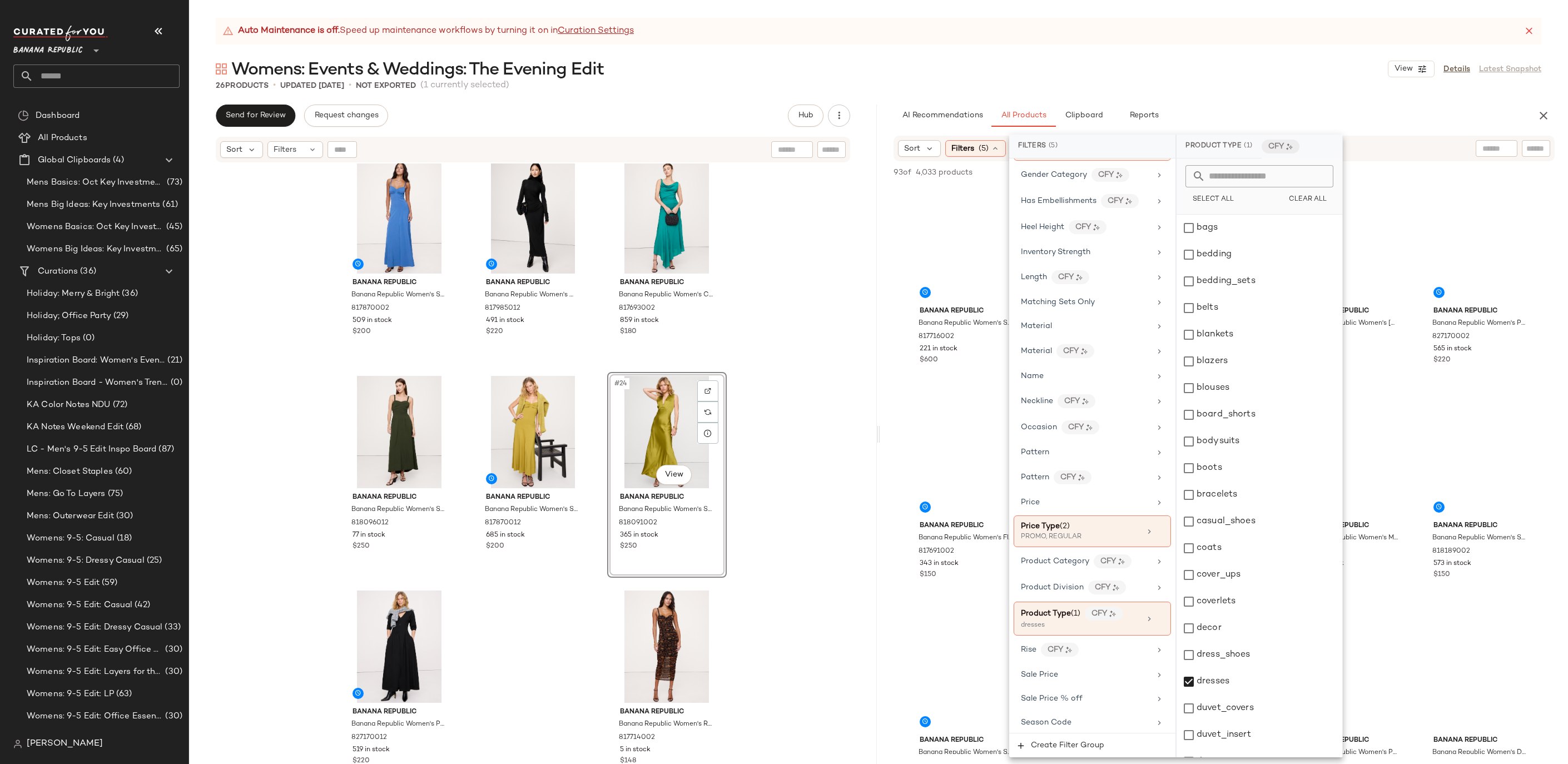
click at [1222, 27] on div "Auto Maintenance is off. Speed up maintenance workflows by turning it on in Cur…" at bounding box center [878, 31] width 1326 height 27
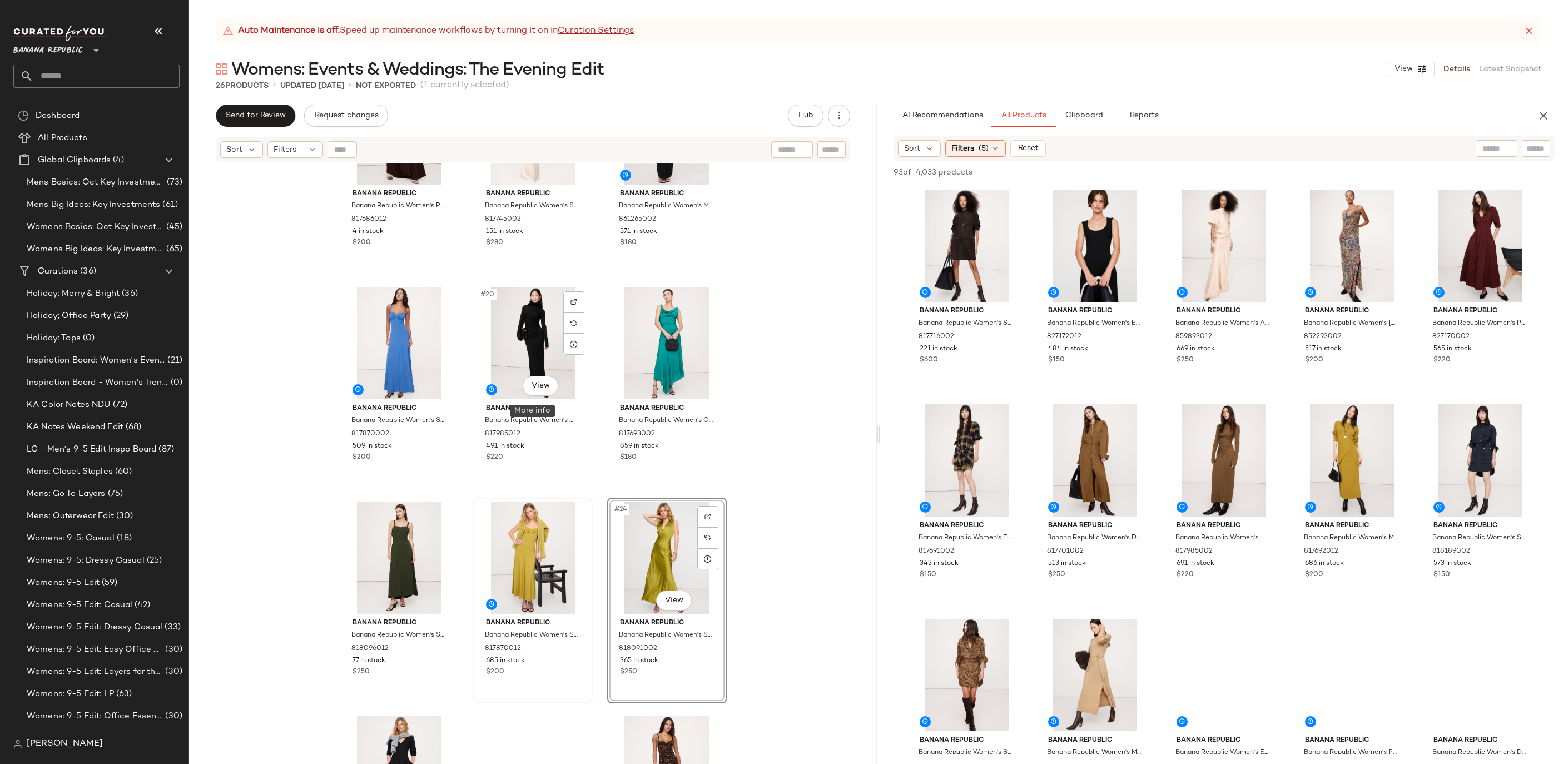
scroll to position [1112, 0]
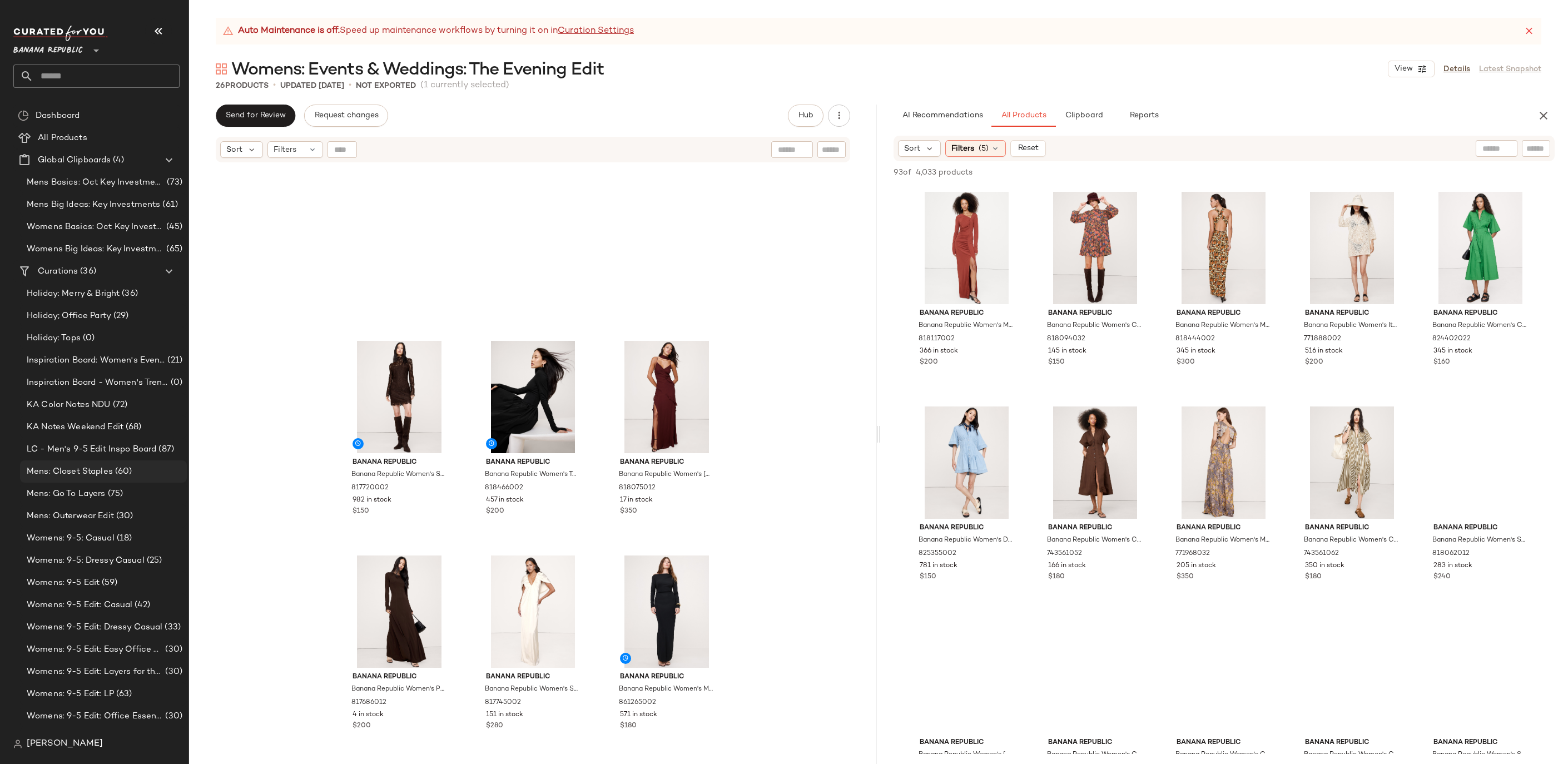
scroll to position [904, 0]
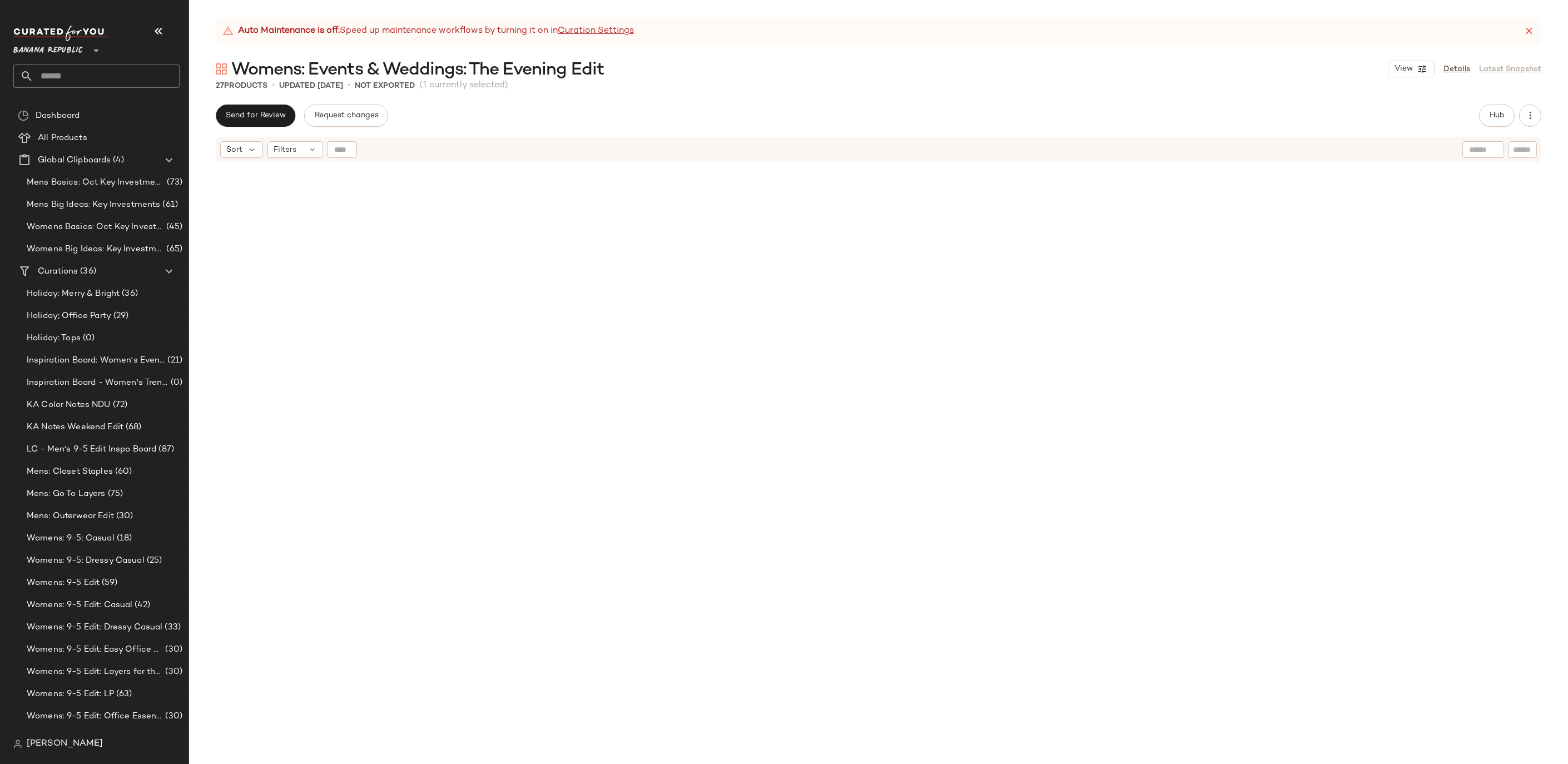
scroll to position [868, 0]
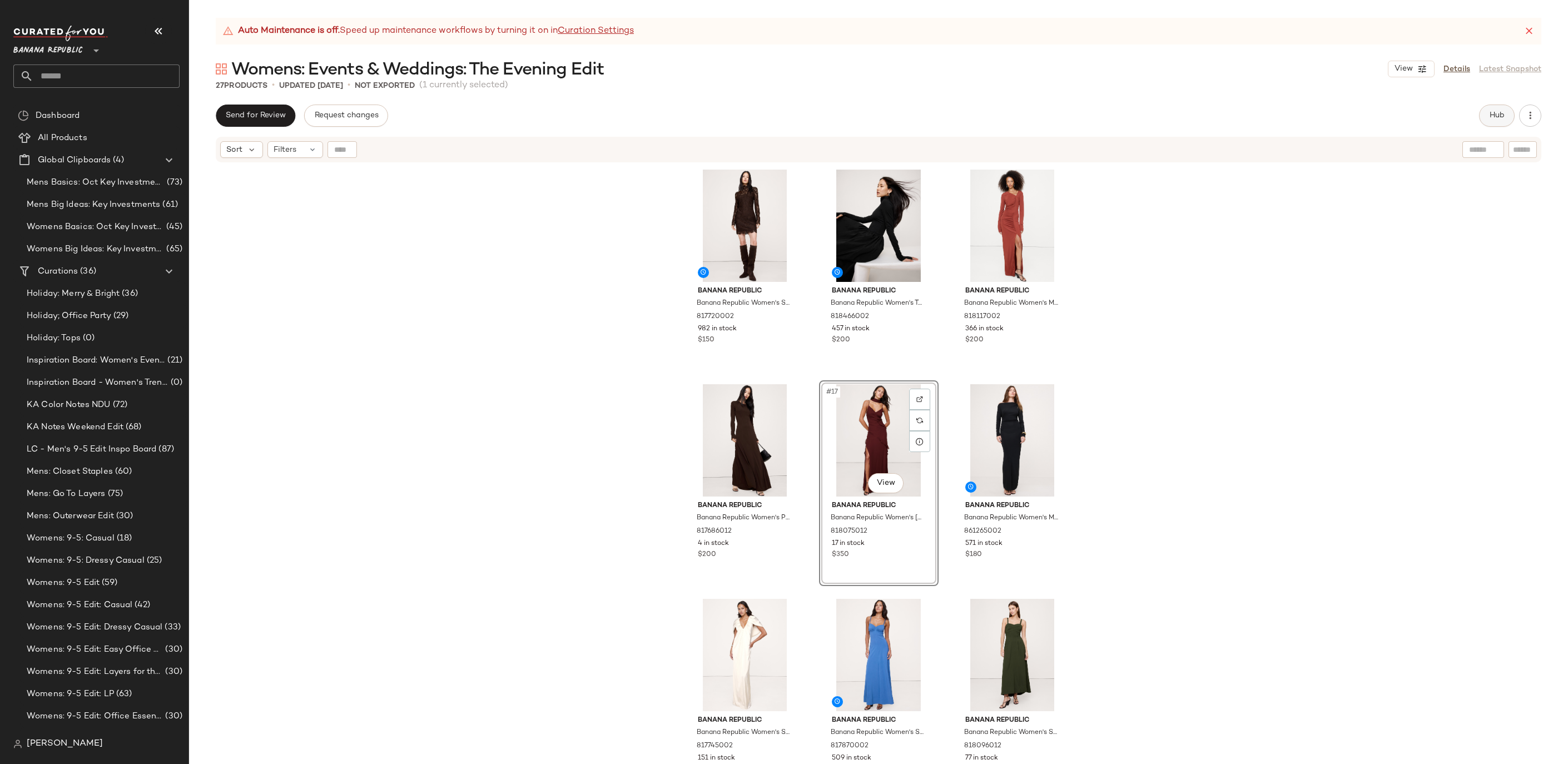
click at [1496, 116] on span "Hub" at bounding box center [1496, 115] width 16 height 9
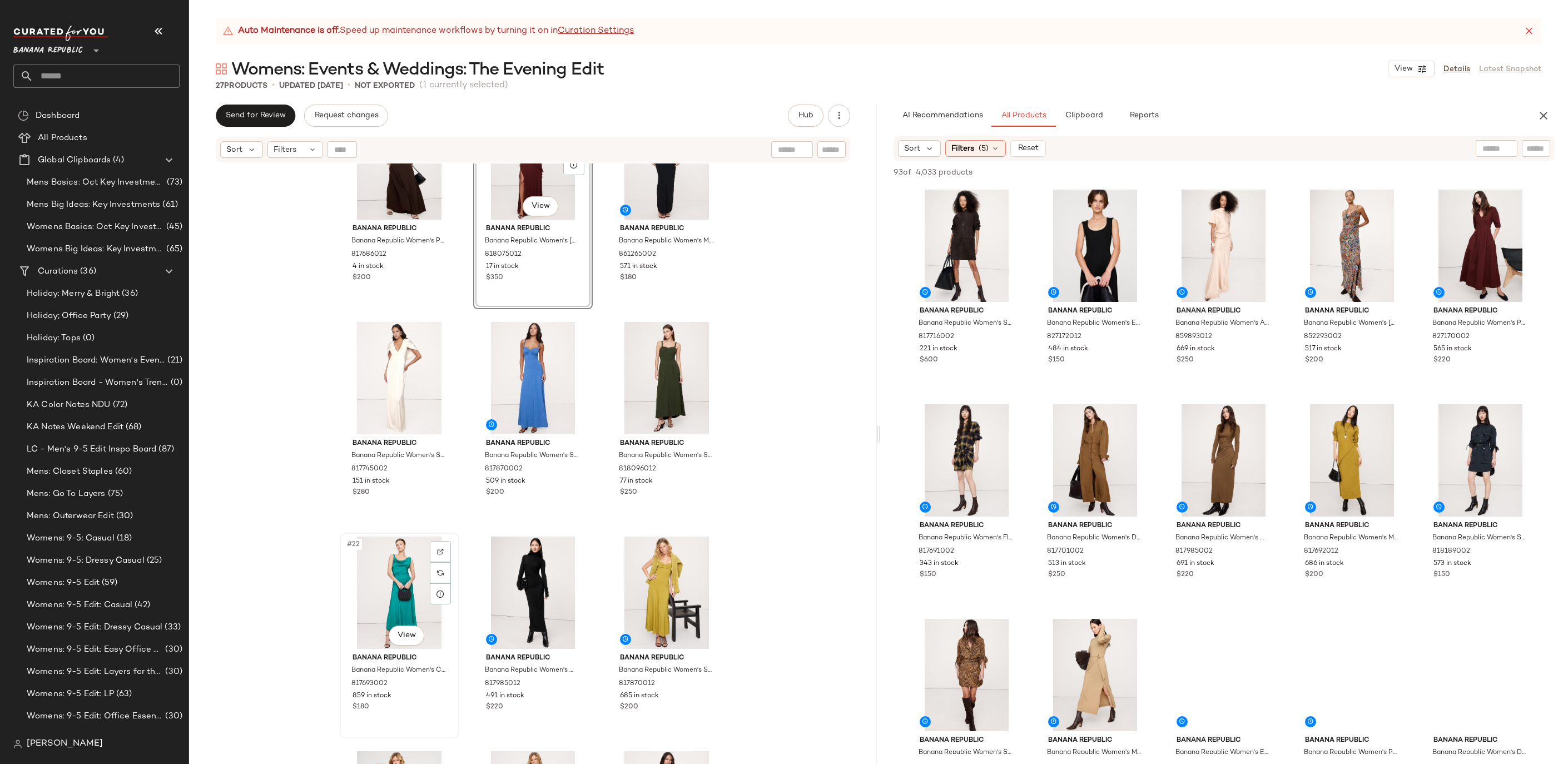
scroll to position [1121, 0]
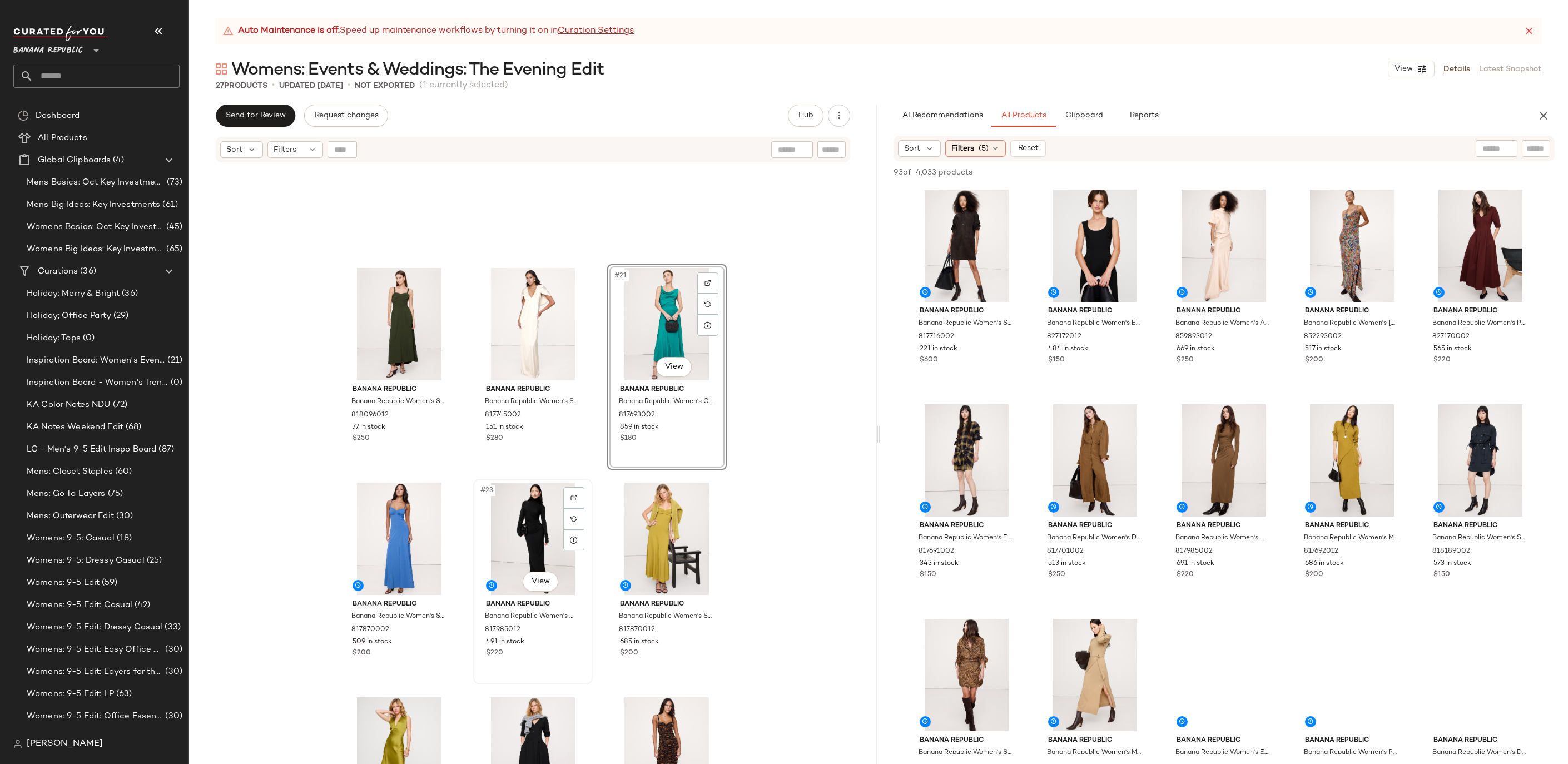
scroll to position [1305, 0]
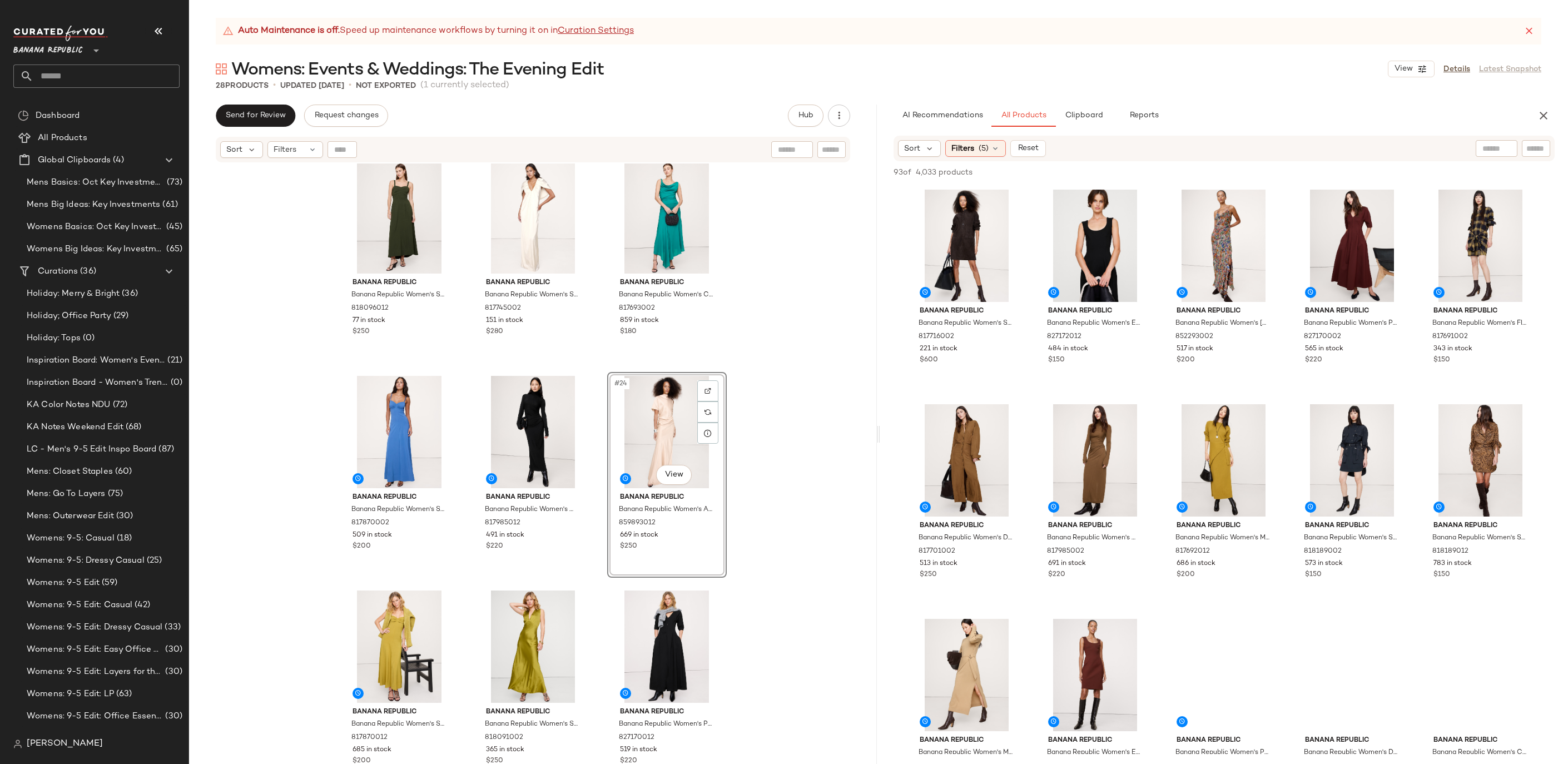
click at [761, 549] on div "Banana Republic Banana Republic Women's Stretch-Sateen Sweetheart Maxi Dress Da…" at bounding box center [533, 478] width 688 height 629
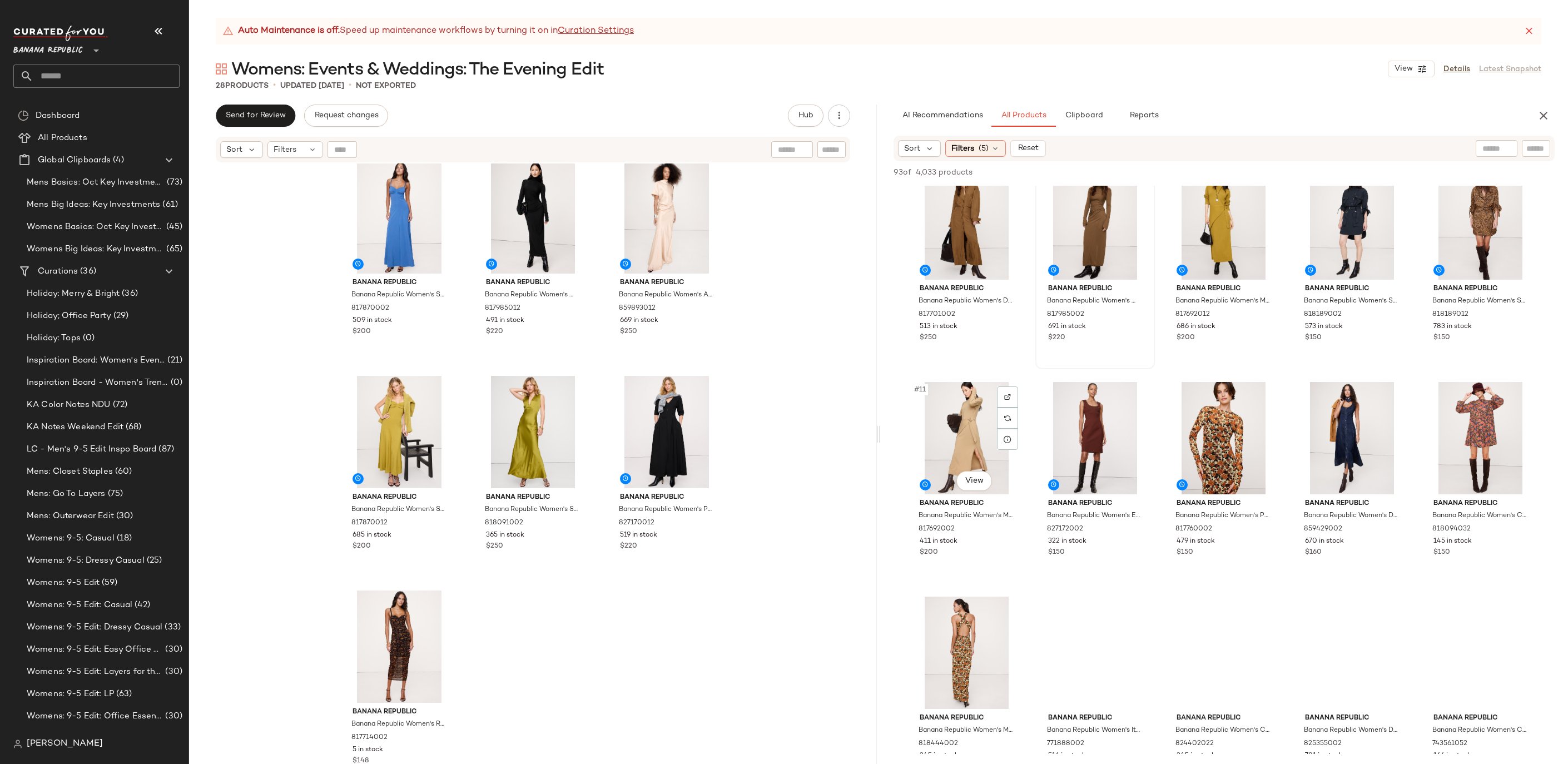
scroll to position [247, 0]
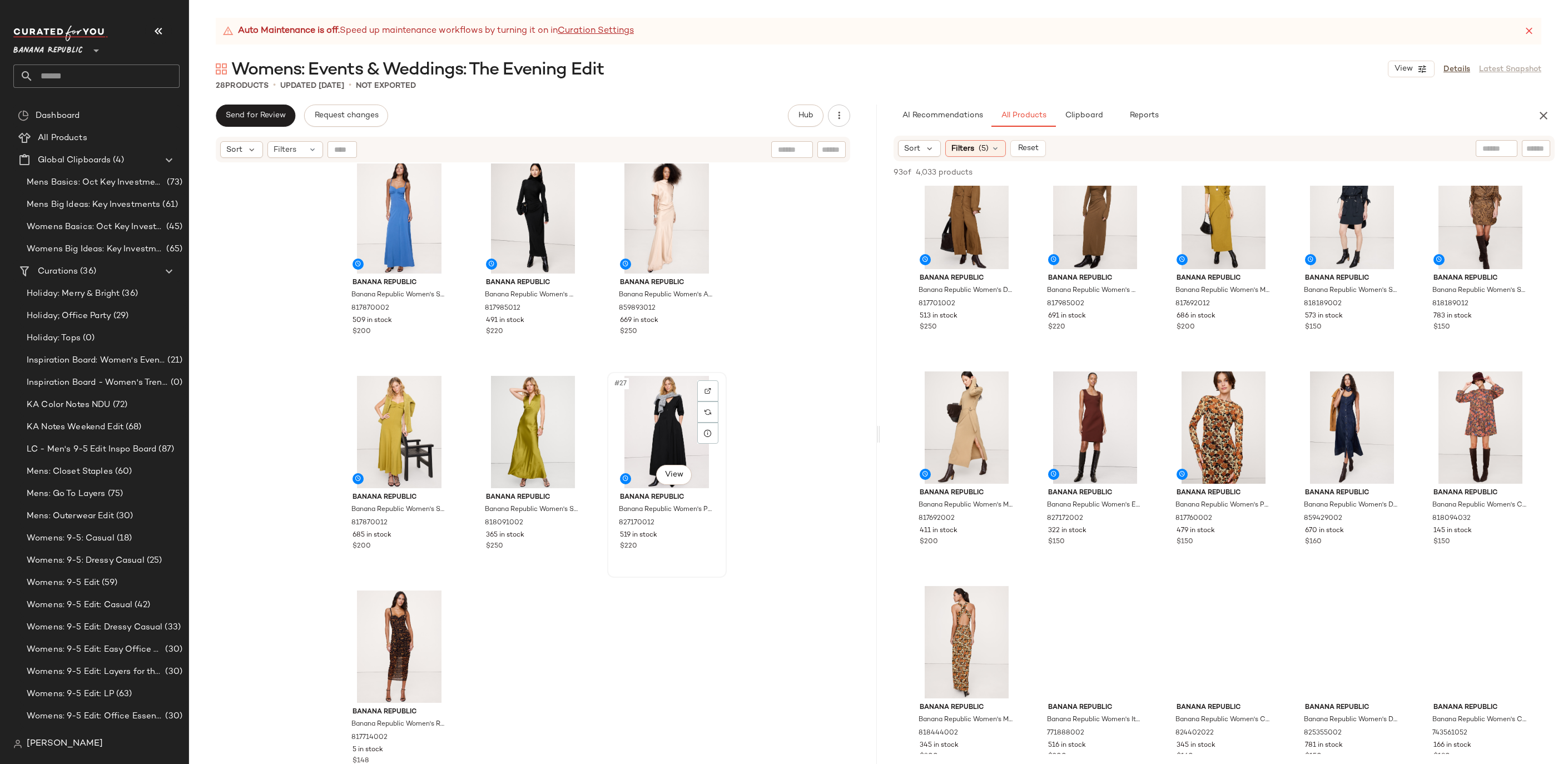
click at [672, 448] on div "#27 View" at bounding box center [667, 432] width 112 height 113
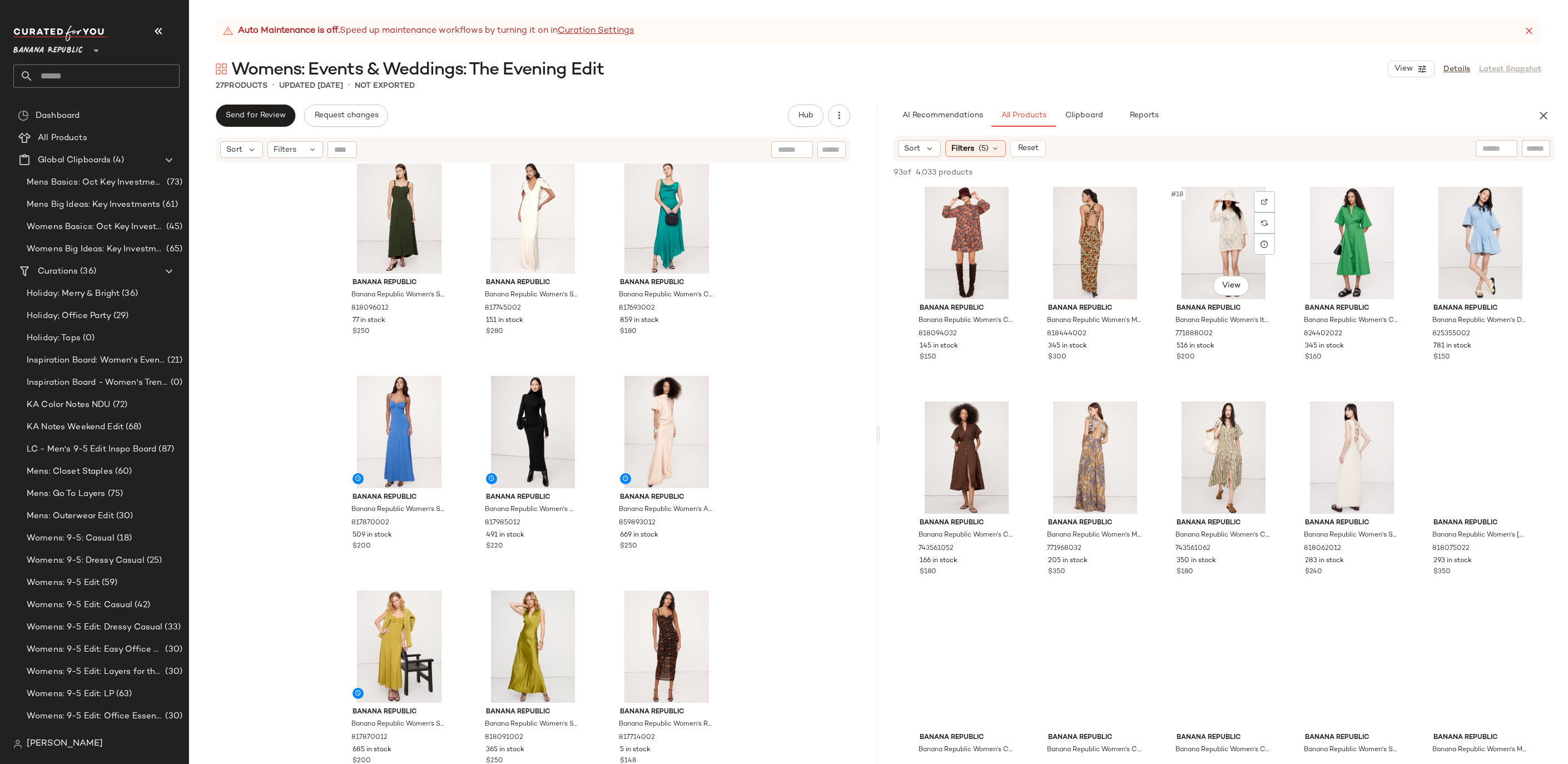
scroll to position [650, 0]
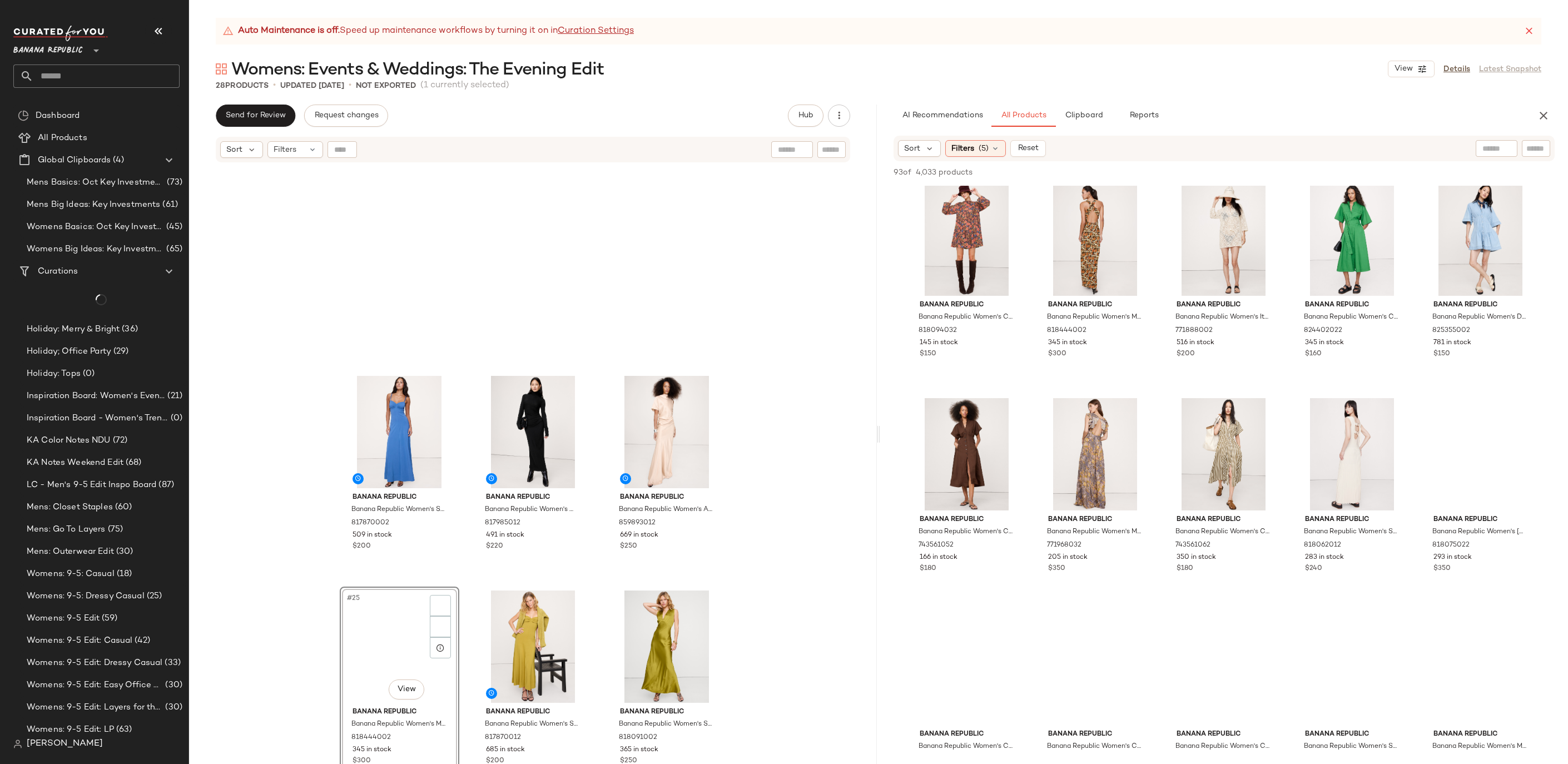
scroll to position [1520, 0]
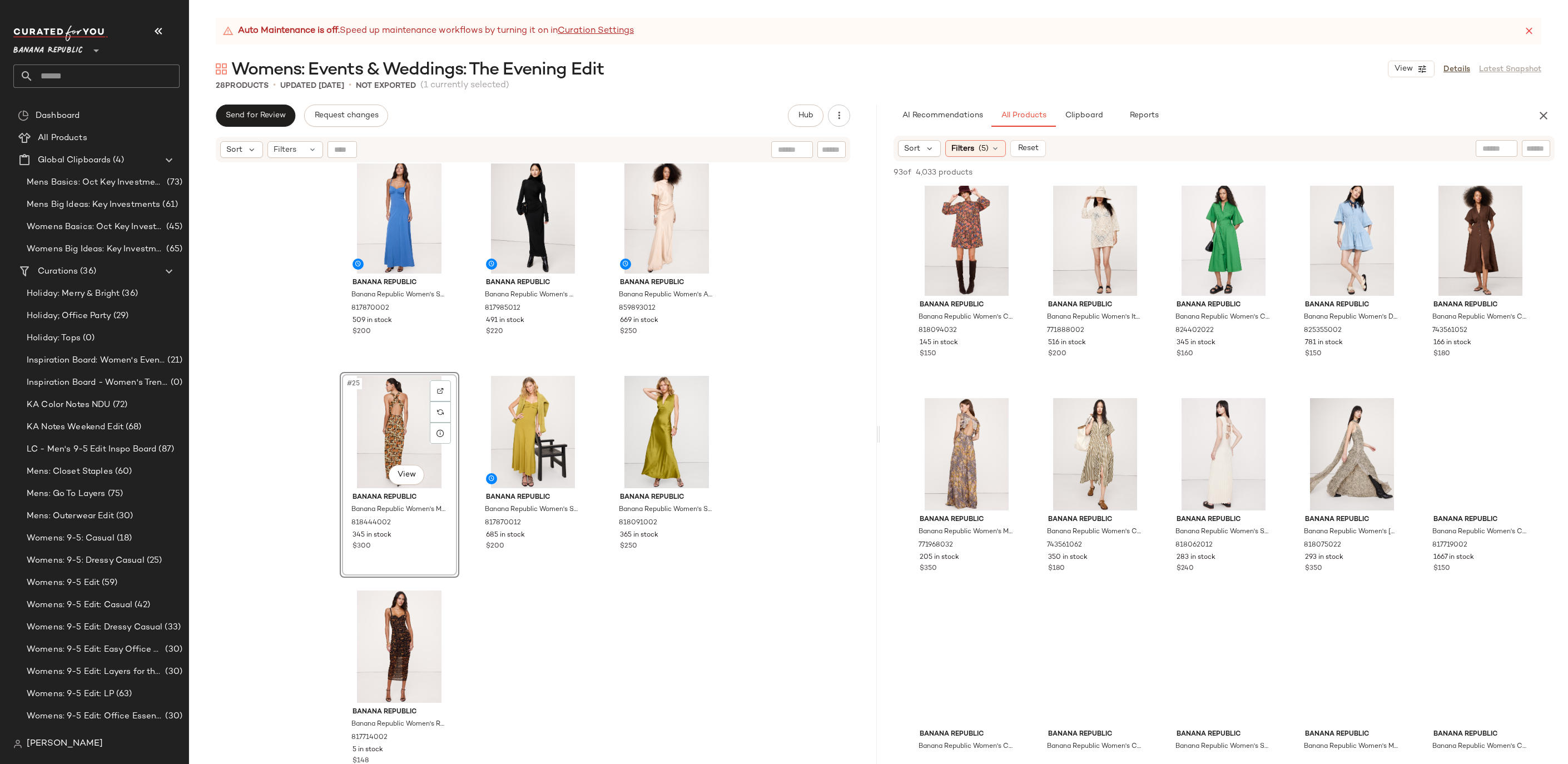
click at [595, 627] on div "Banana Republic Banana Republic Women's Stretch-Sateen Sweetheart Maxi Dress Bl…" at bounding box center [533, 478] width 688 height 629
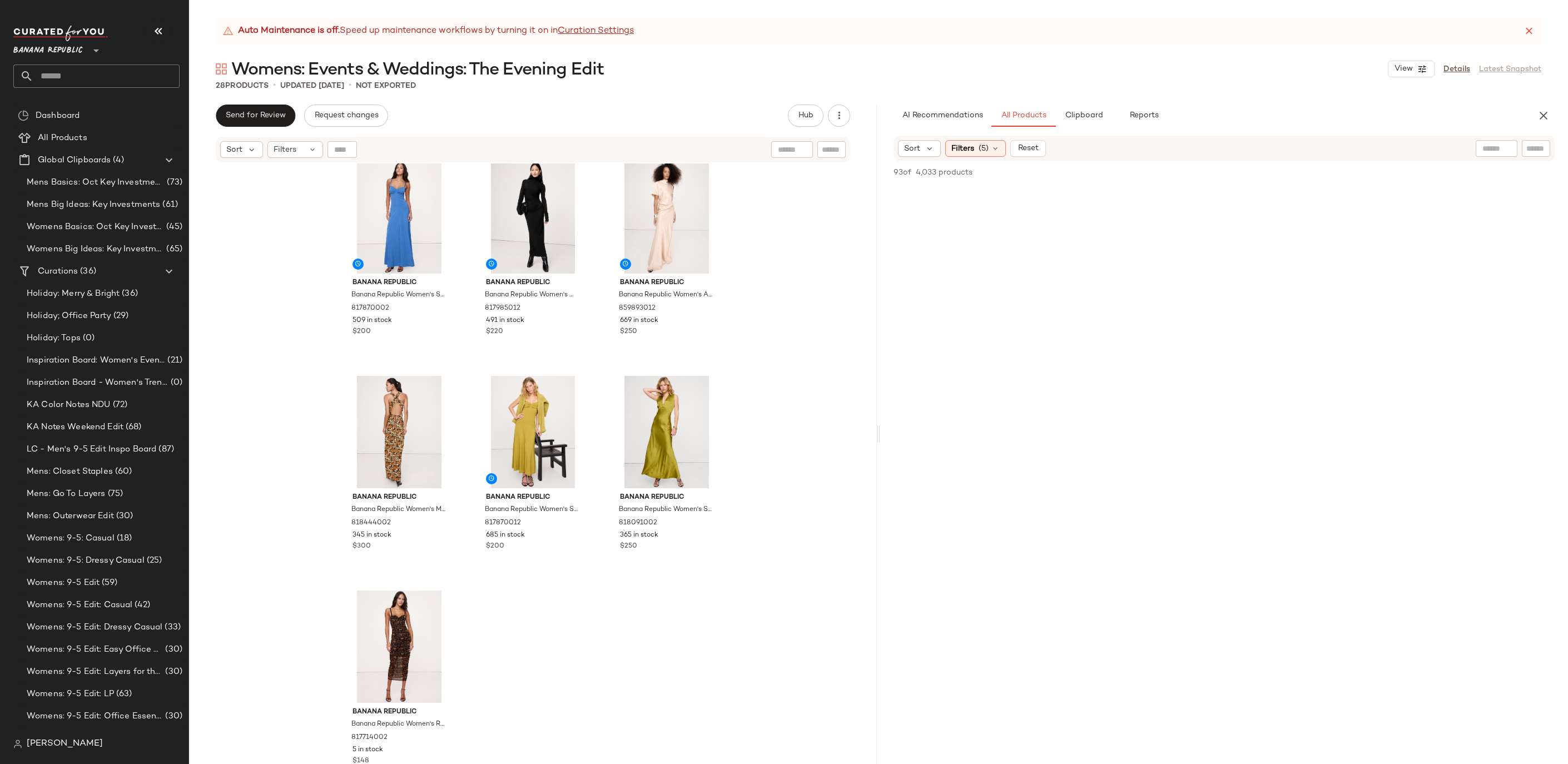
scroll to position [3036, 0]
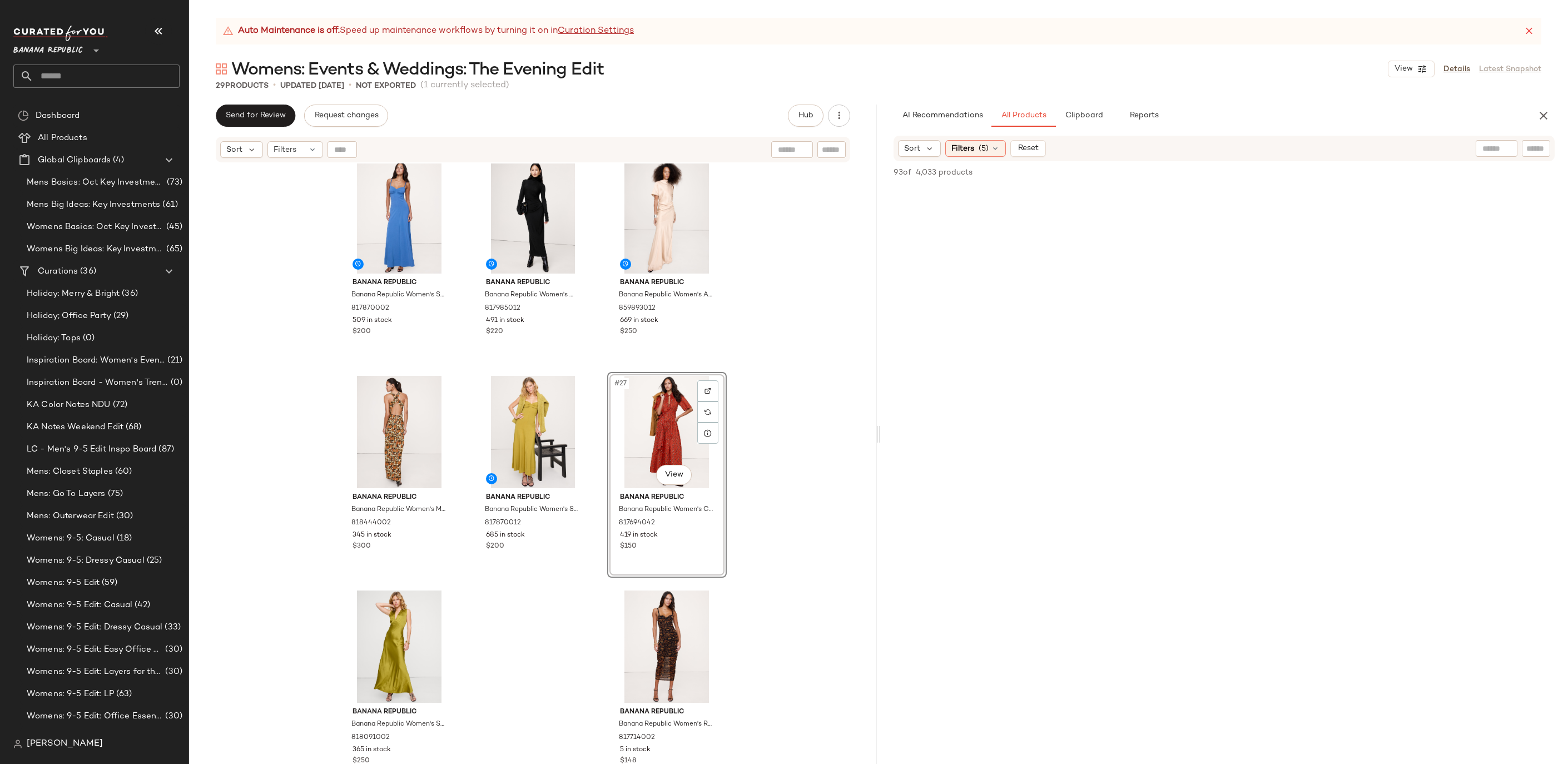
click at [776, 552] on div "Banana Republic Banana Republic Women's Stretch-Sateen Sweetheart Maxi Dress Bl…" at bounding box center [533, 478] width 688 height 629
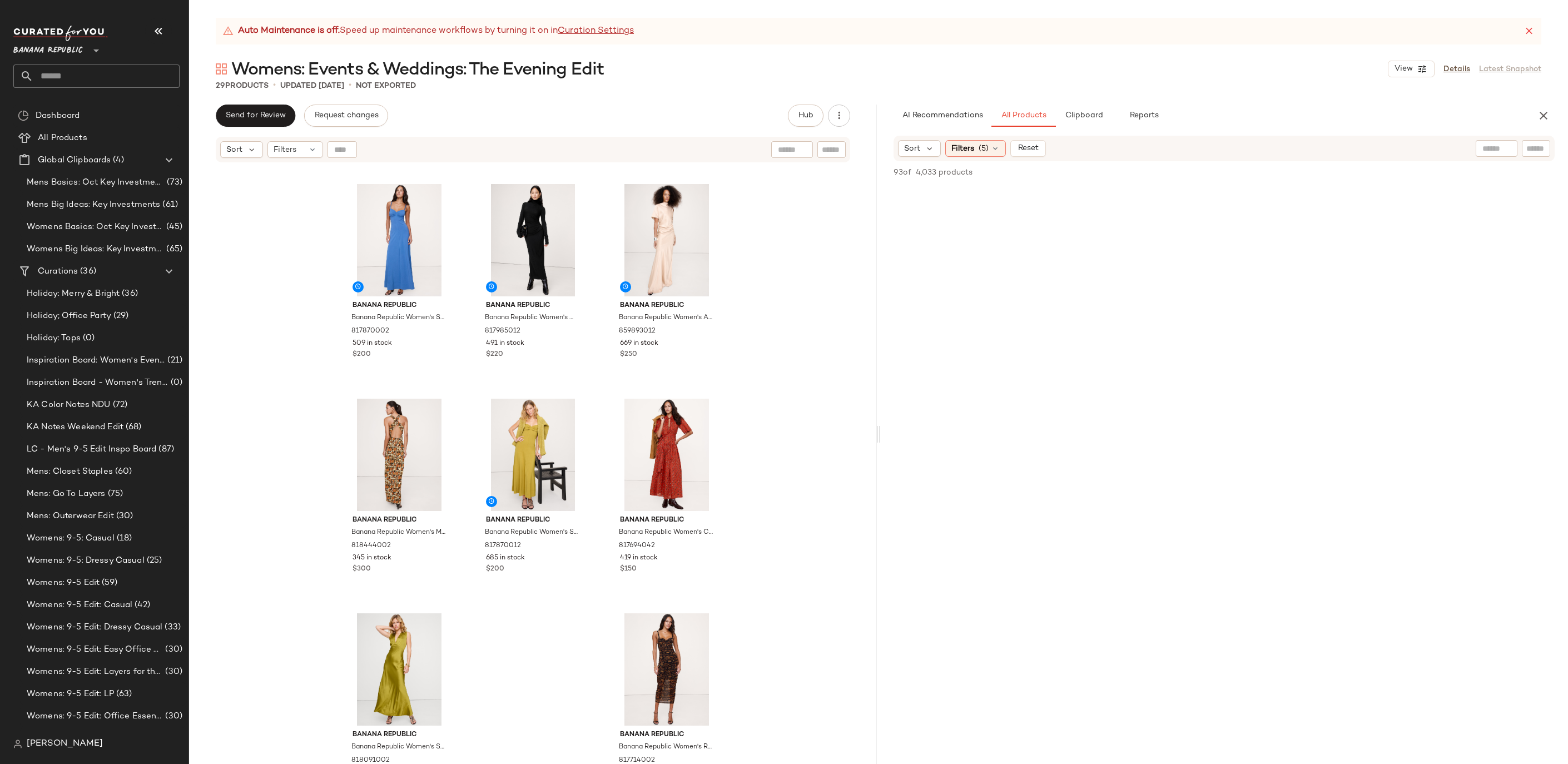
scroll to position [1486, 0]
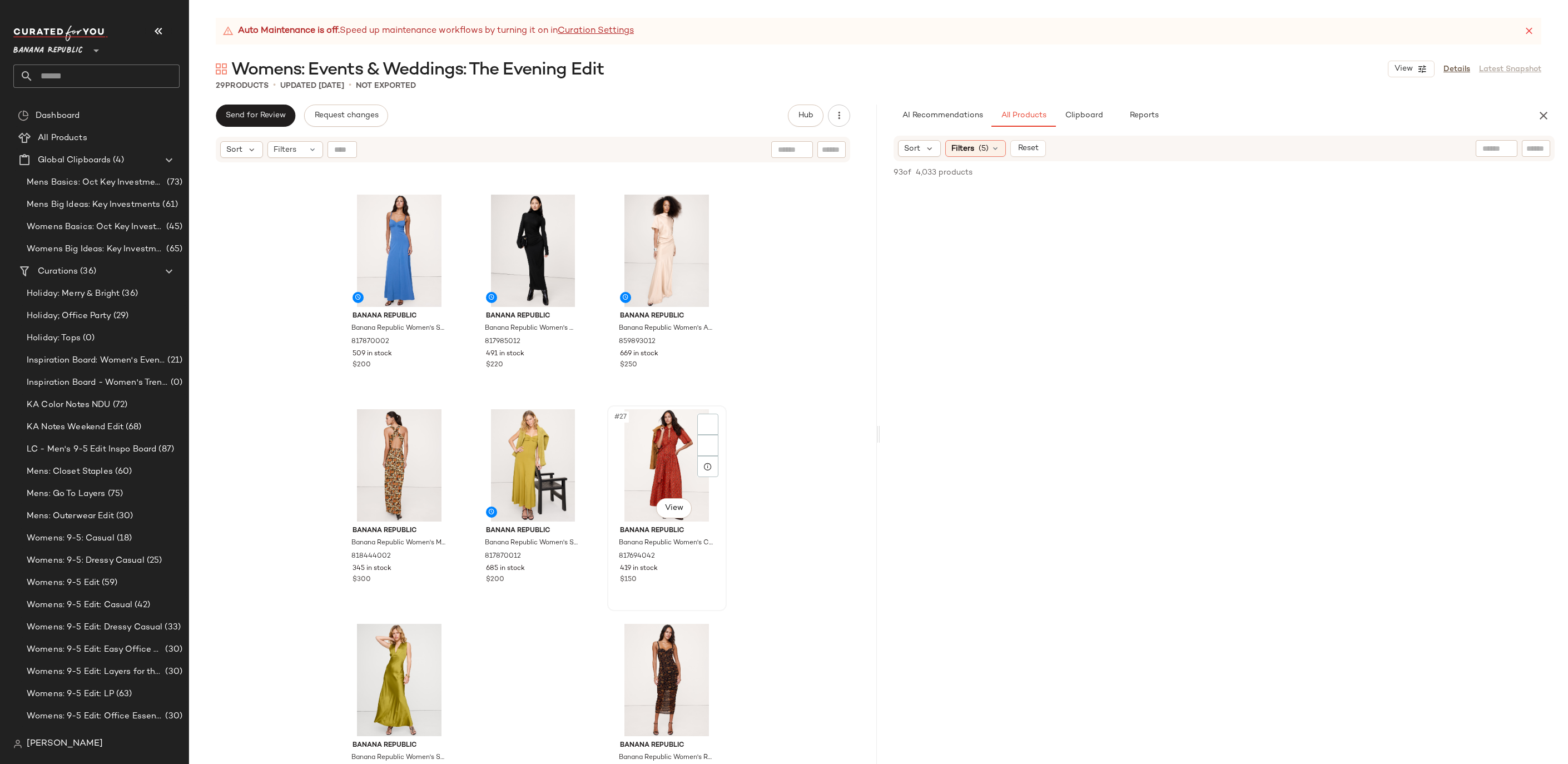
click at [660, 452] on div "#27 View" at bounding box center [667, 465] width 112 height 113
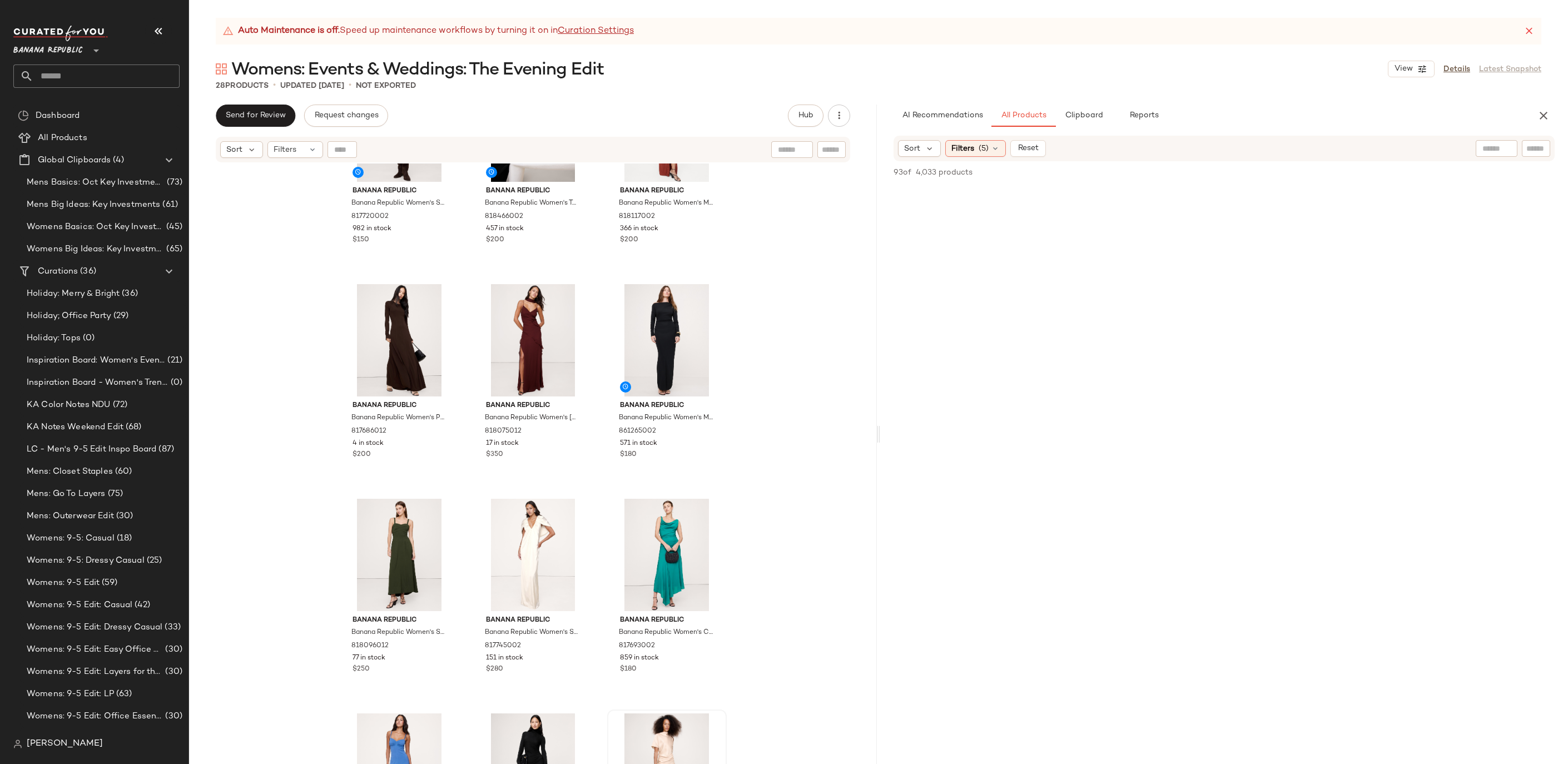
scroll to position [1083, 0]
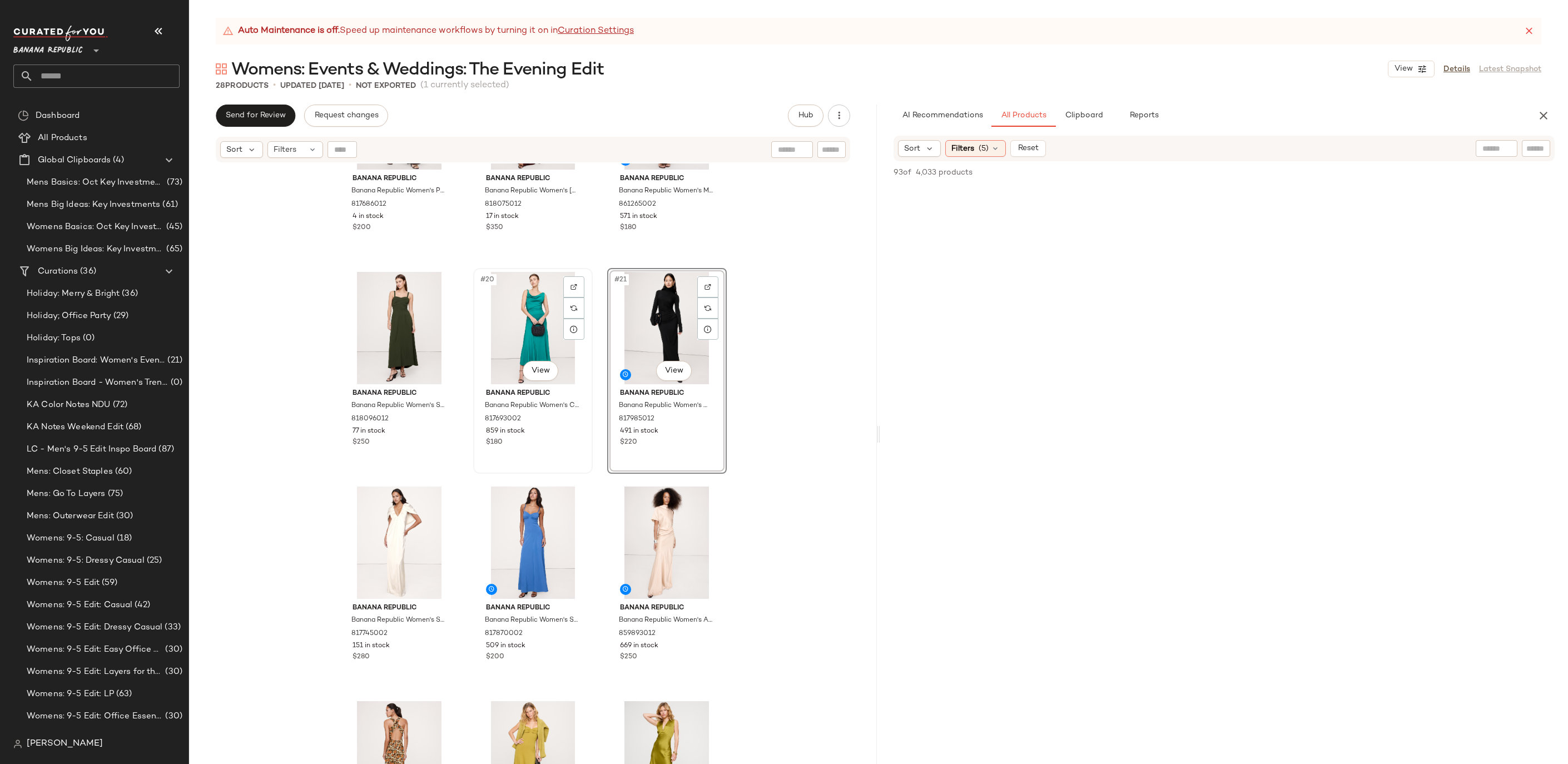
scroll to position [1248, 0]
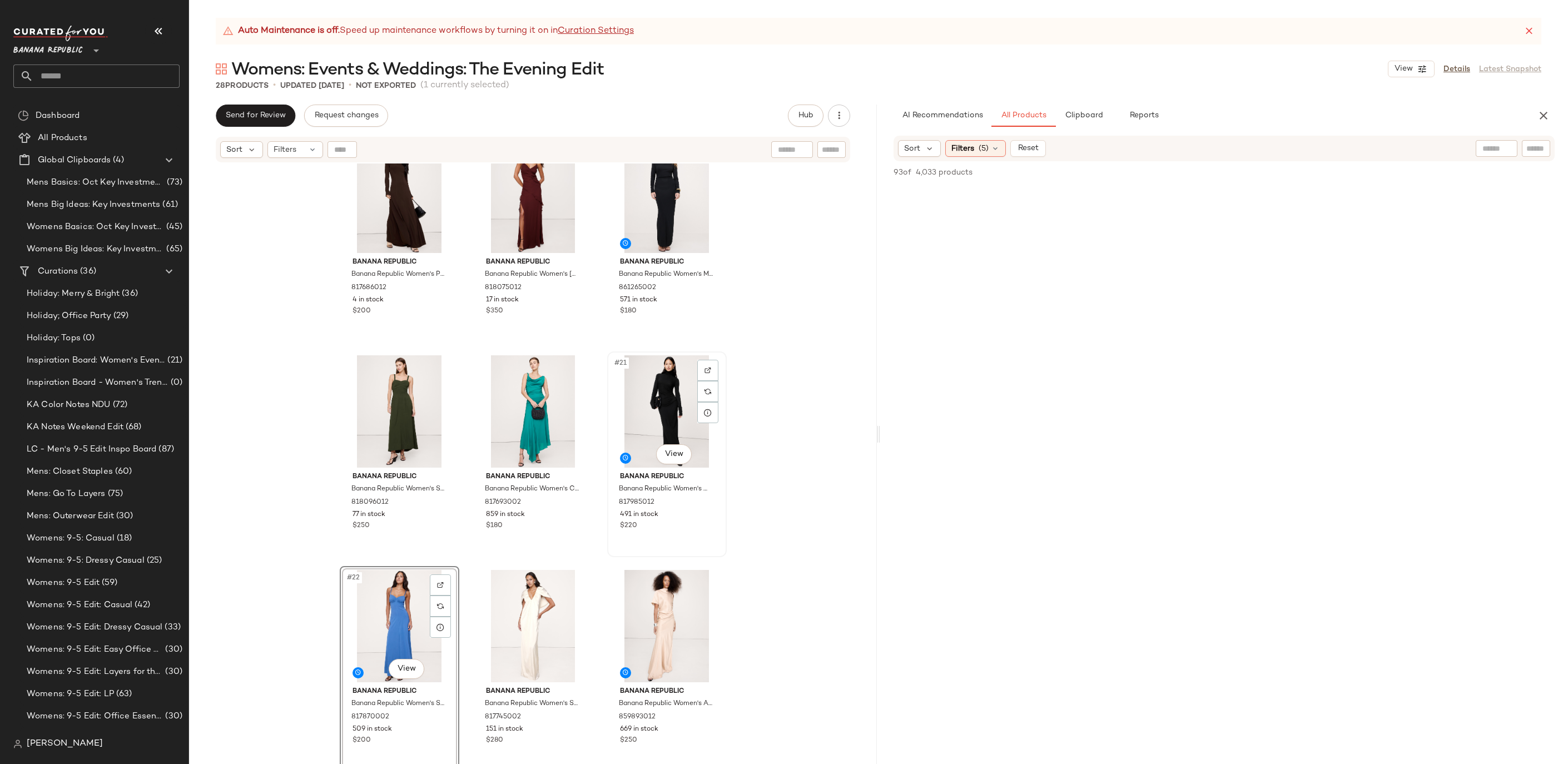
scroll to position [1088, 0]
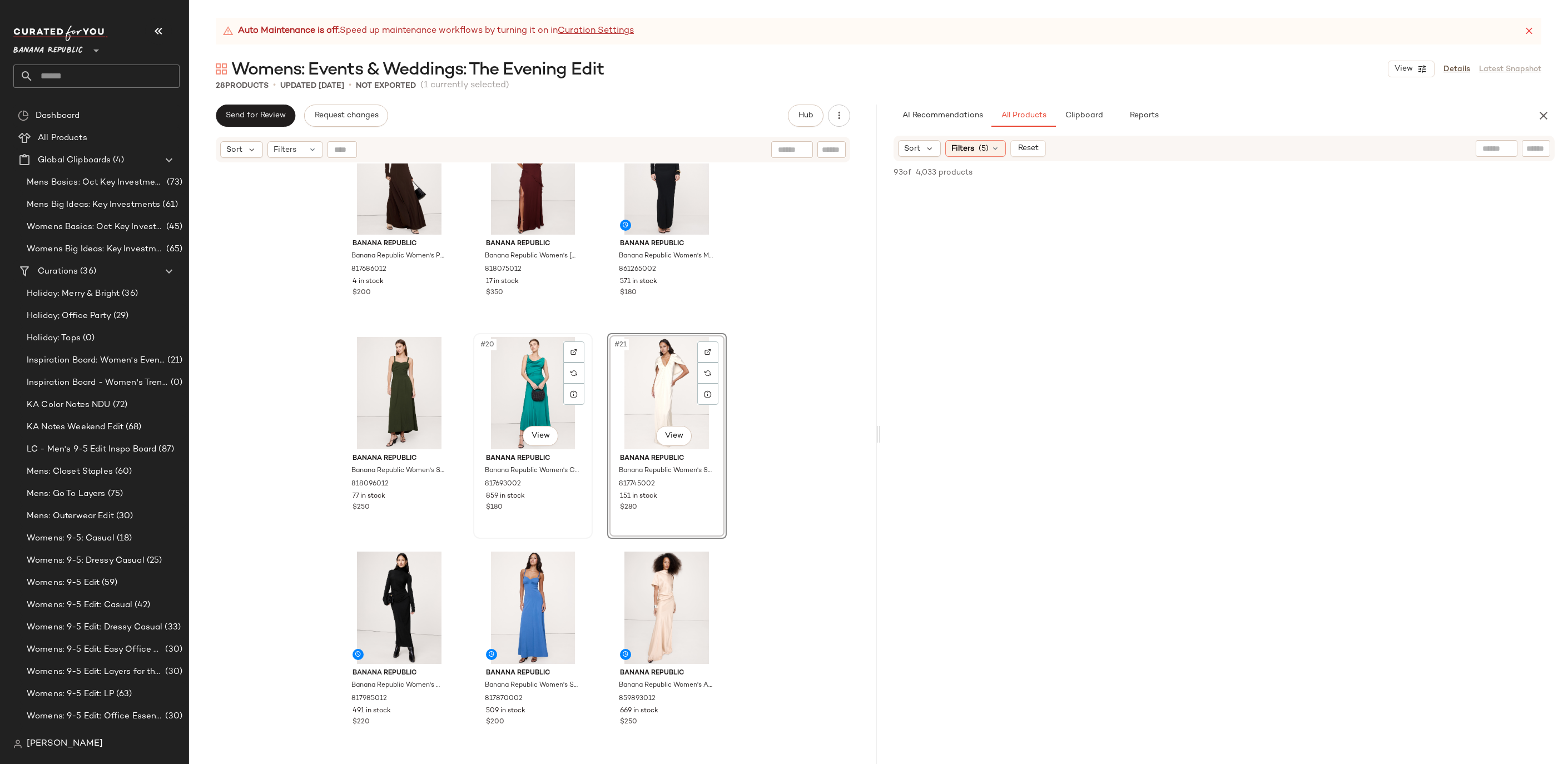
scroll to position [1212, 0]
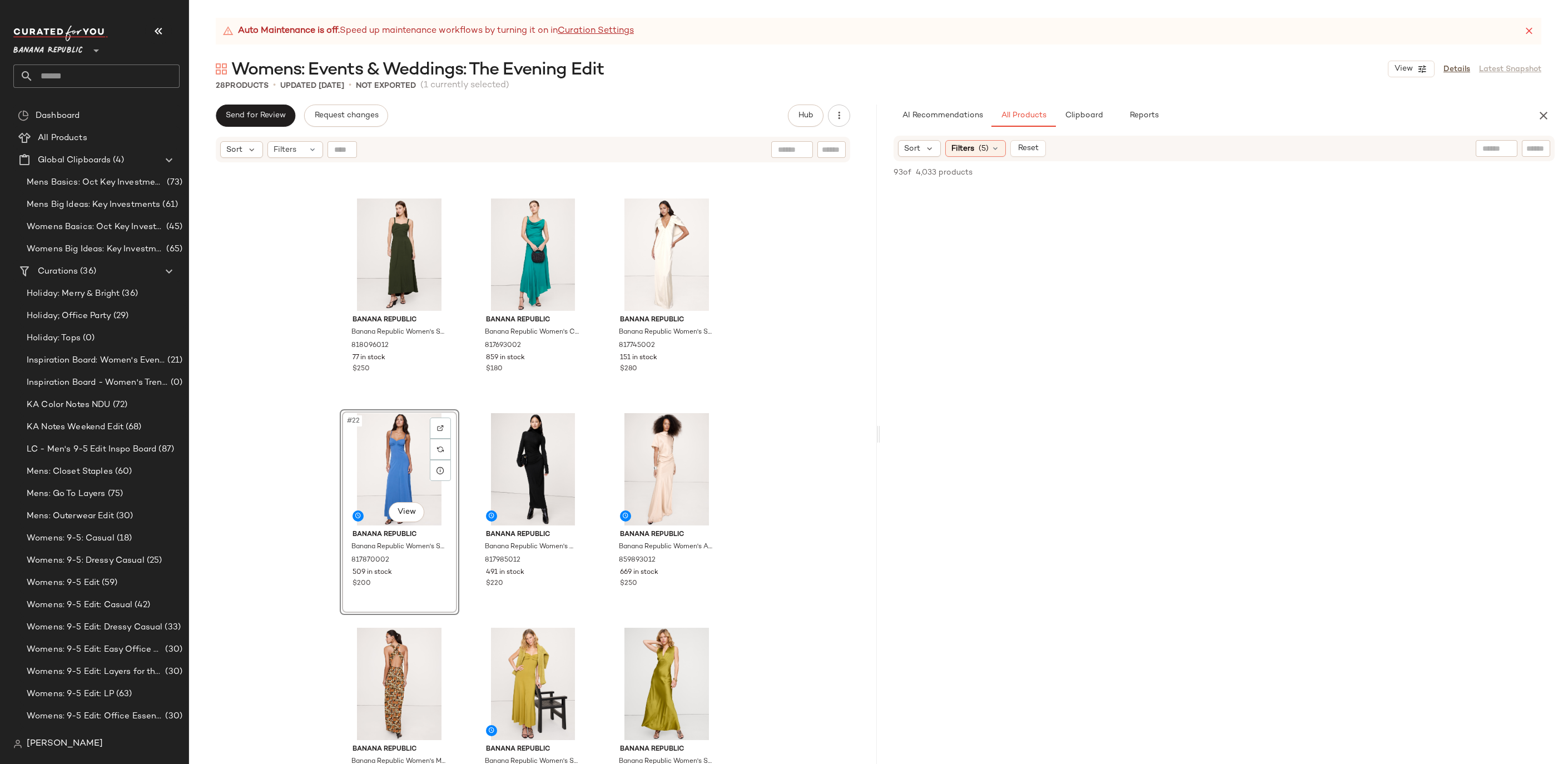
scroll to position [1355, 0]
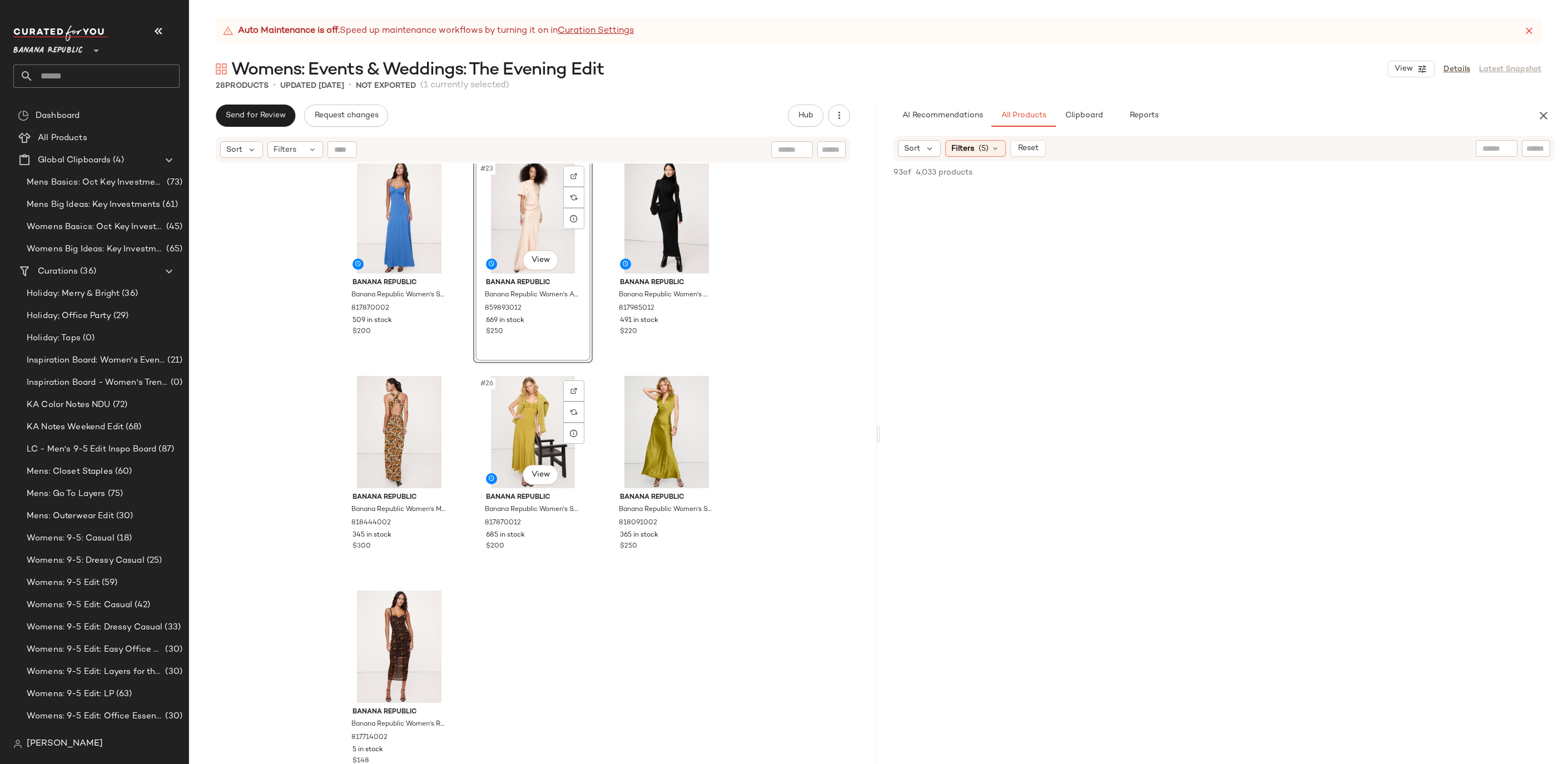
scroll to position [1516, 0]
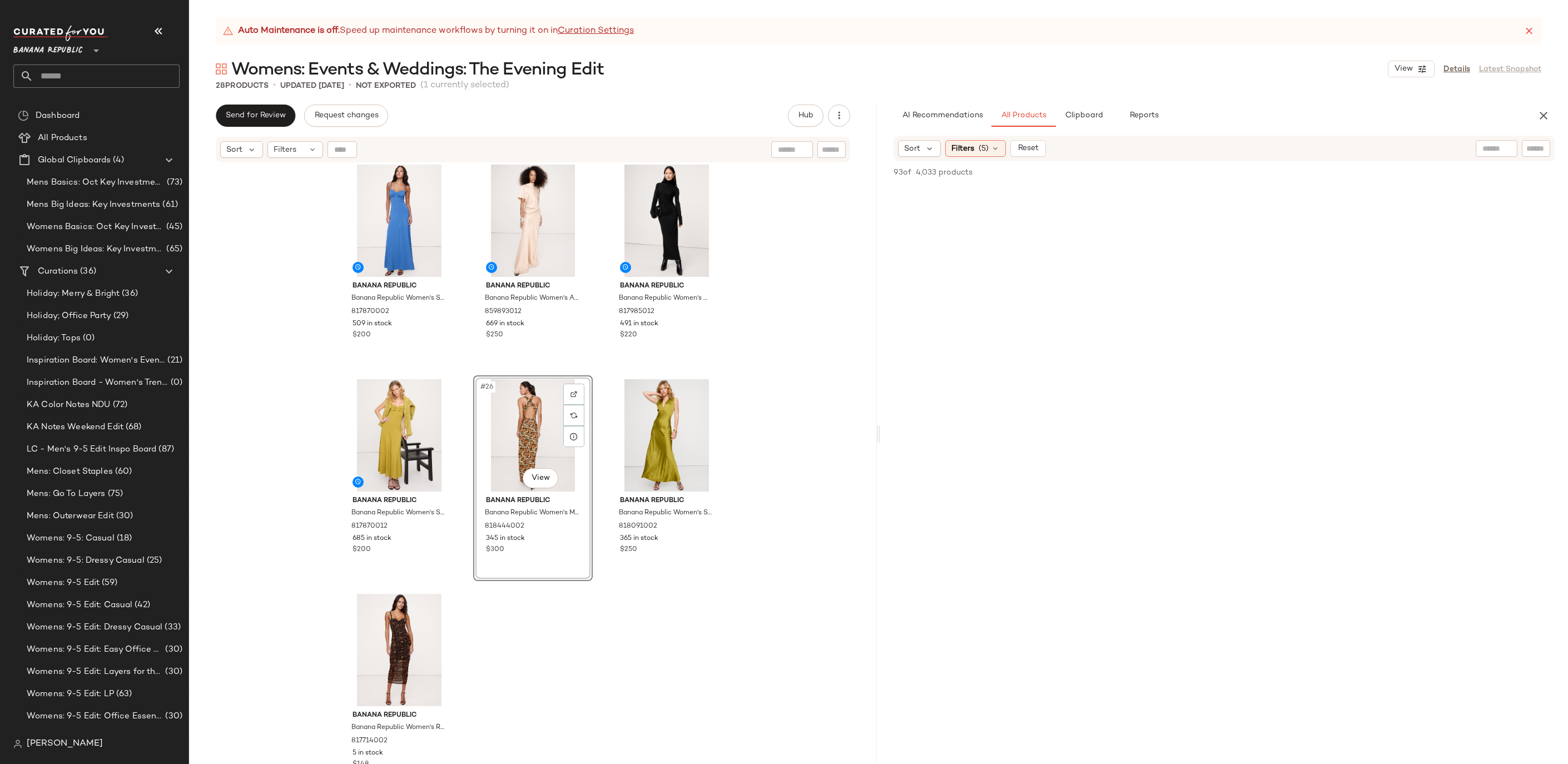
click at [654, 602] on div "Banana Republic Banana Republic Women's Stretch-Sateen Sweetheart Maxi Dress Da…" at bounding box center [533, 478] width 688 height 629
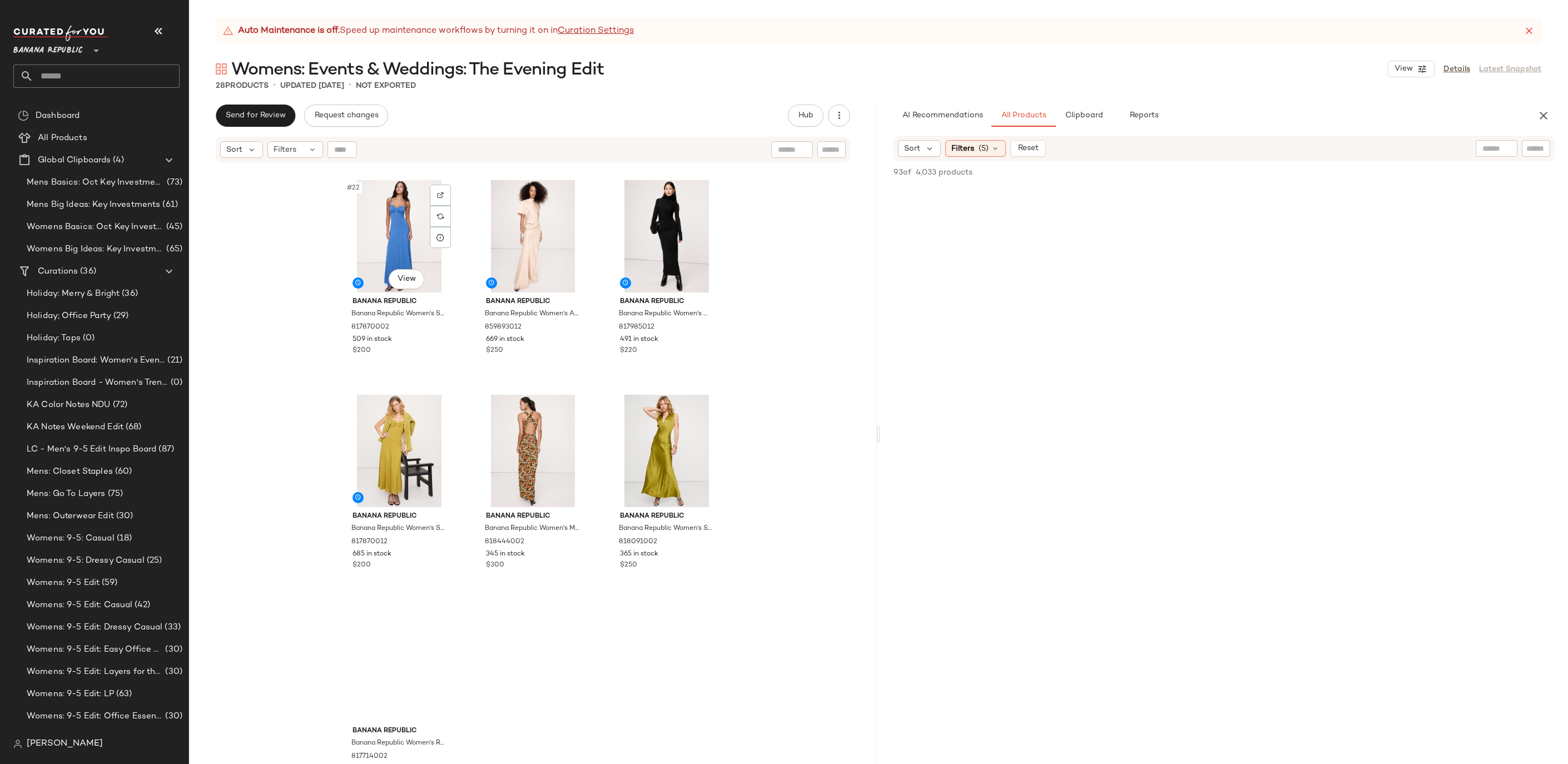
scroll to position [1501, 0]
click at [406, 445] on div "#25 View" at bounding box center [400, 450] width 112 height 113
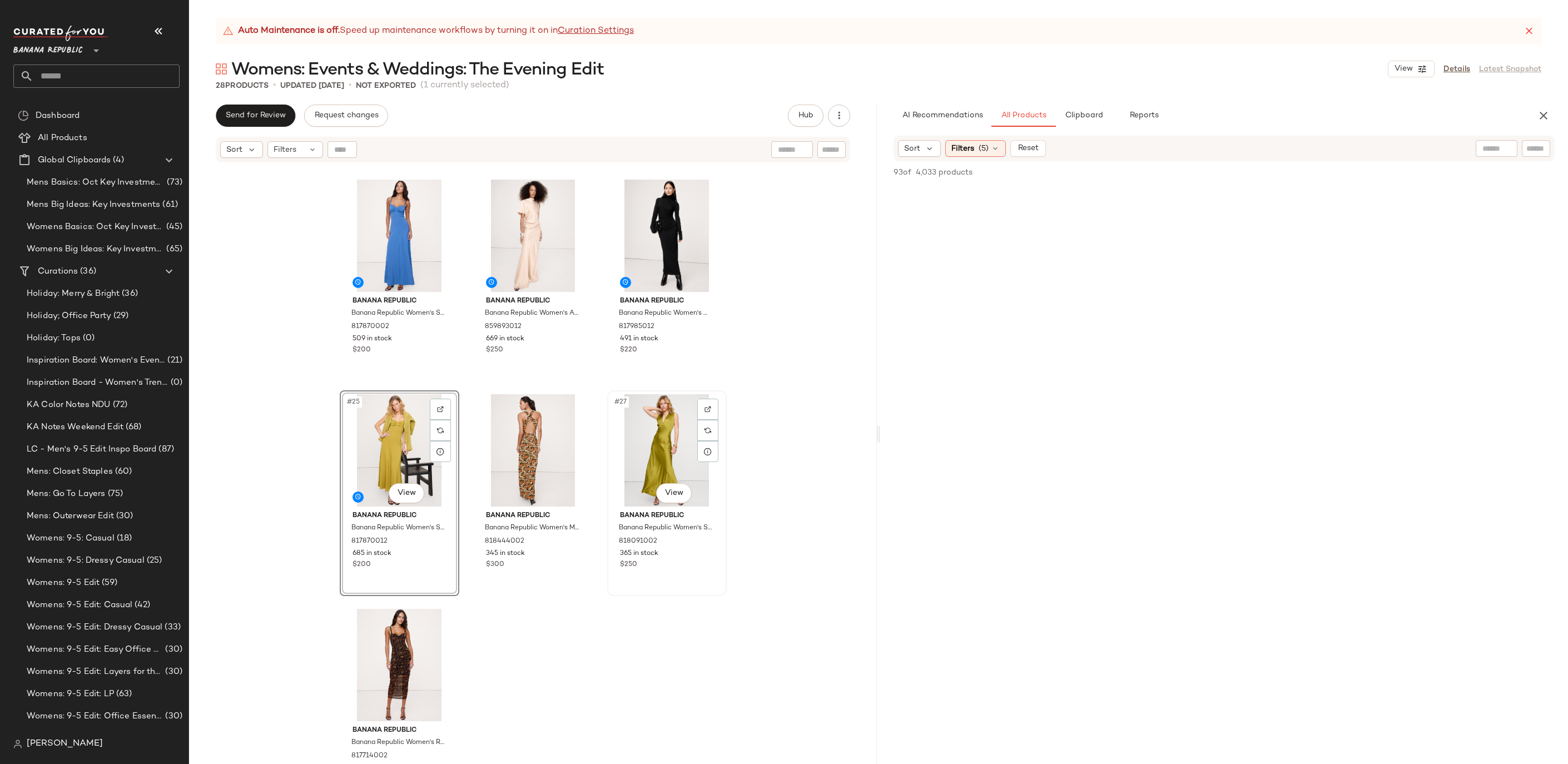
click at [660, 450] on div "#27 View" at bounding box center [667, 450] width 112 height 113
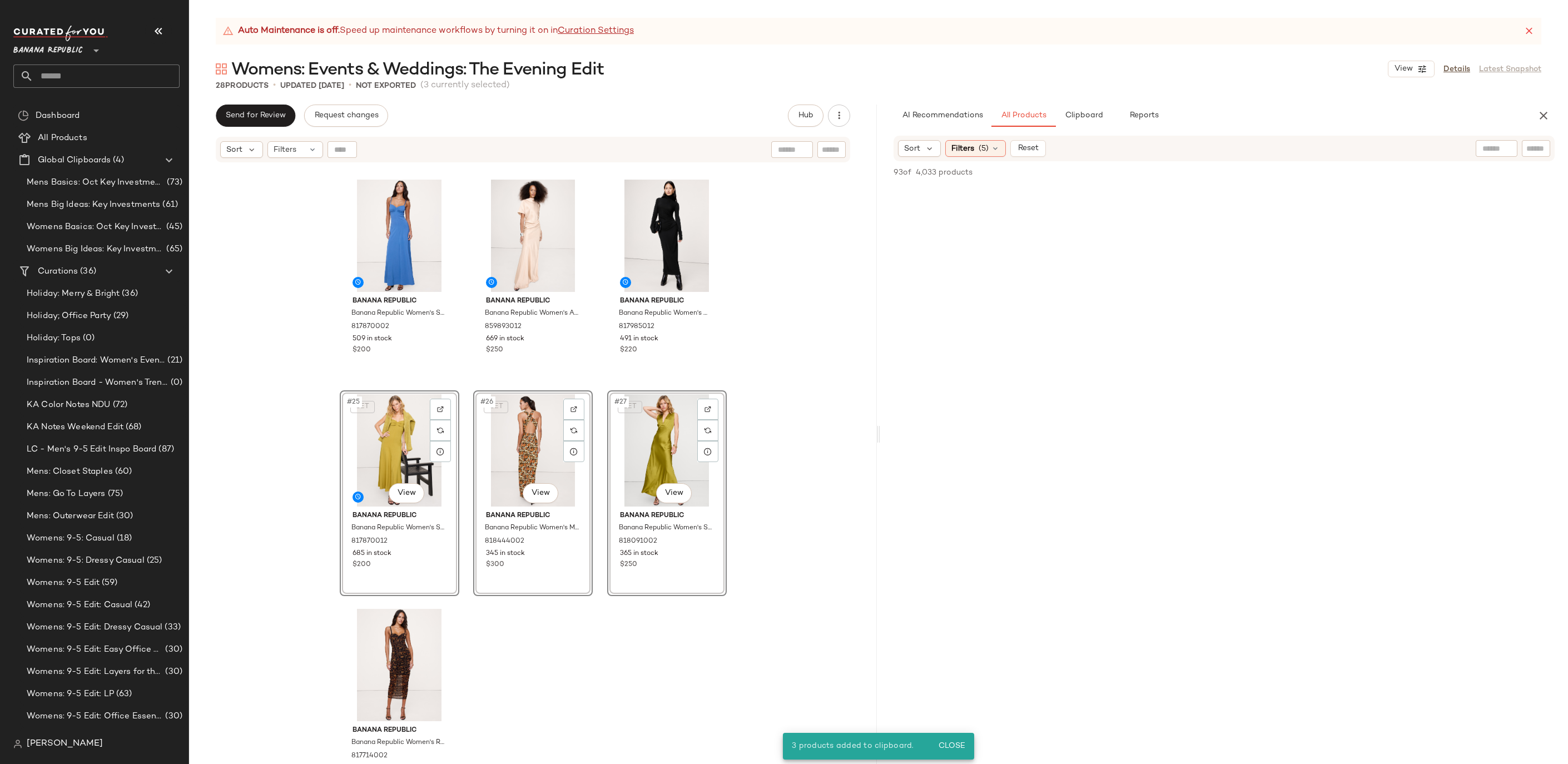
click at [601, 649] on div "Banana Republic Banana Republic Women's Stretch-Sateen Sweetheart Maxi Dress Da…" at bounding box center [533, 478] width 688 height 629
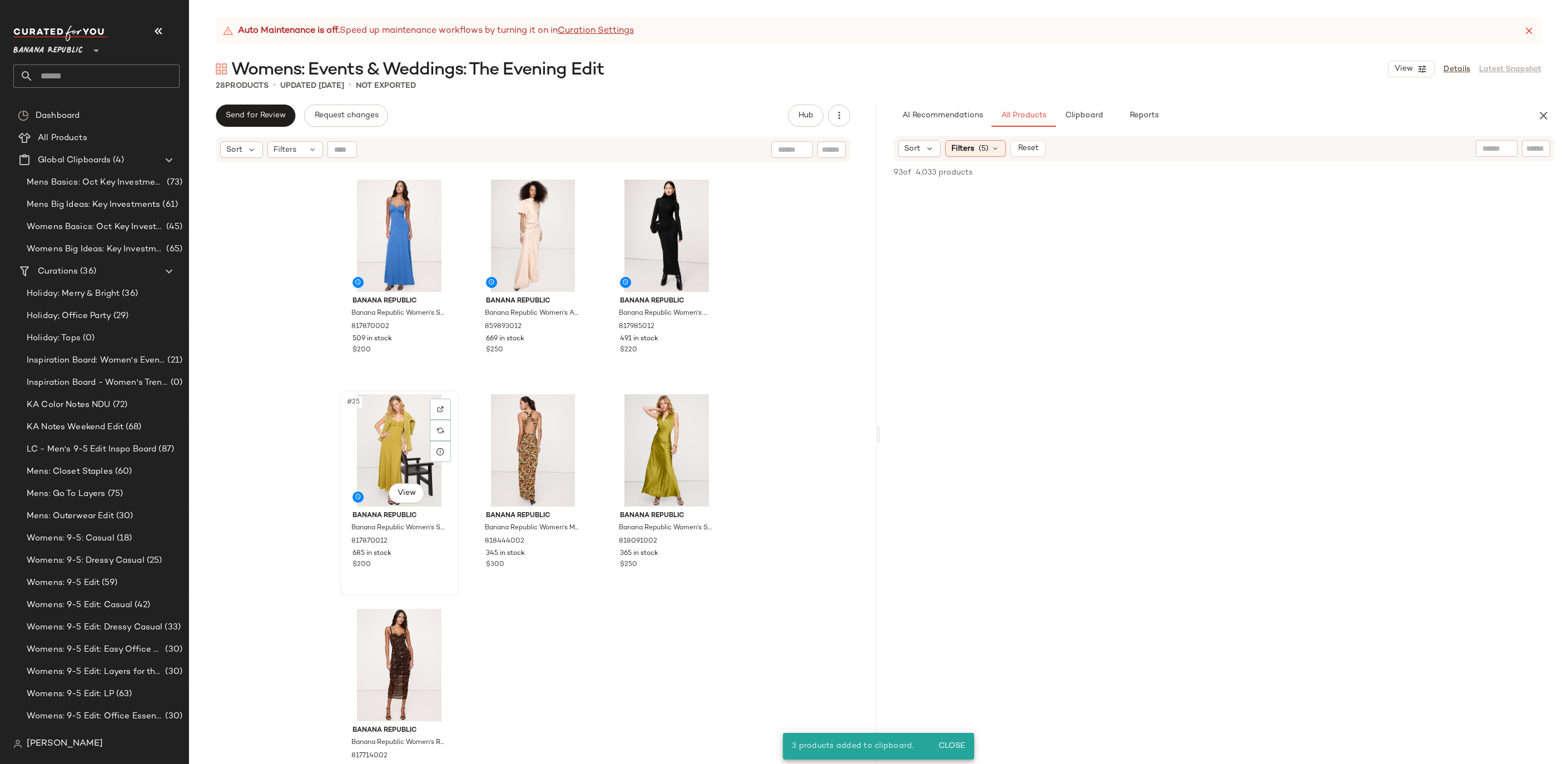
click at [409, 422] on div "#25 View" at bounding box center [400, 450] width 112 height 113
click at [399, 662] on div "#28 View" at bounding box center [400, 665] width 112 height 113
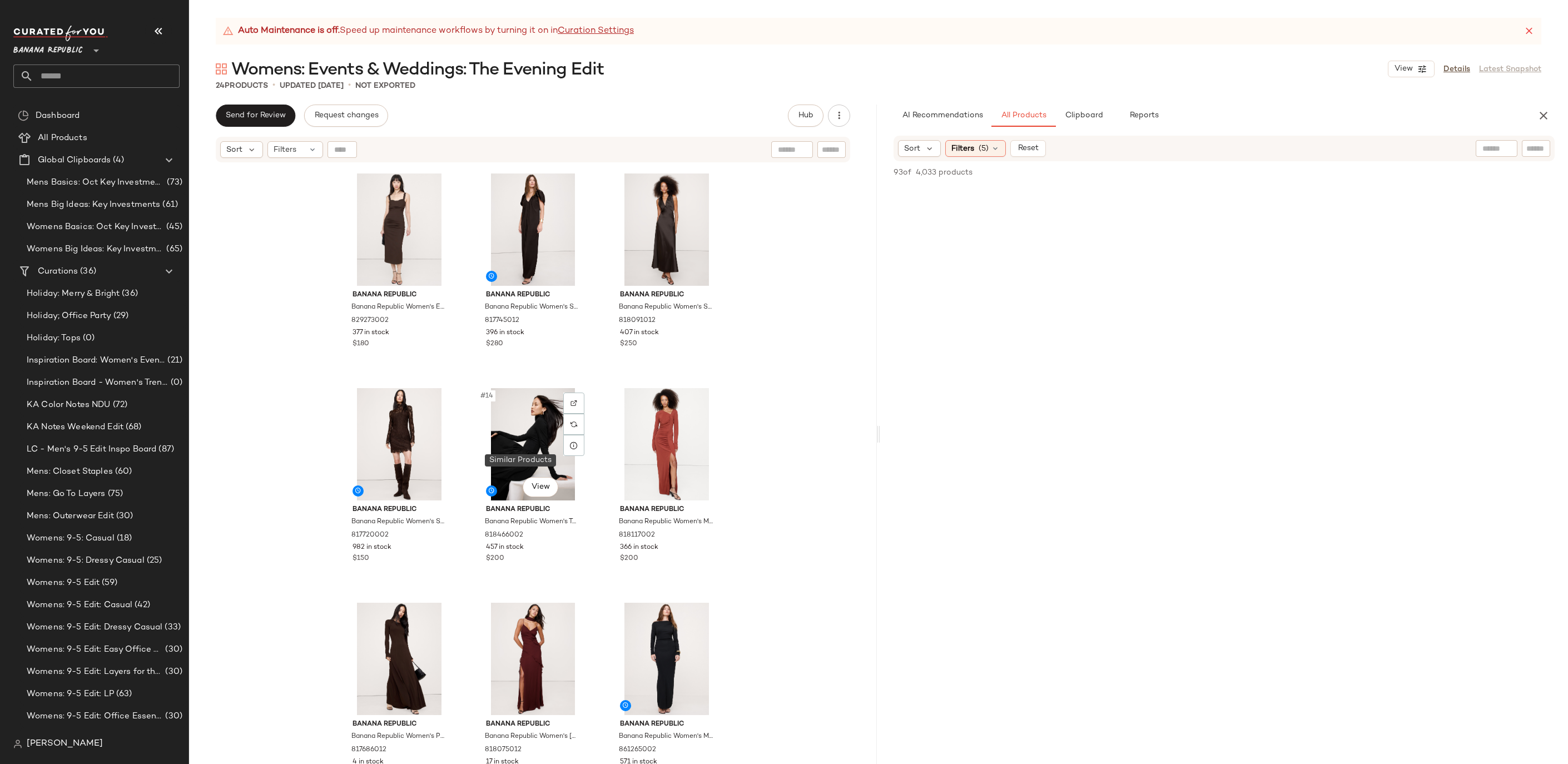
scroll to position [692, 0]
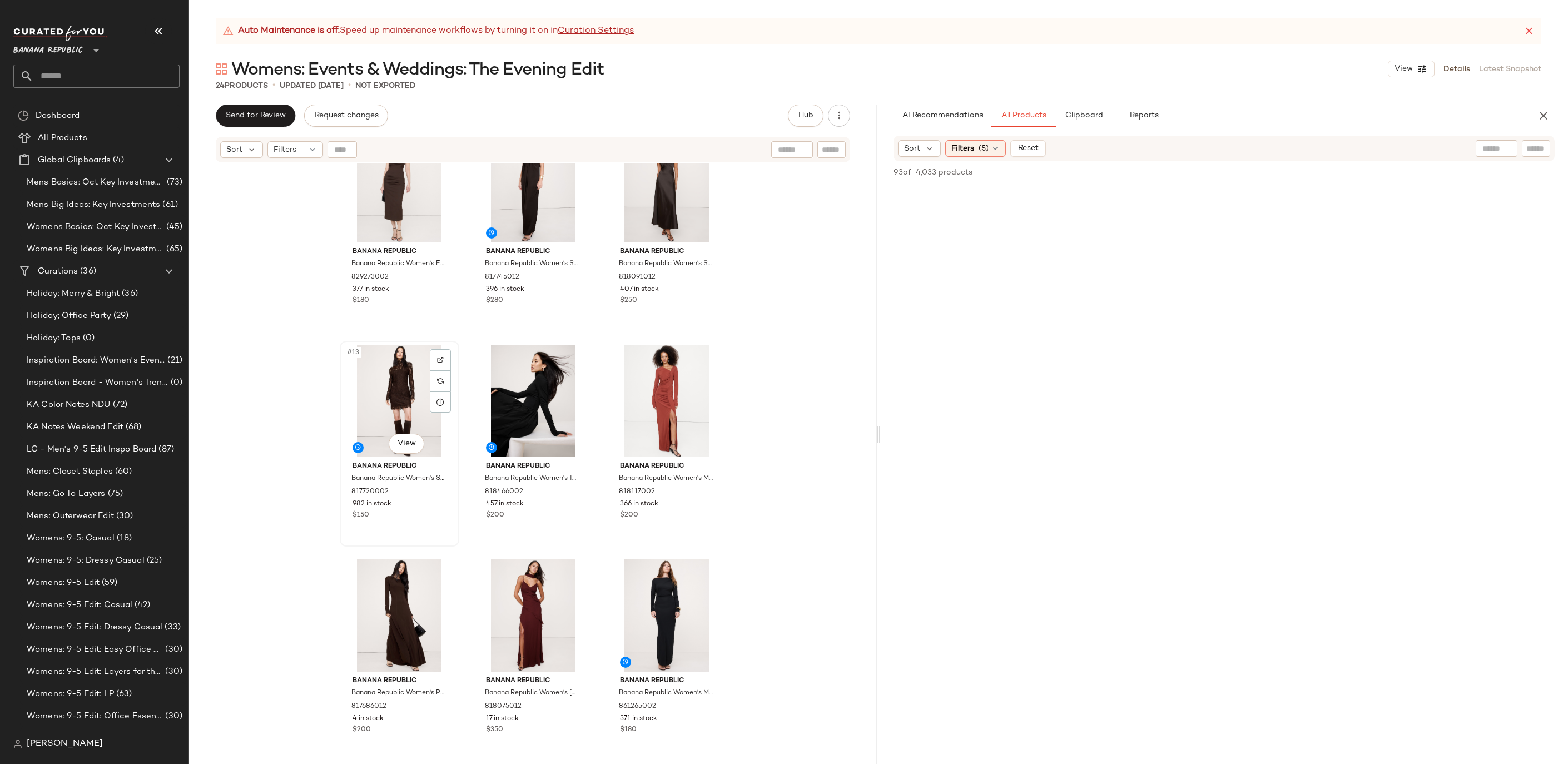
click at [400, 376] on div "#13 View" at bounding box center [400, 401] width 112 height 113
click at [662, 595] on div "#18 View" at bounding box center [667, 615] width 112 height 113
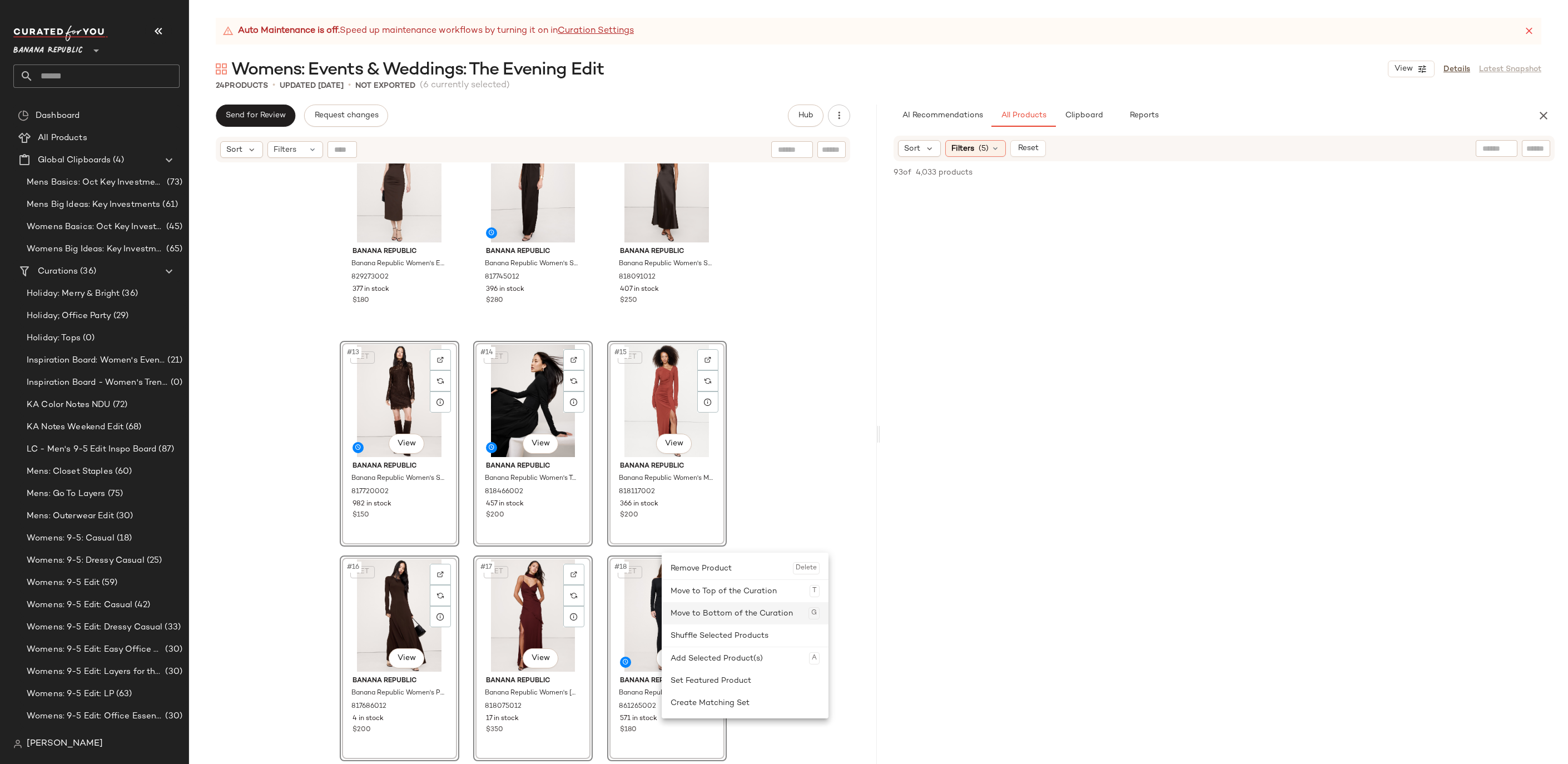
click at [728, 615] on div "Move to Bottom of the Curation G" at bounding box center [745, 613] width 149 height 23
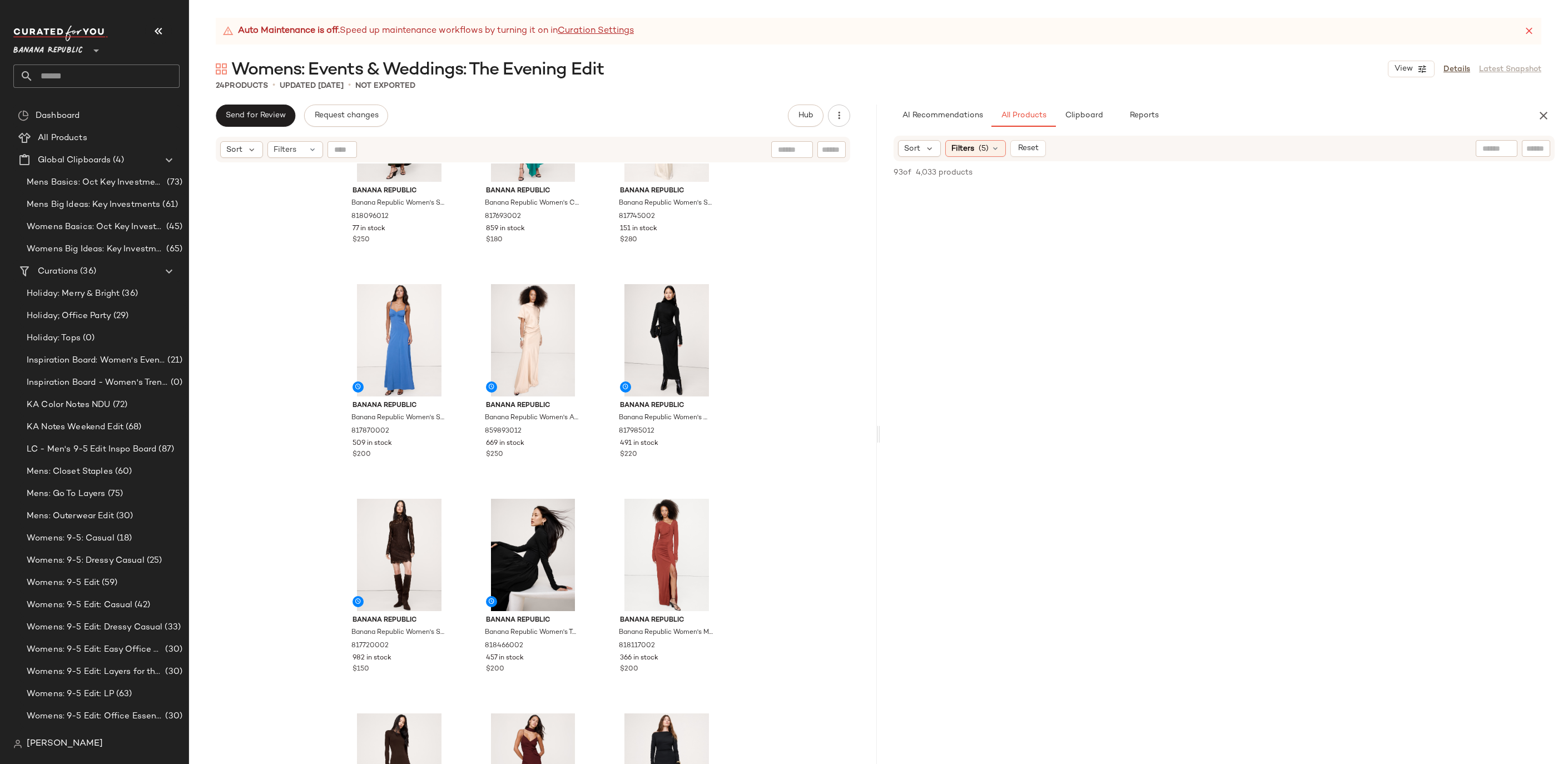
scroll to position [1091, 0]
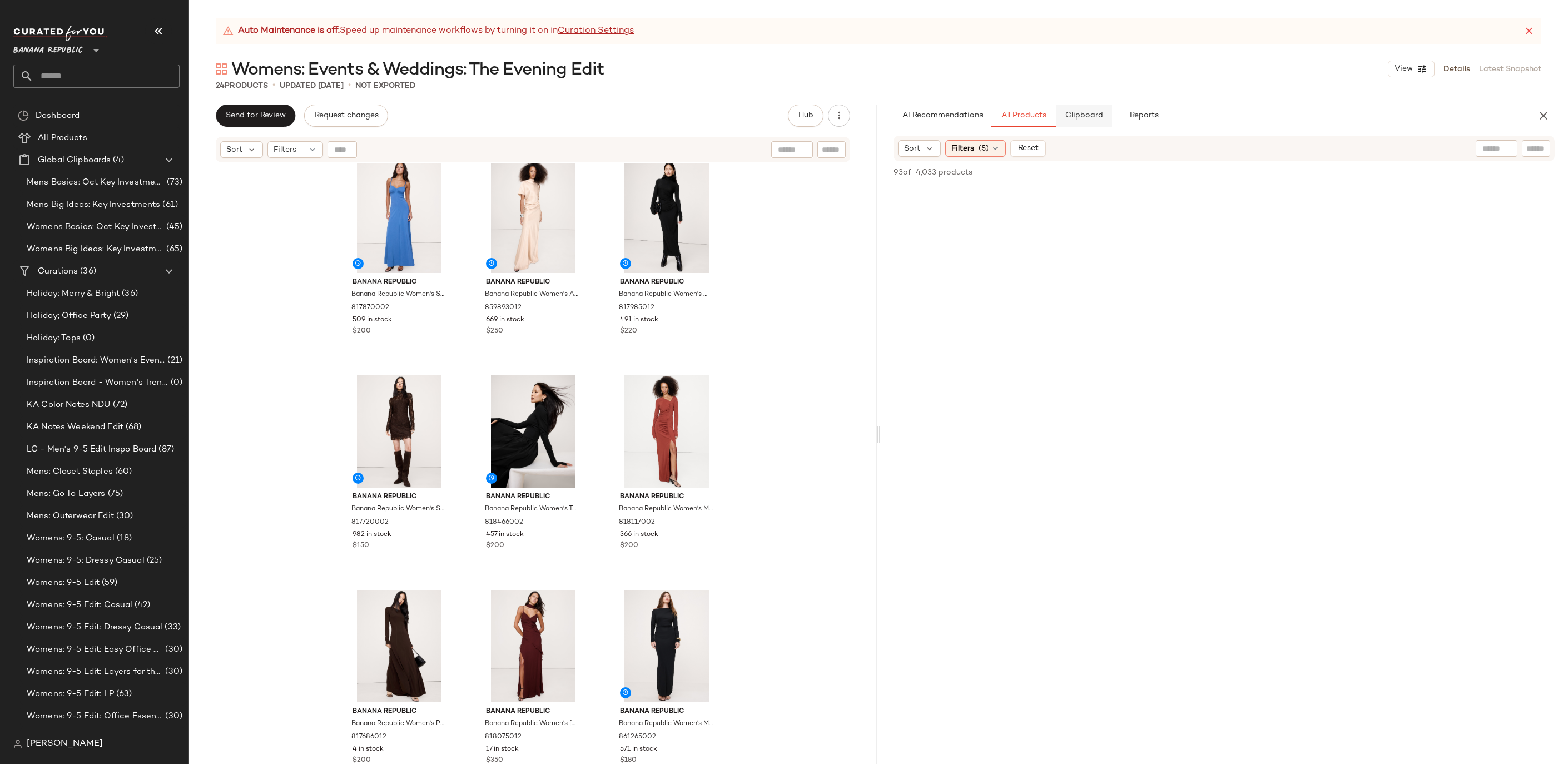
click at [1089, 113] on span "Clipboard" at bounding box center [1084, 115] width 38 height 9
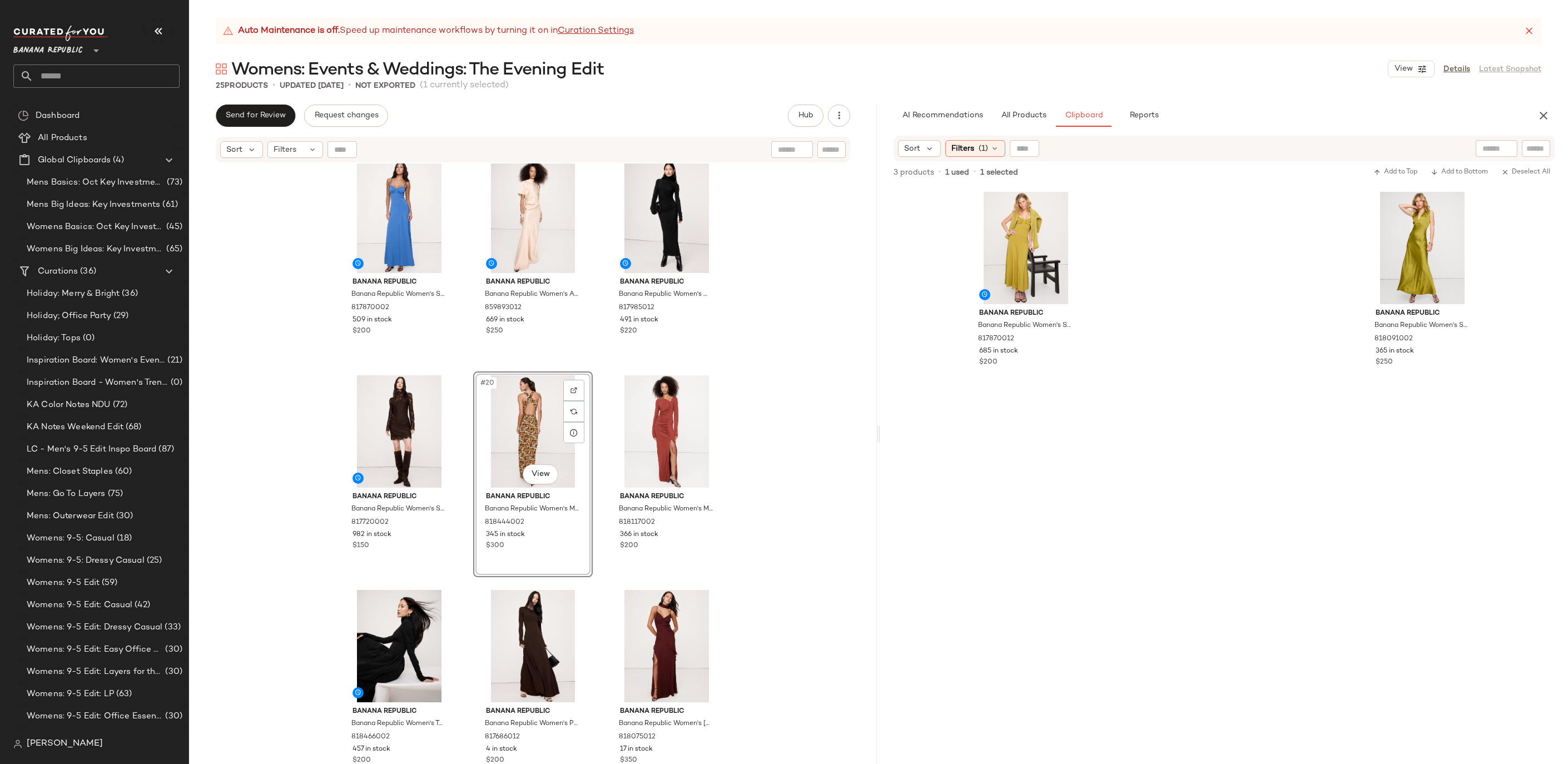
click at [804, 521] on div "Banana Republic Banana Republic Women's Stretch-Sateen Sweetheart Maxi Dress Da…" at bounding box center [533, 478] width 688 height 629
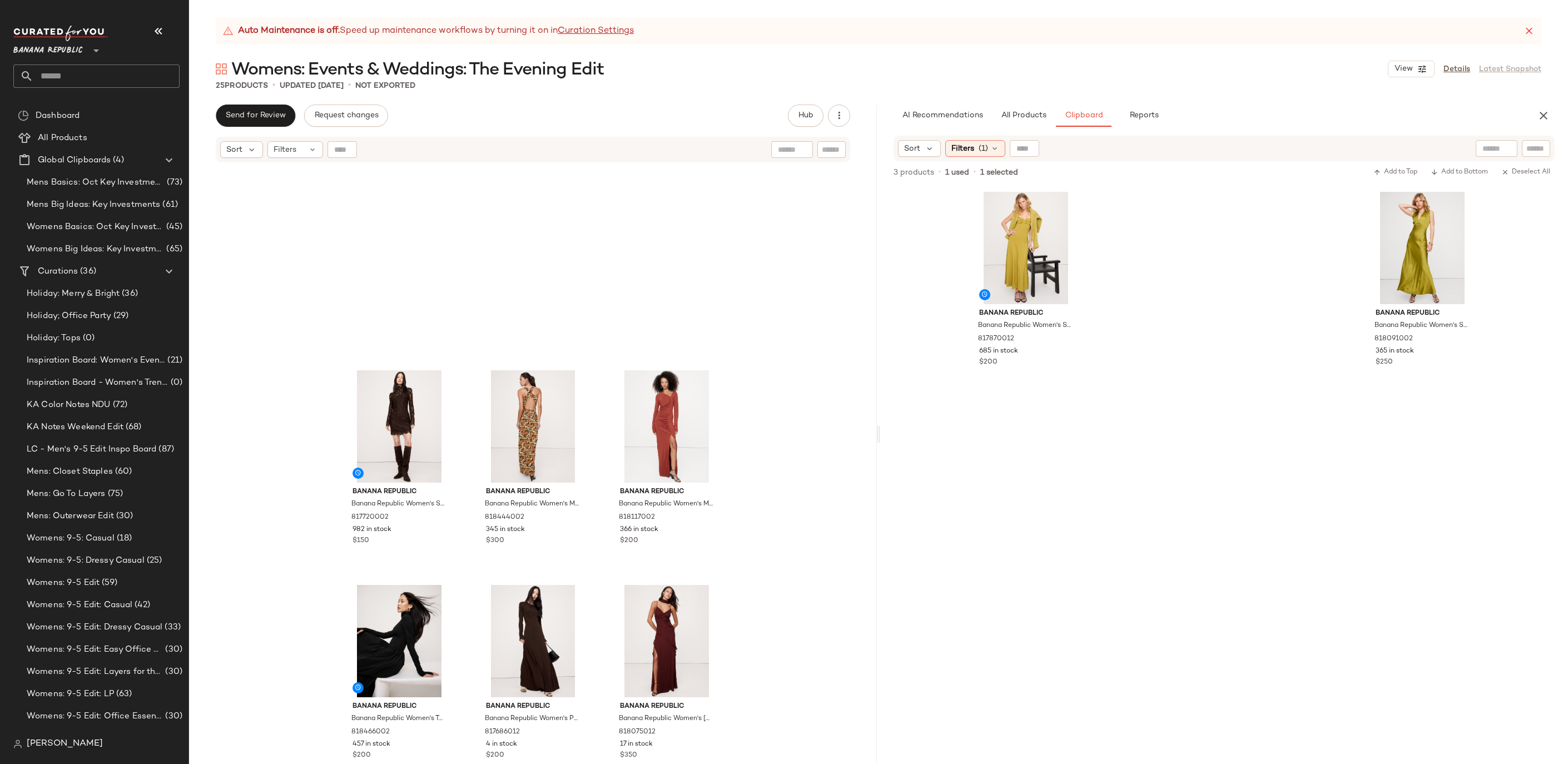
scroll to position [1305, 0]
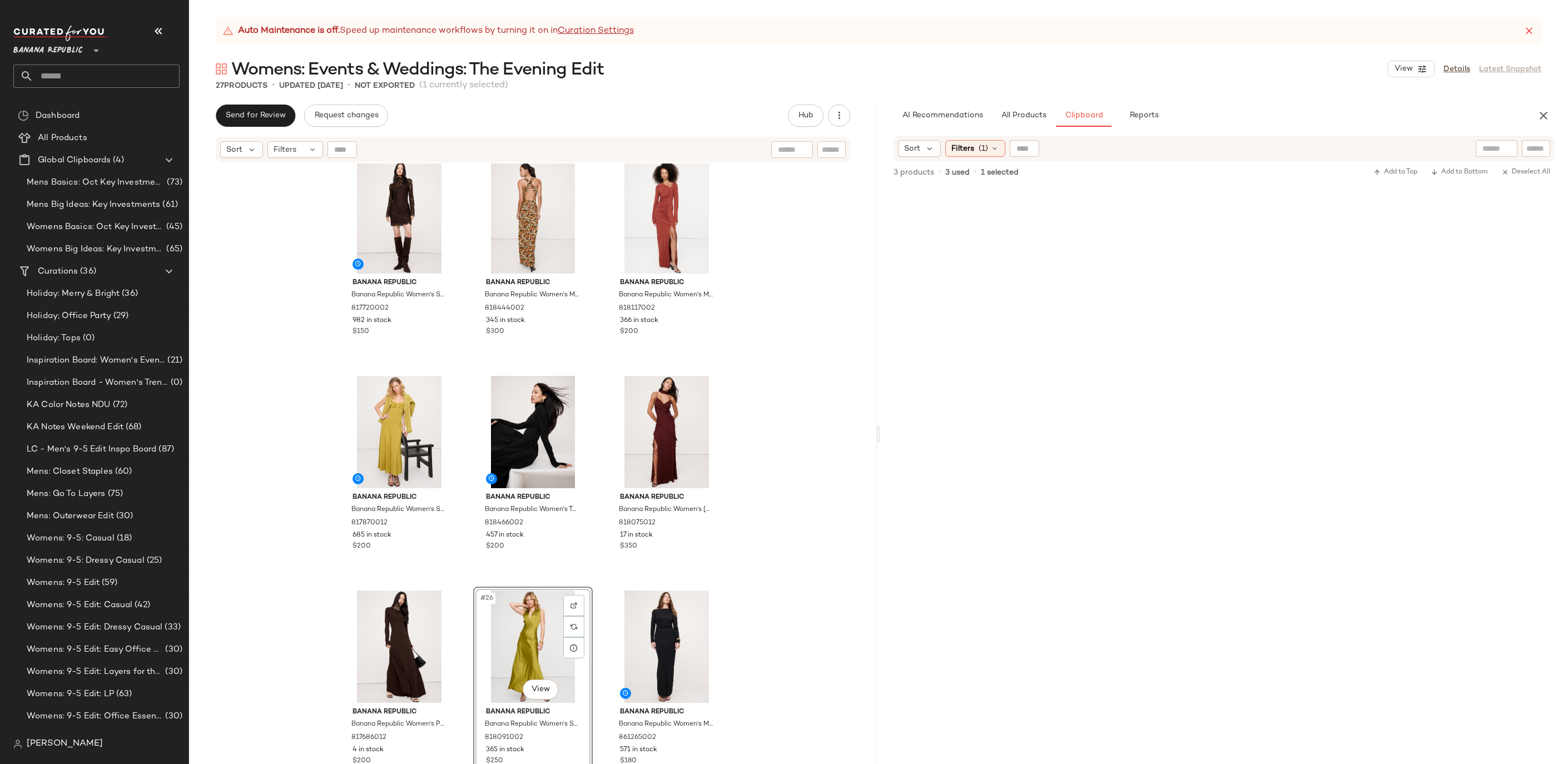
click at [805, 529] on div "Banana Republic Banana Republic Women's Stretch-Lace Mini Dress Ganache Brown S…" at bounding box center [533, 478] width 688 height 629
